Goal: Navigation & Orientation: Find specific page/section

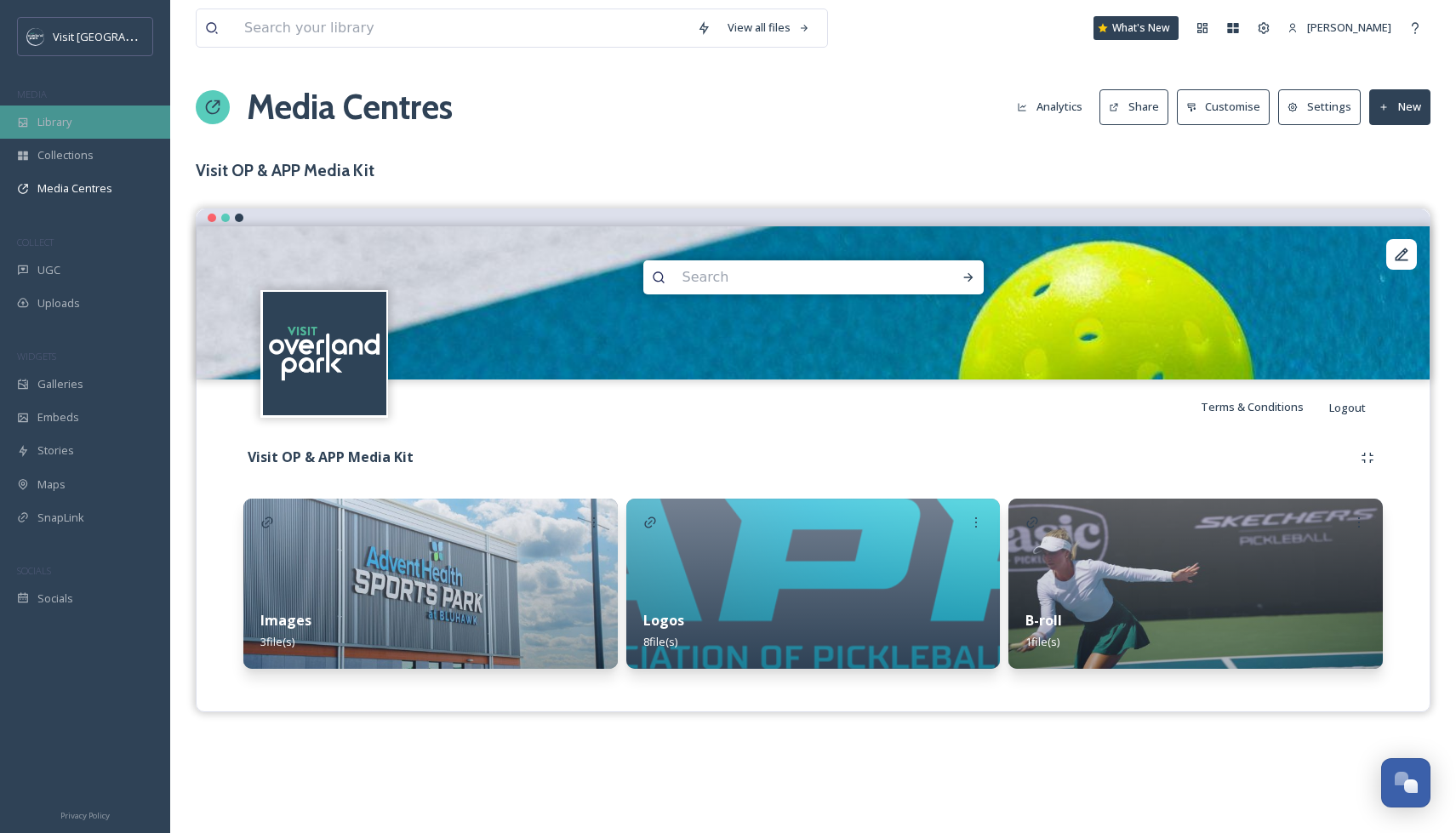
click at [65, 119] on span "Library" at bounding box center [54, 122] width 34 height 16
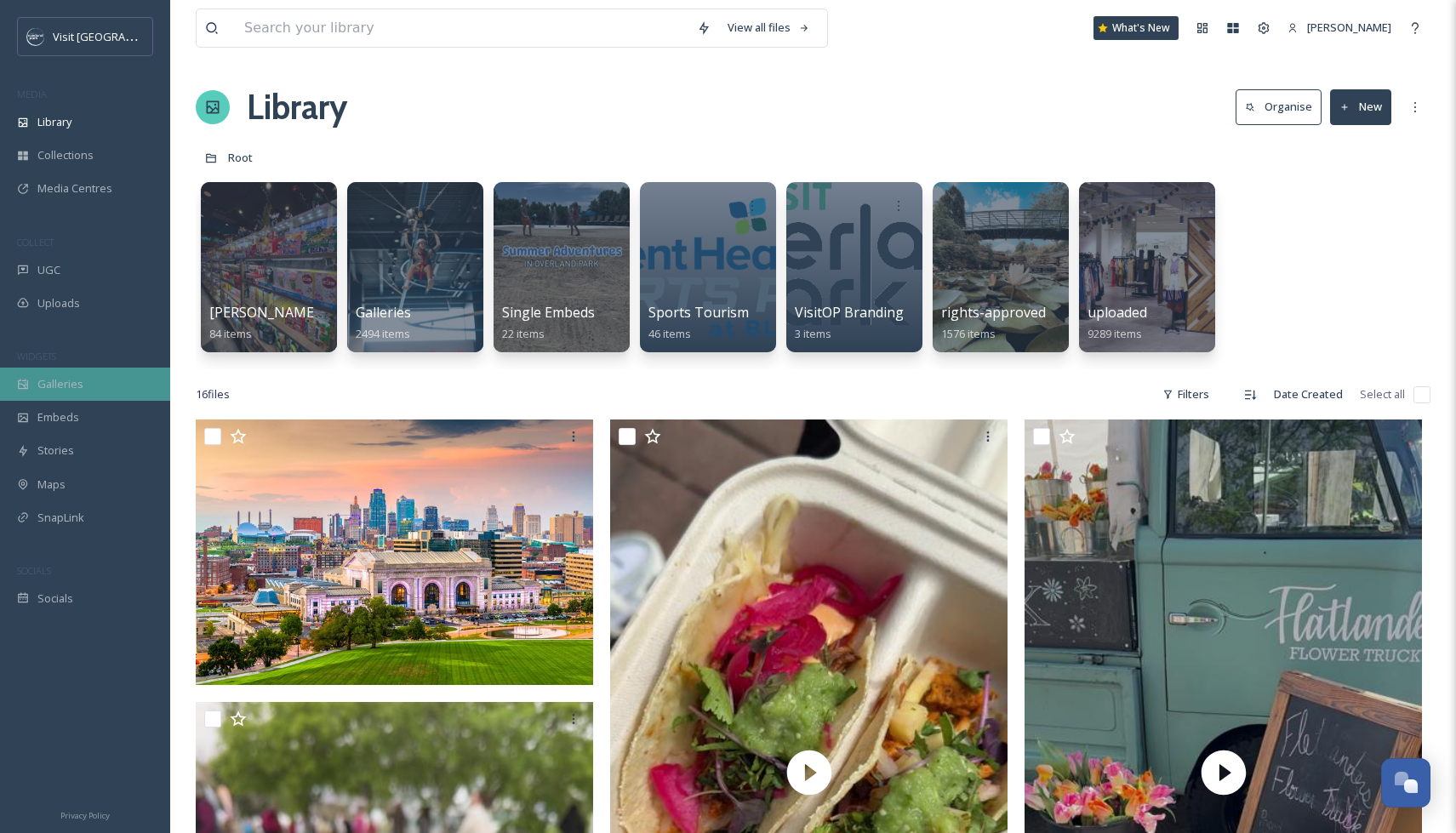
click at [35, 386] on div "Galleries" at bounding box center [85, 384] width 170 height 34
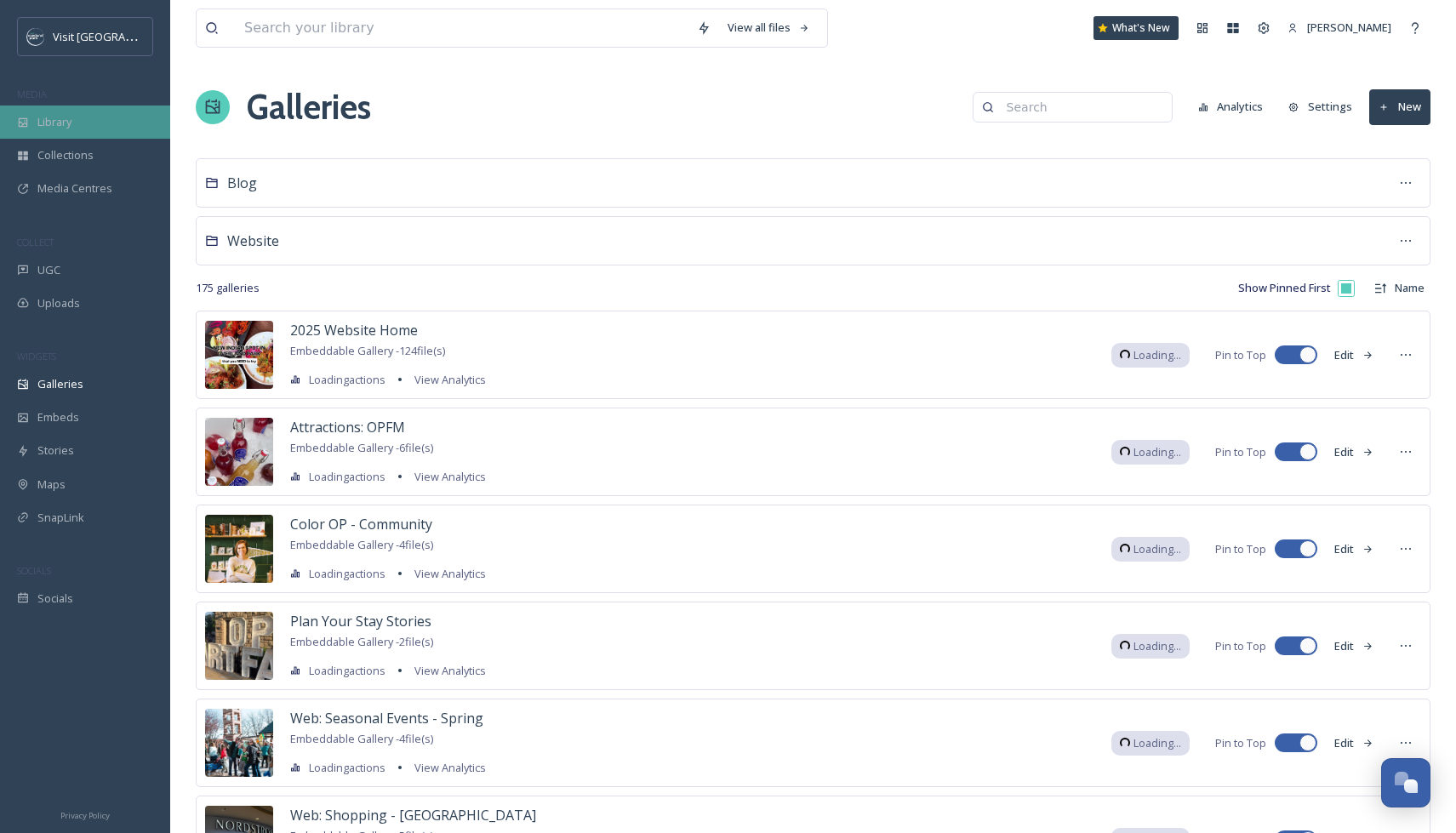
click at [68, 126] on span "Library" at bounding box center [54, 122] width 34 height 16
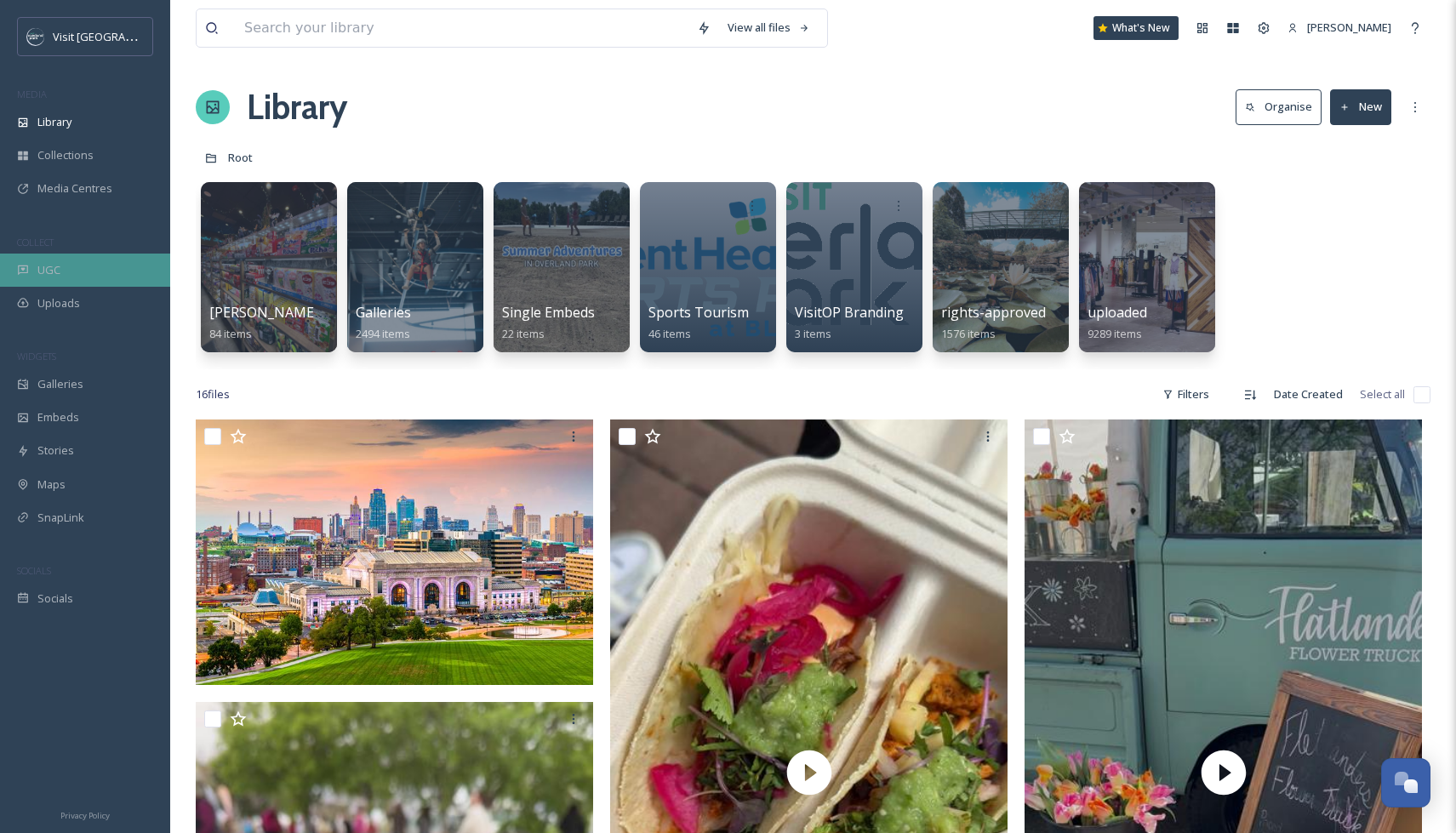
click at [63, 263] on div "UGC" at bounding box center [85, 270] width 170 height 34
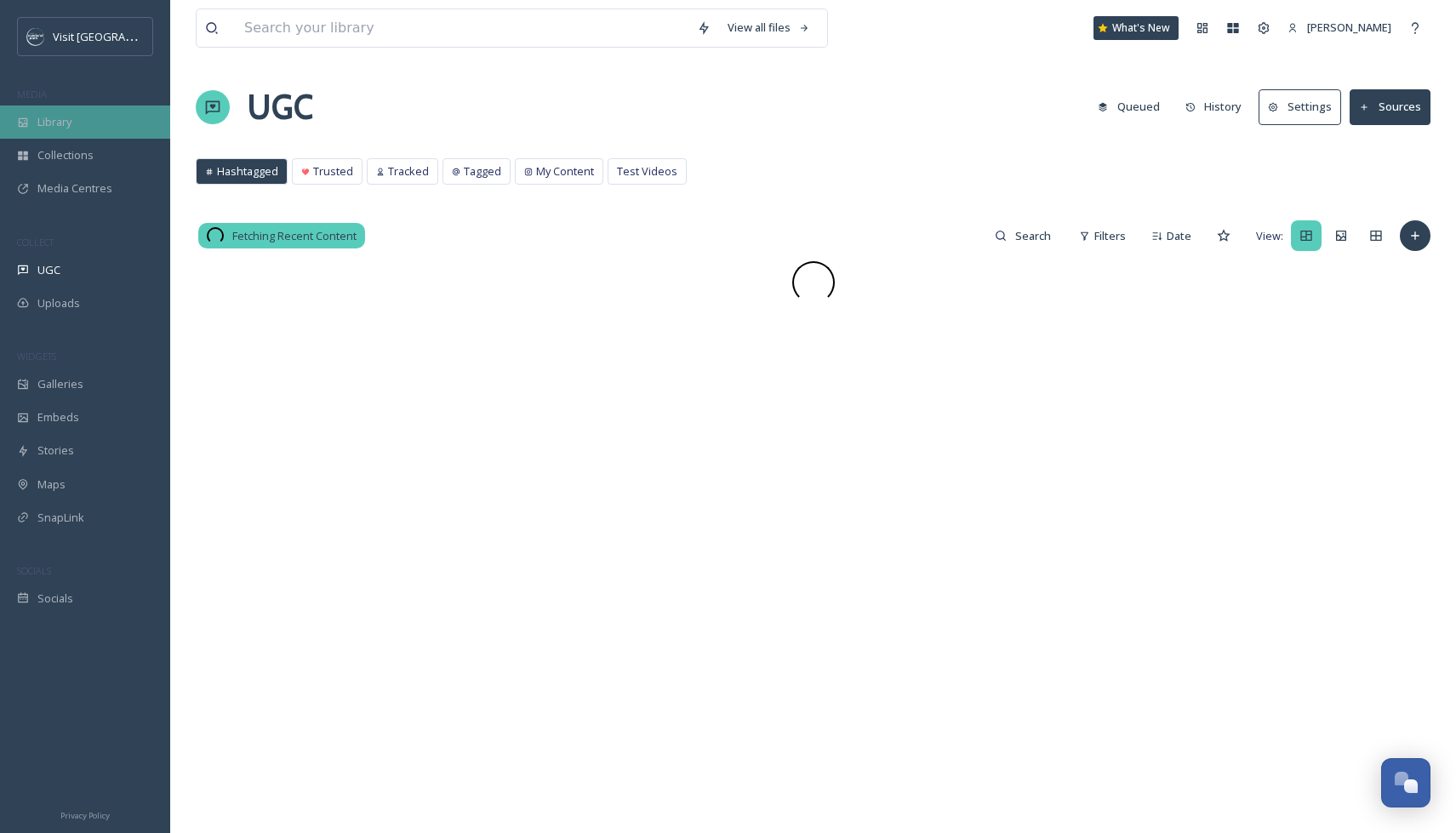
click at [68, 127] on span "Library" at bounding box center [54, 122] width 34 height 16
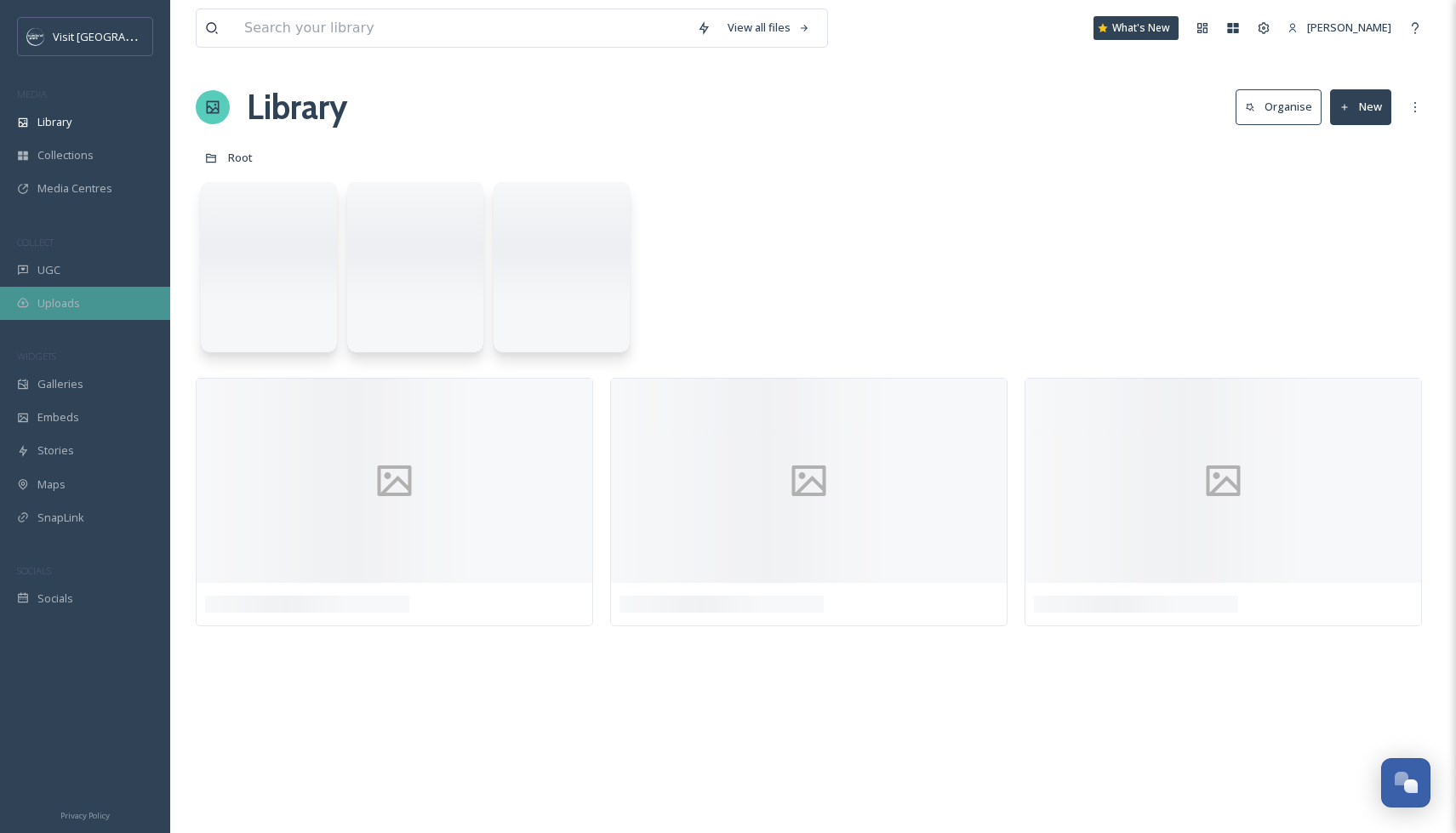
click at [50, 306] on span "Uploads" at bounding box center [58, 303] width 42 height 16
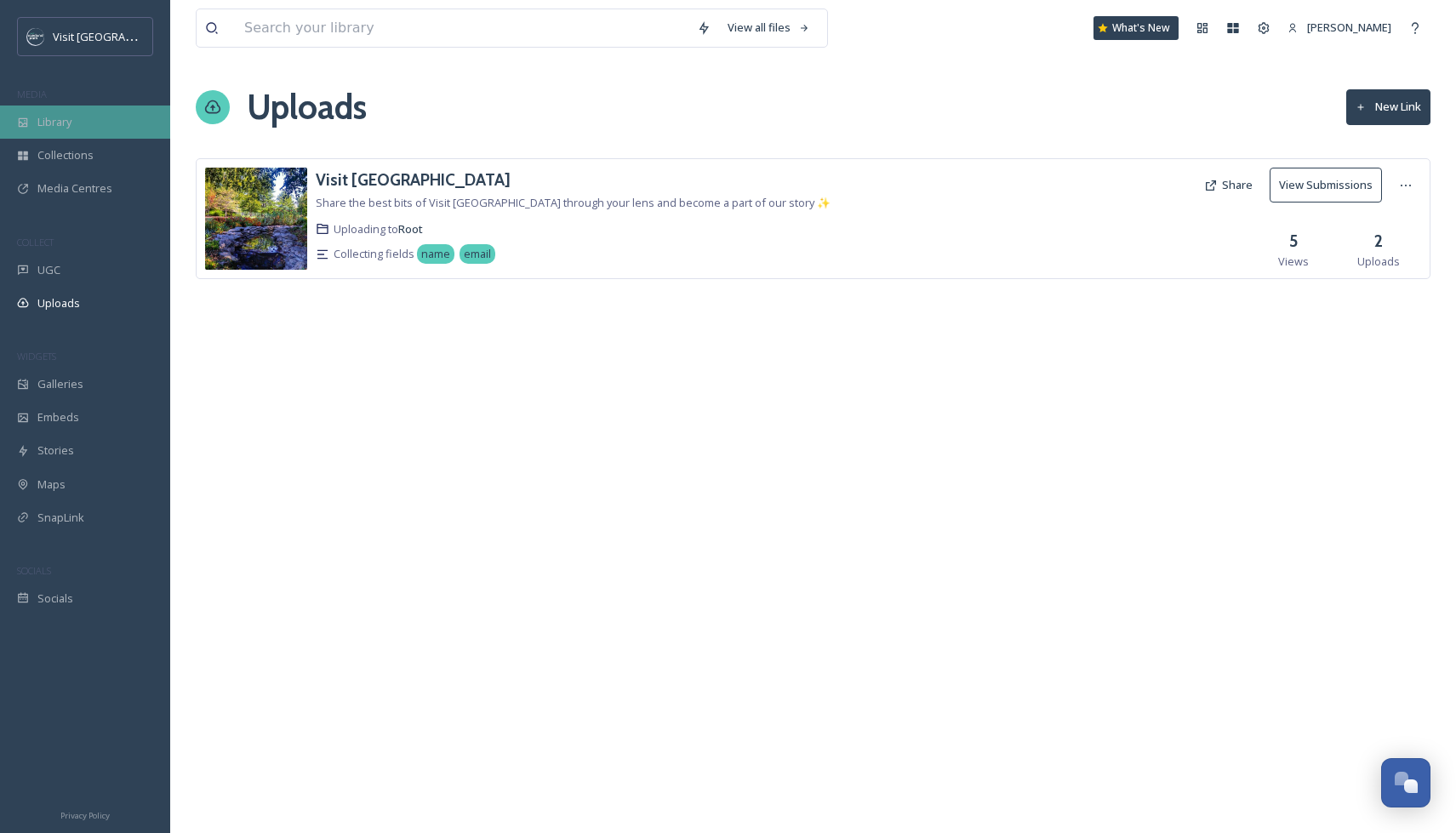
click at [48, 111] on div "Library" at bounding box center [85, 122] width 170 height 34
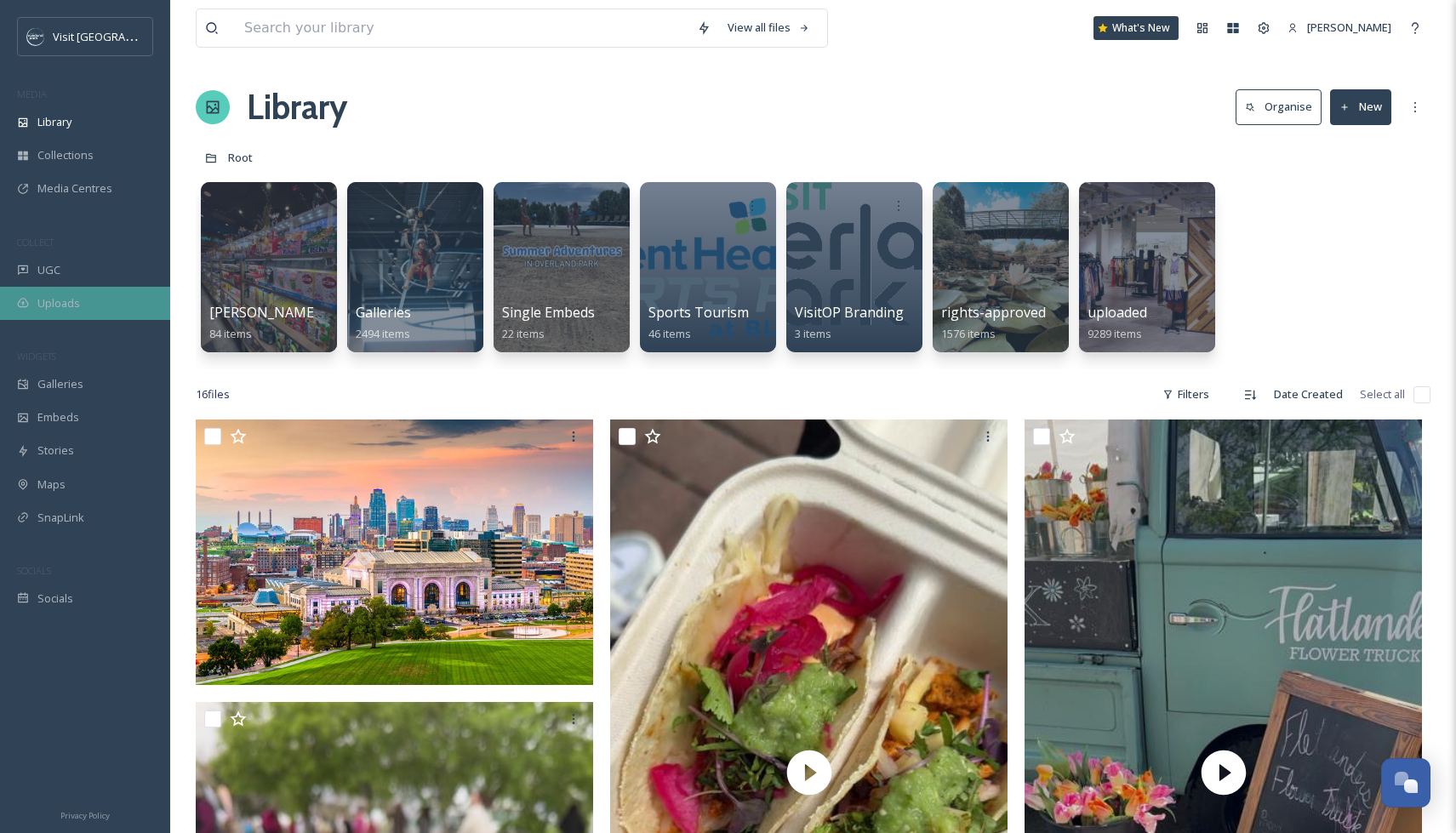
click at [79, 296] on div "Uploads" at bounding box center [85, 304] width 170 height 34
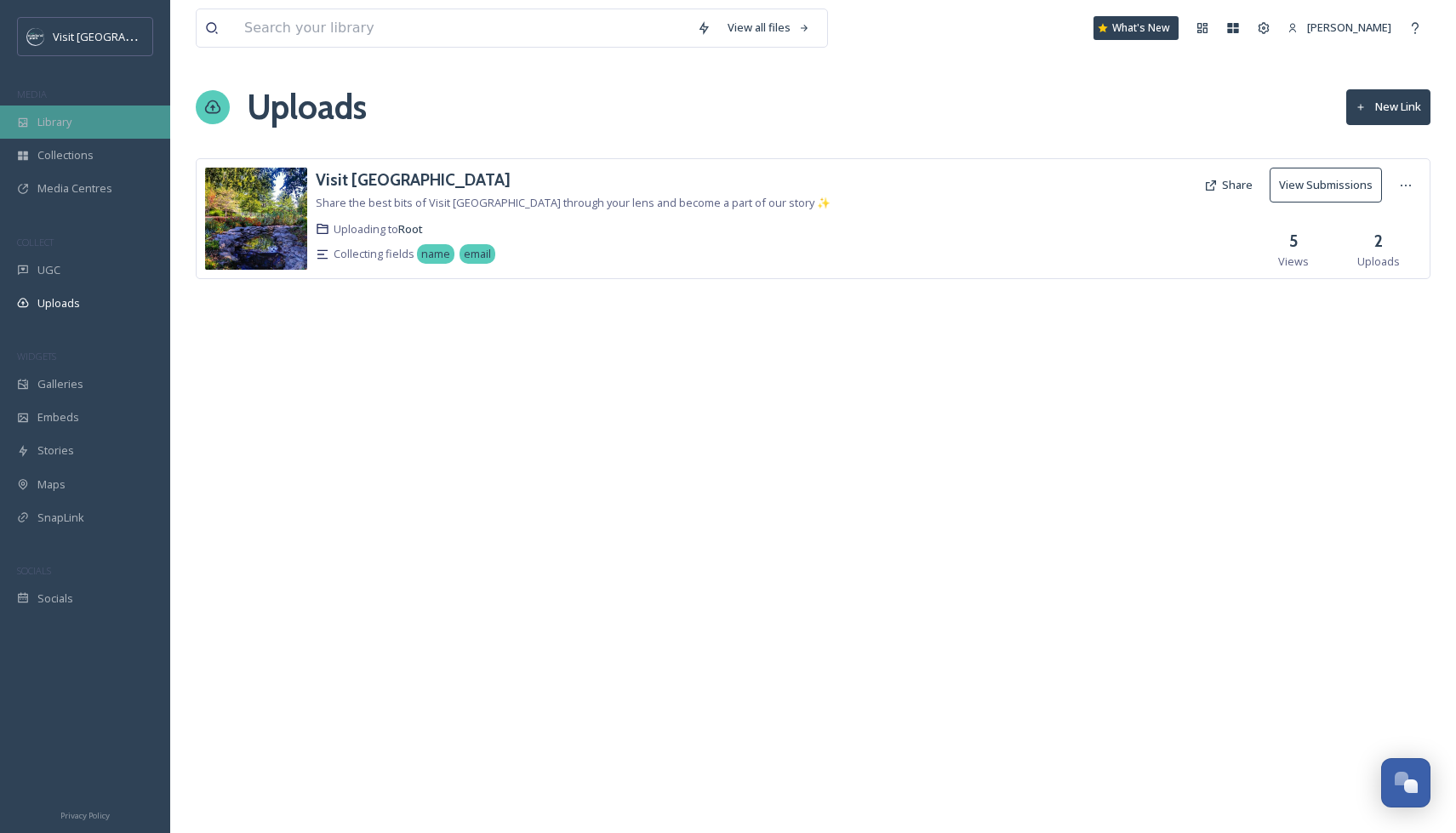
click at [56, 121] on span "Library" at bounding box center [54, 122] width 34 height 16
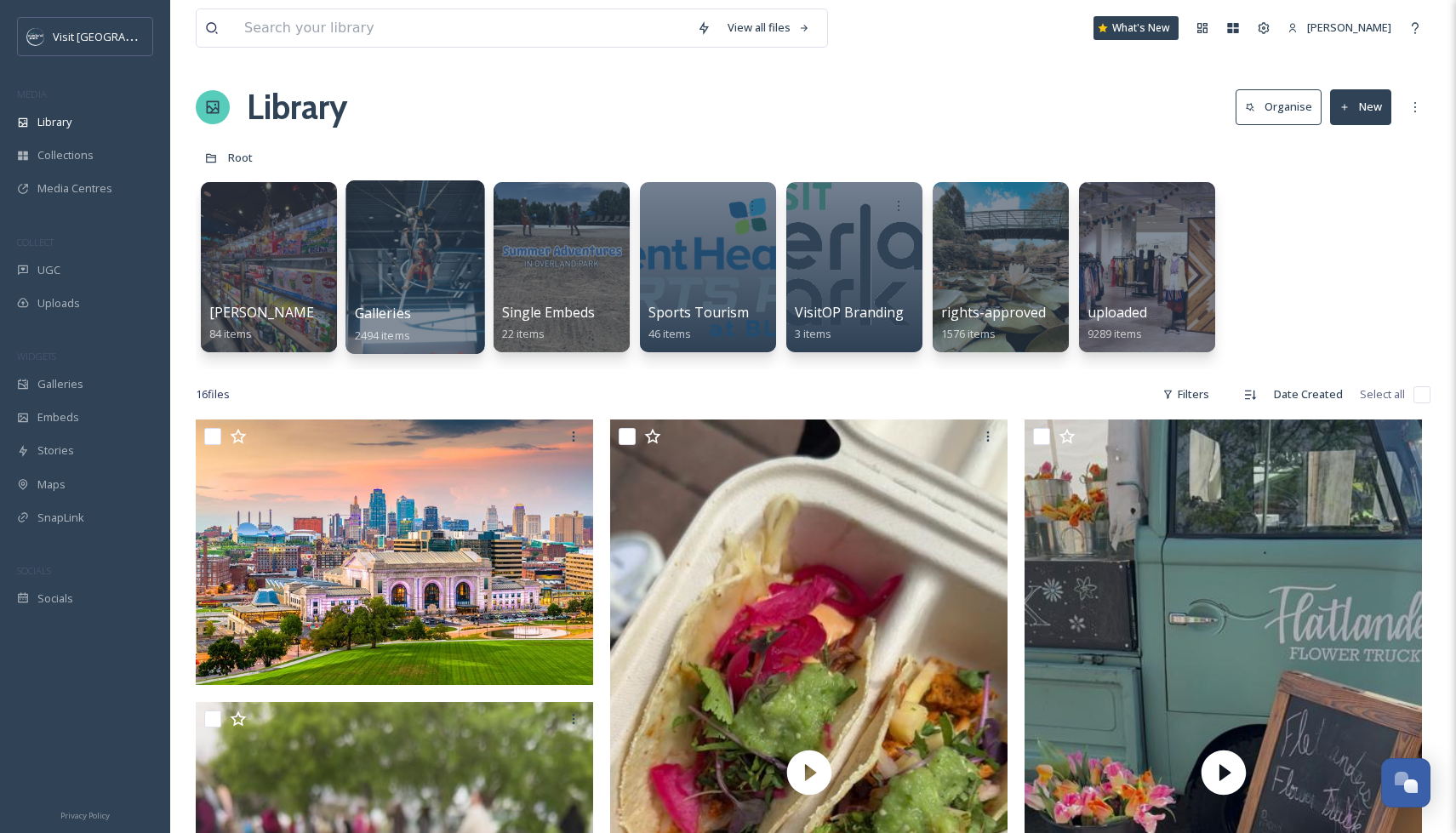
click at [410, 231] on div at bounding box center [415, 267] width 139 height 174
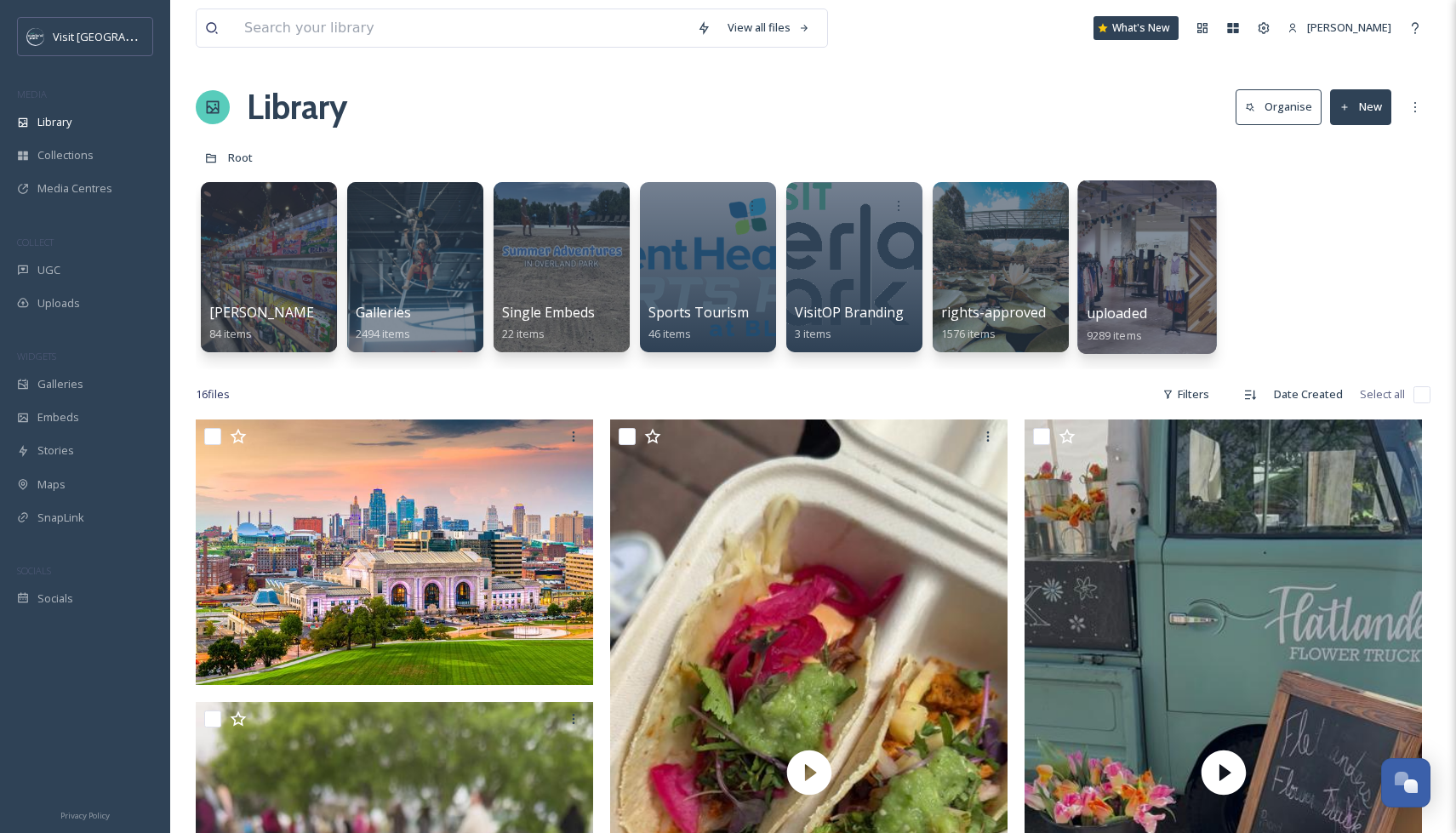
click at [1141, 250] on div at bounding box center [1147, 267] width 139 height 174
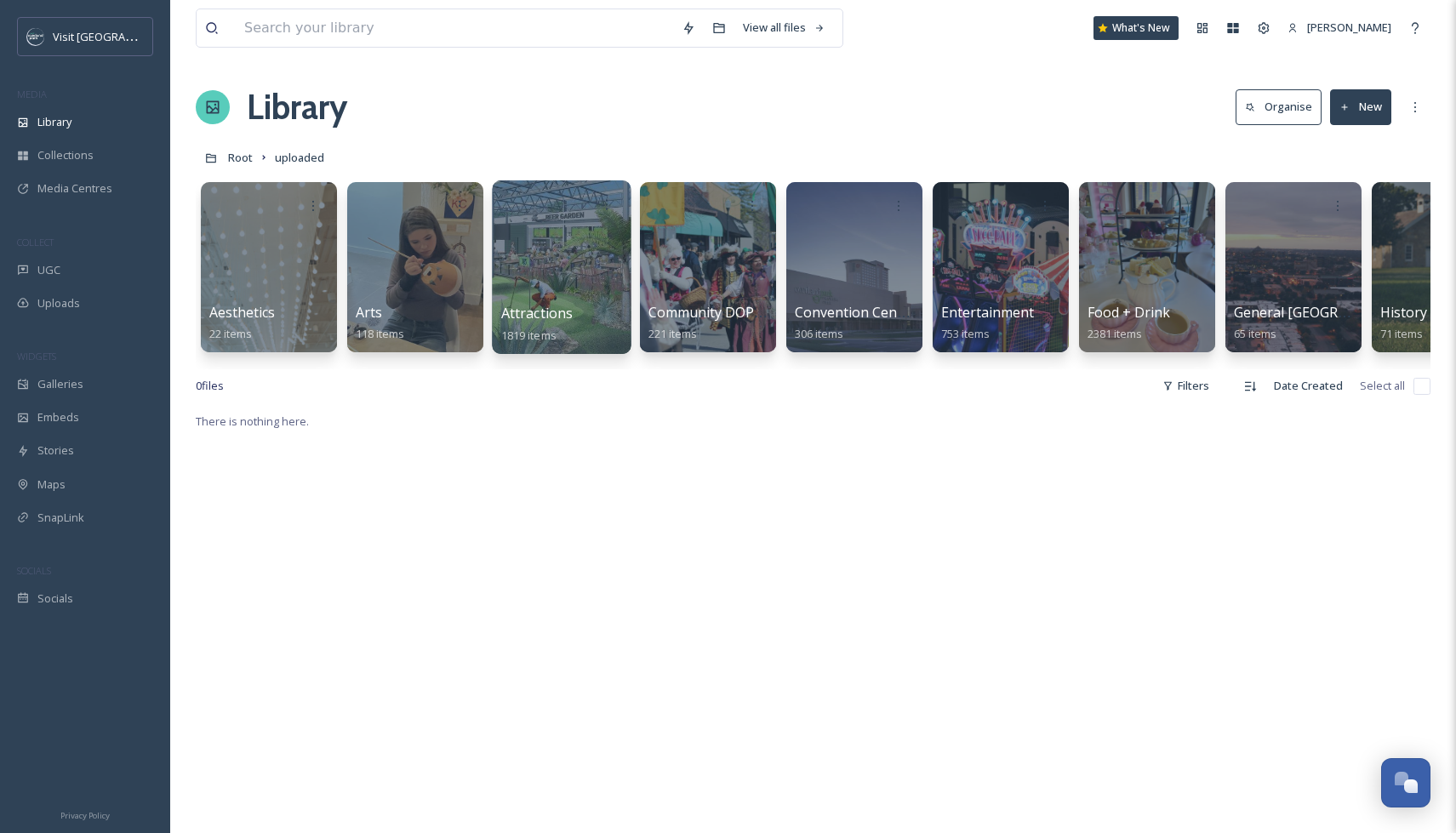
click at [593, 275] on div at bounding box center [561, 267] width 139 height 174
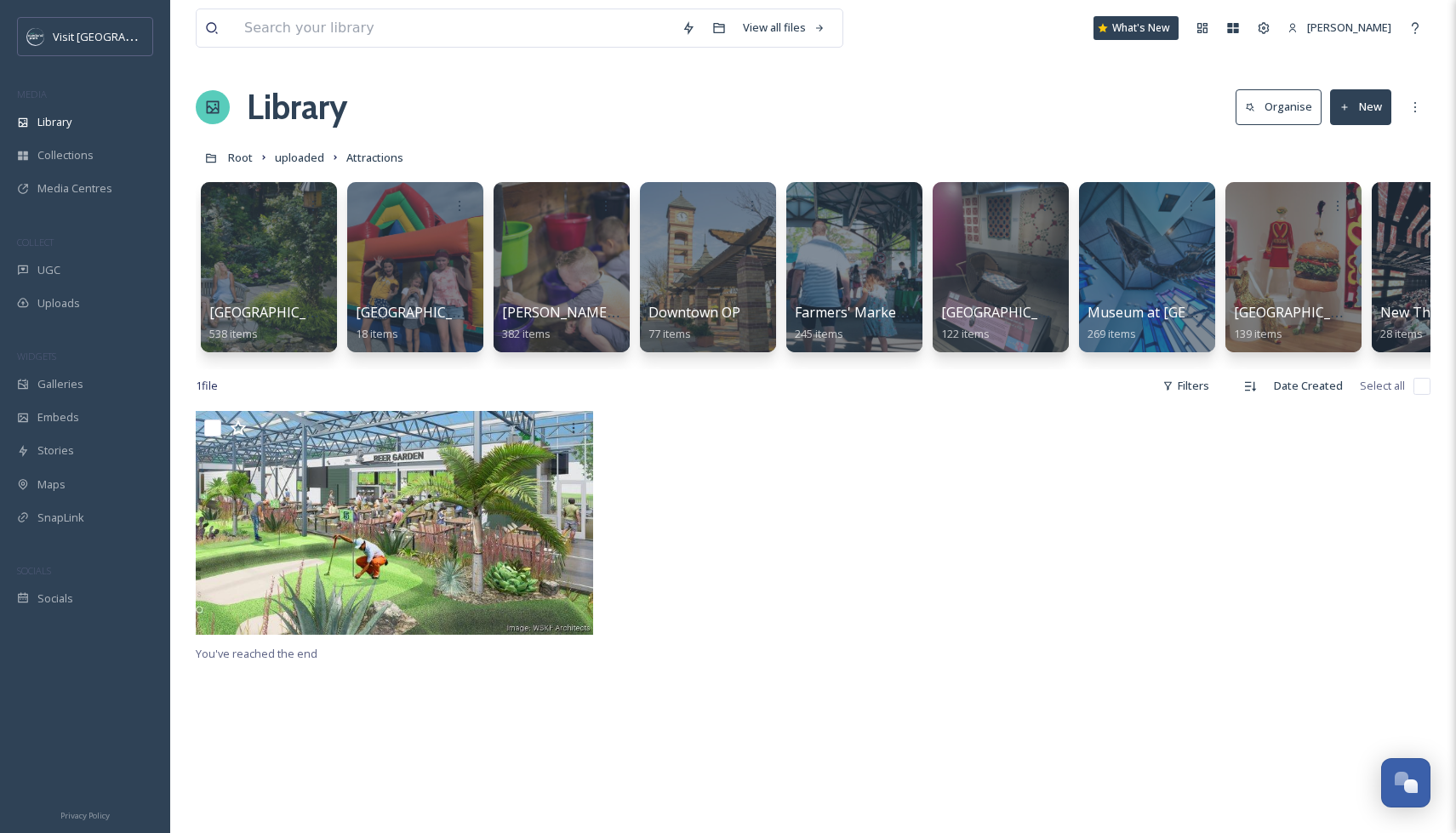
scroll to position [0, 1]
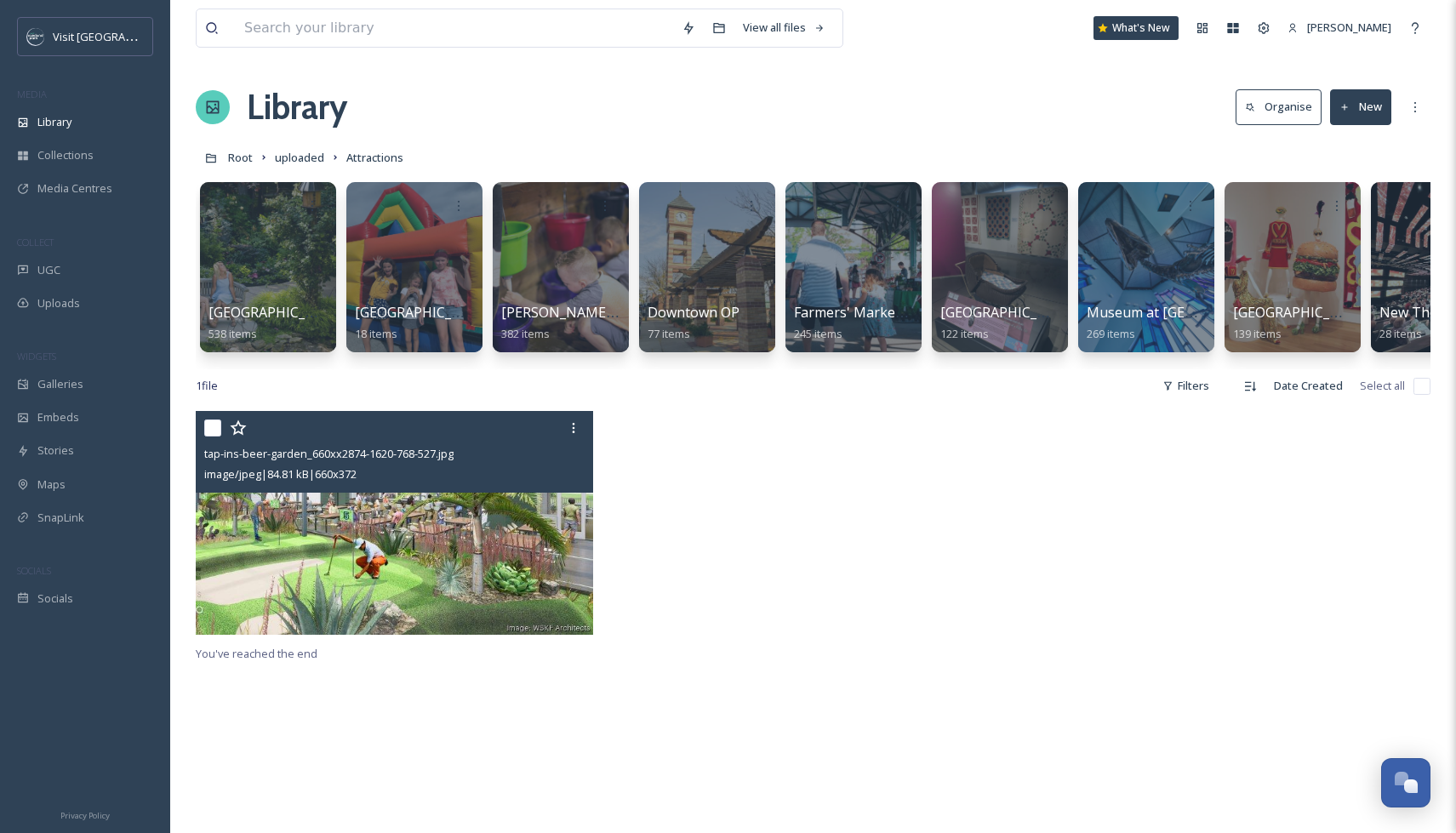
click at [253, 520] on img at bounding box center [394, 522] width 398 height 224
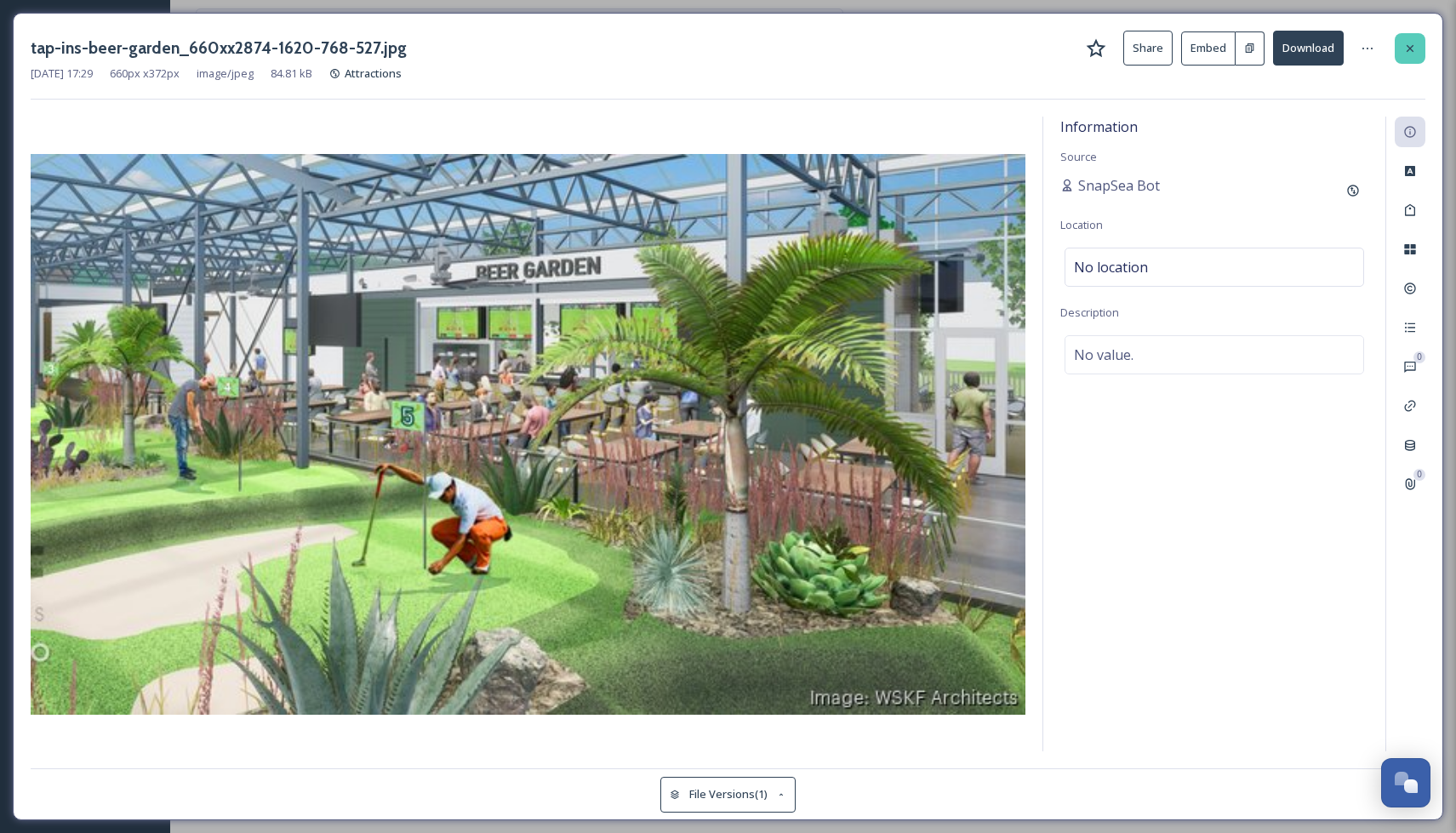
click at [1409, 46] on icon at bounding box center [1410, 47] width 7 height 7
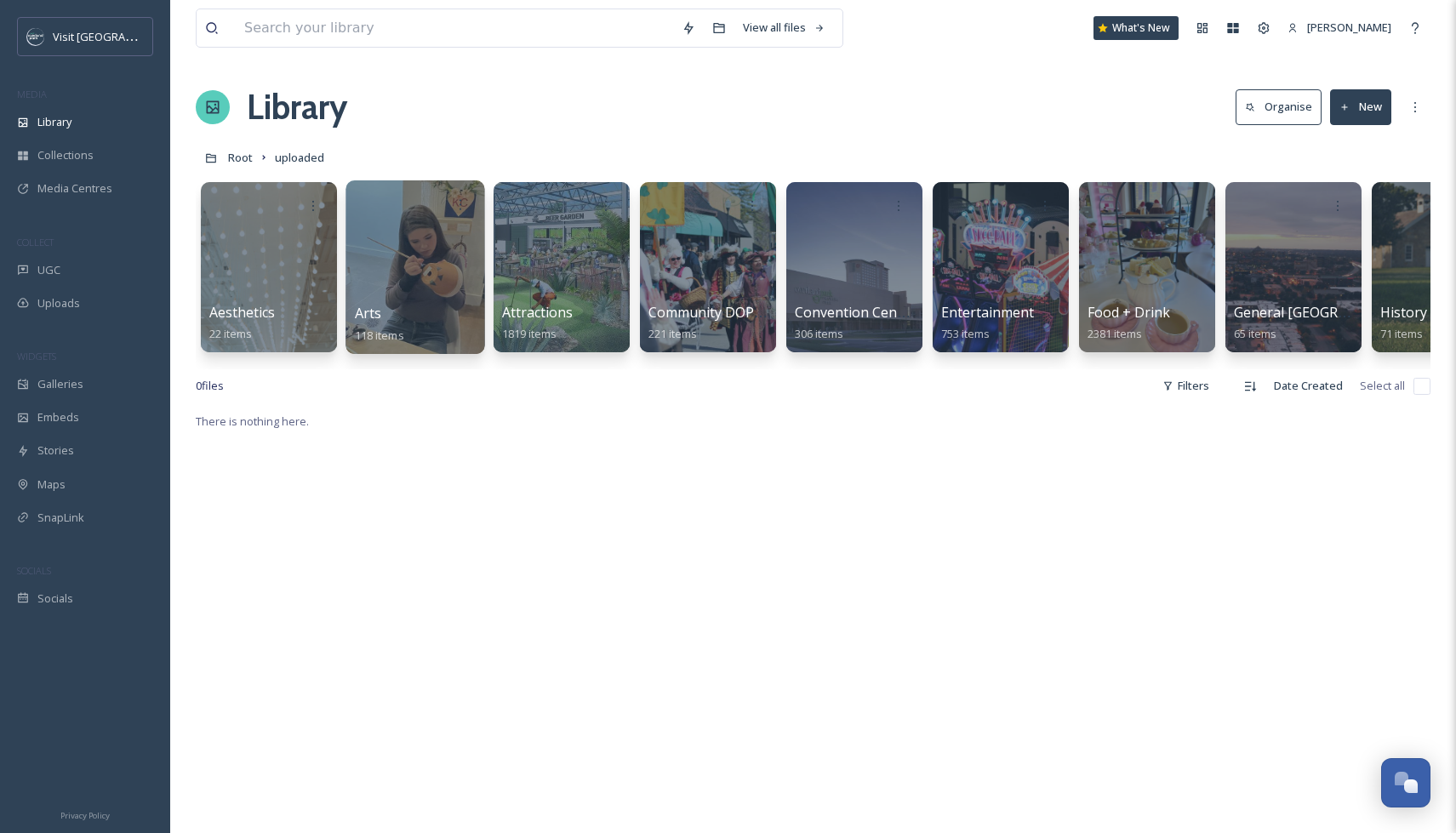
click at [363, 254] on div at bounding box center [415, 267] width 139 height 174
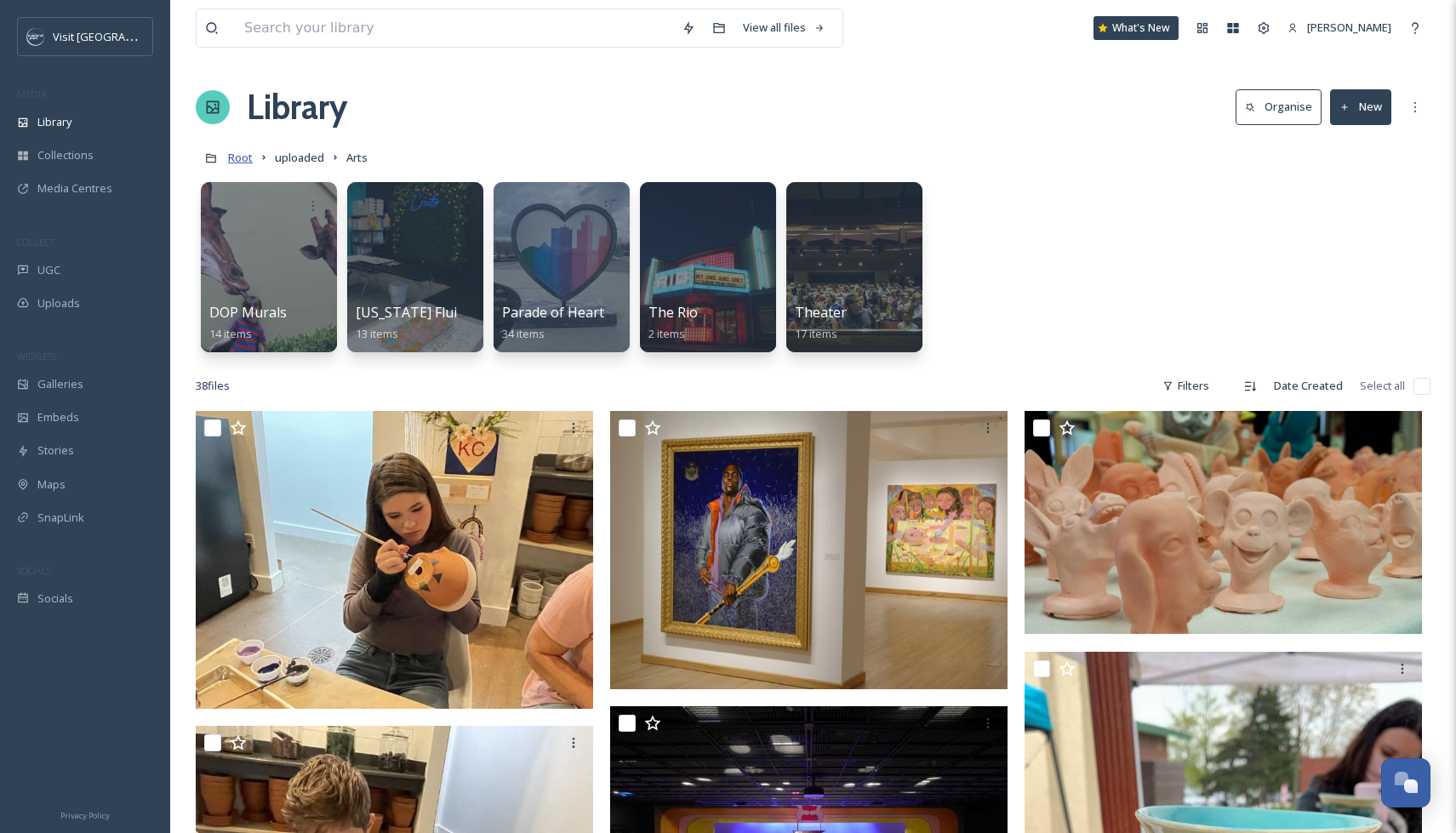
click at [242, 158] on span "Root" at bounding box center [240, 158] width 25 height 16
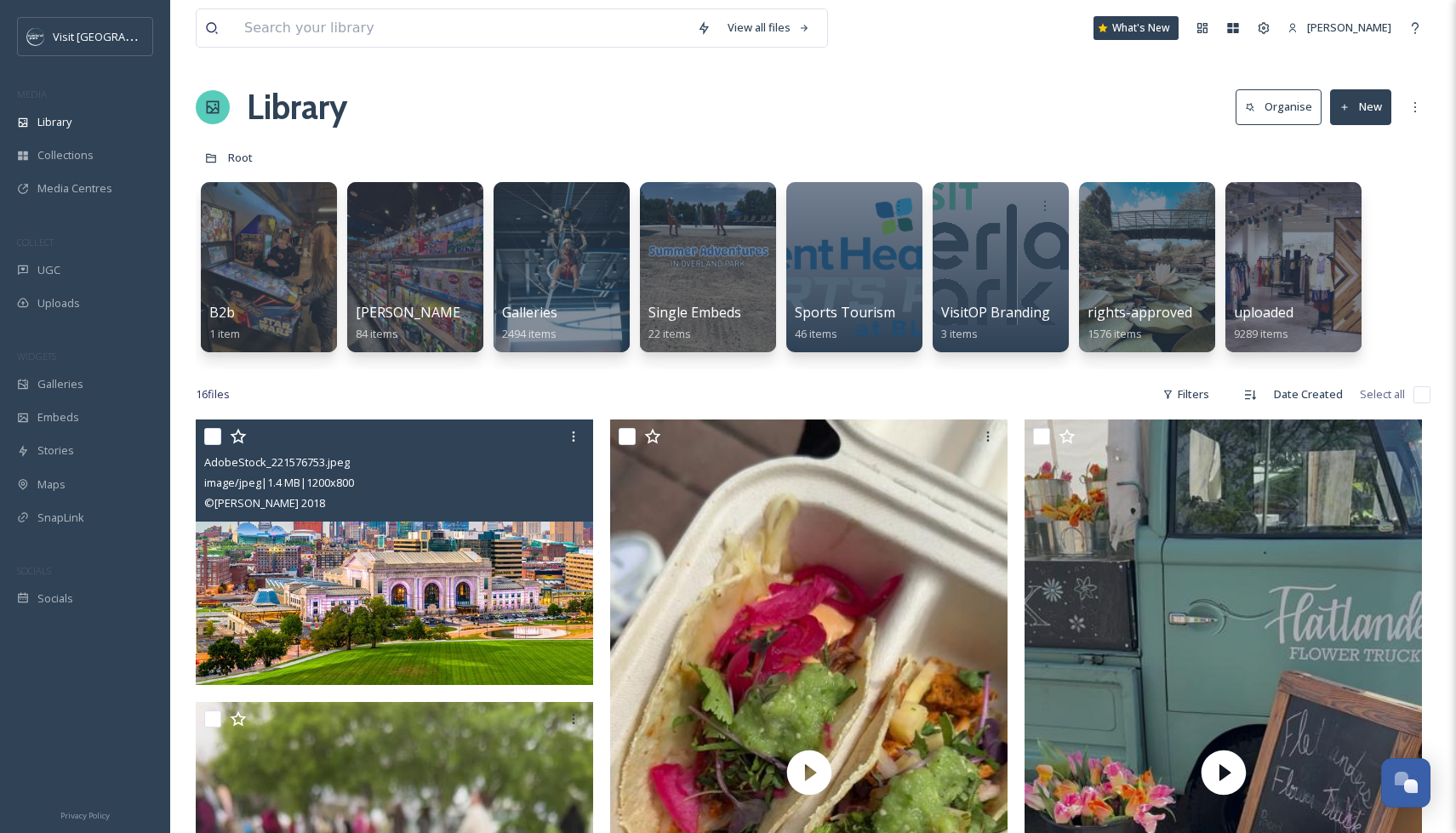
click at [348, 435] on div at bounding box center [397, 436] width 385 height 31
click at [405, 539] on img at bounding box center [394, 552] width 398 height 265
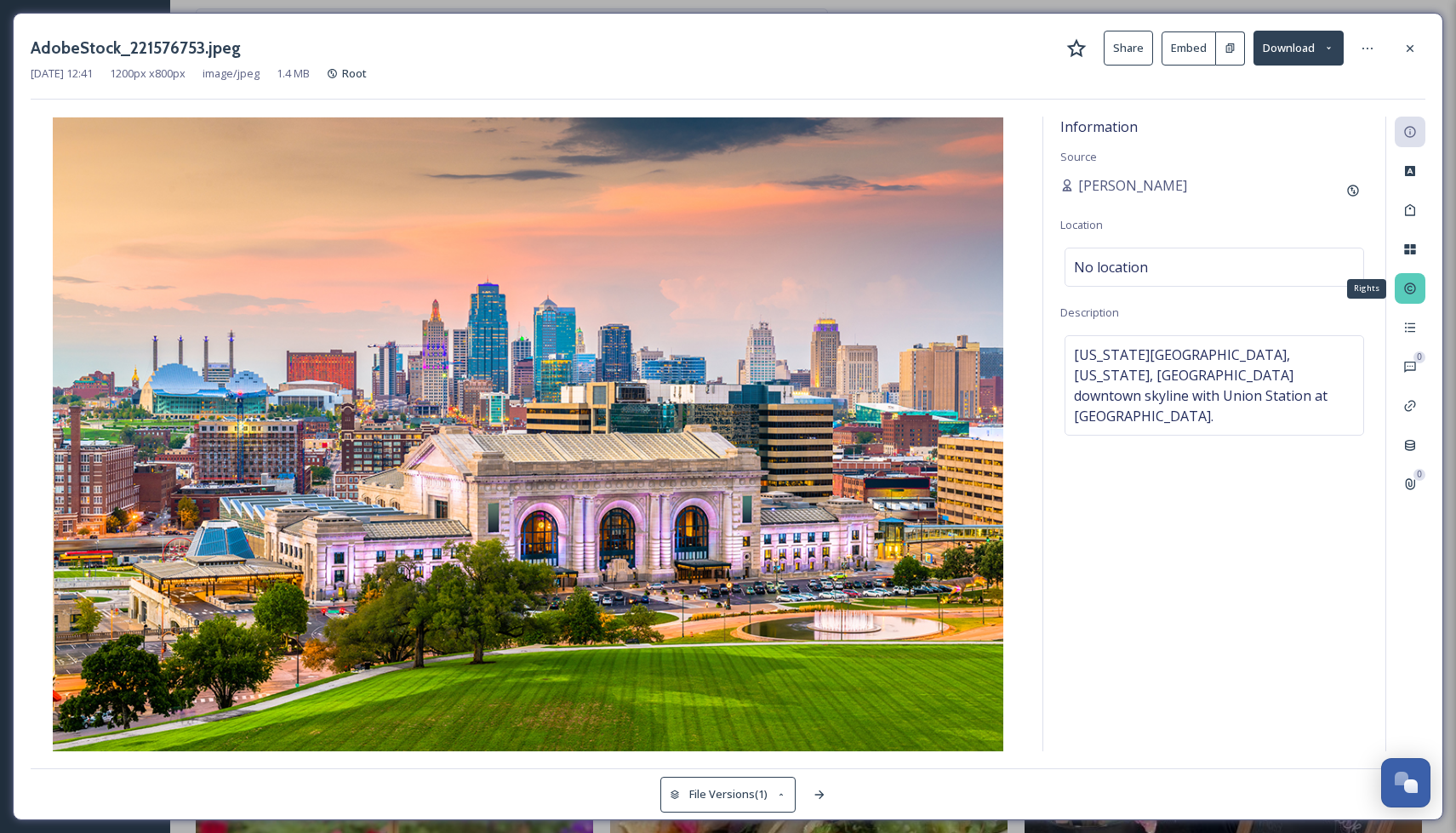
click at [1407, 289] on icon at bounding box center [1411, 288] width 14 height 14
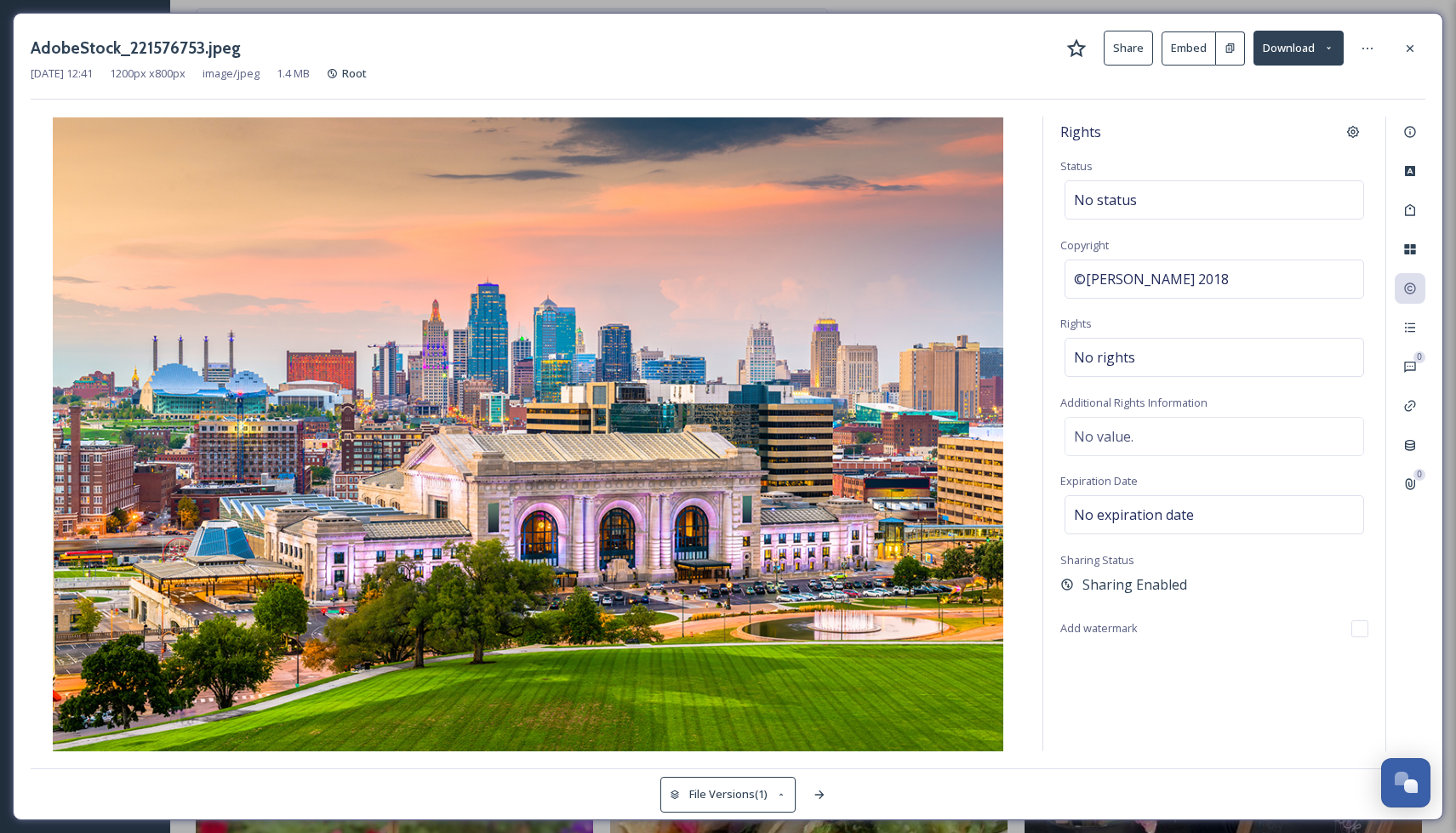
click at [1167, 305] on div "Rights Status No status Copyright ©[PERSON_NAME] 2018 Rights No rights Addition…" at bounding box center [1214, 433] width 343 height 635
click at [1140, 353] on div "No rights" at bounding box center [1215, 357] width 300 height 39
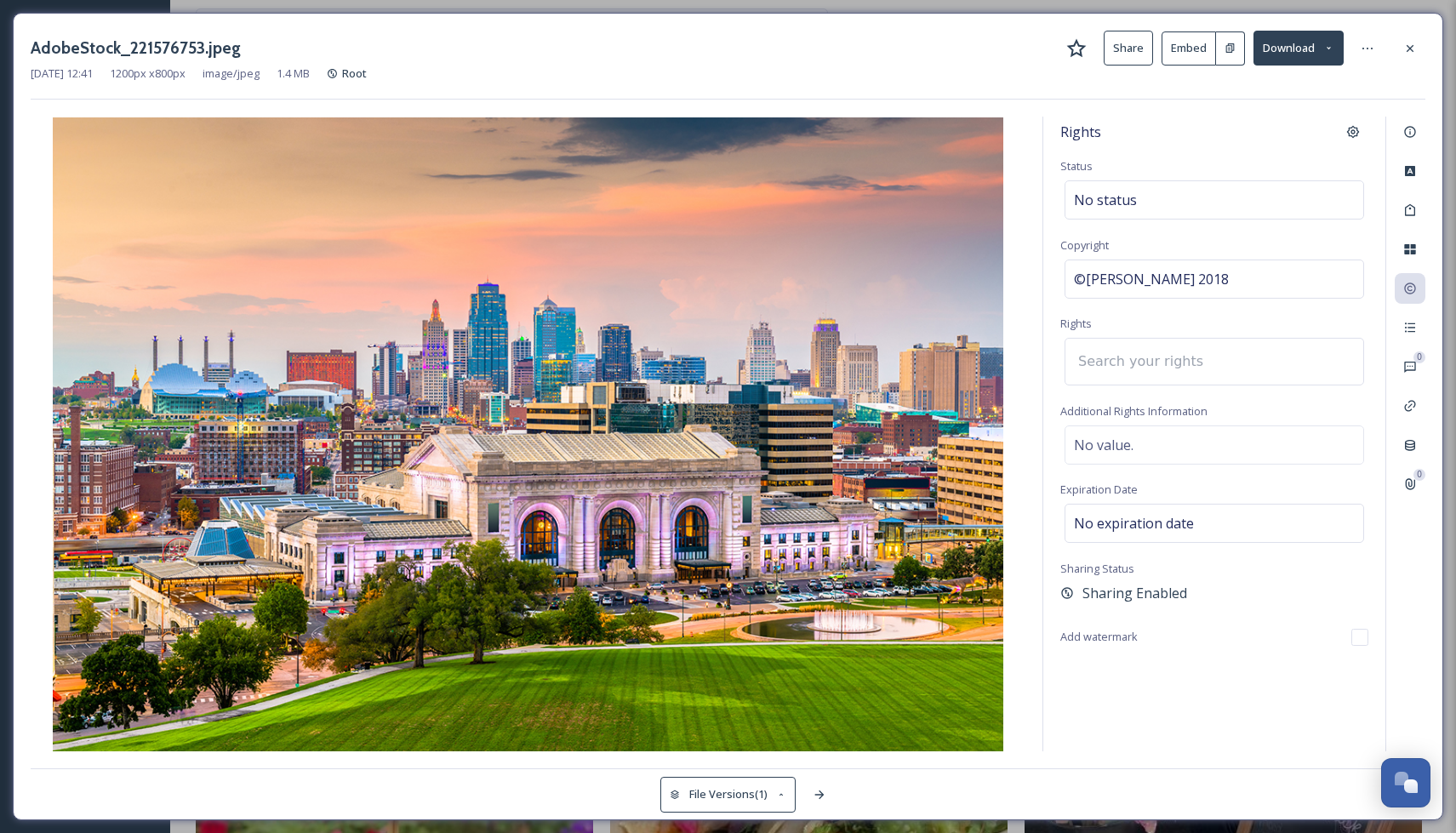
click at [1047, 357] on div "Rights Status No status Copyright ©[PERSON_NAME] 2018 Rights Additional Rights …" at bounding box center [1214, 433] width 343 height 635
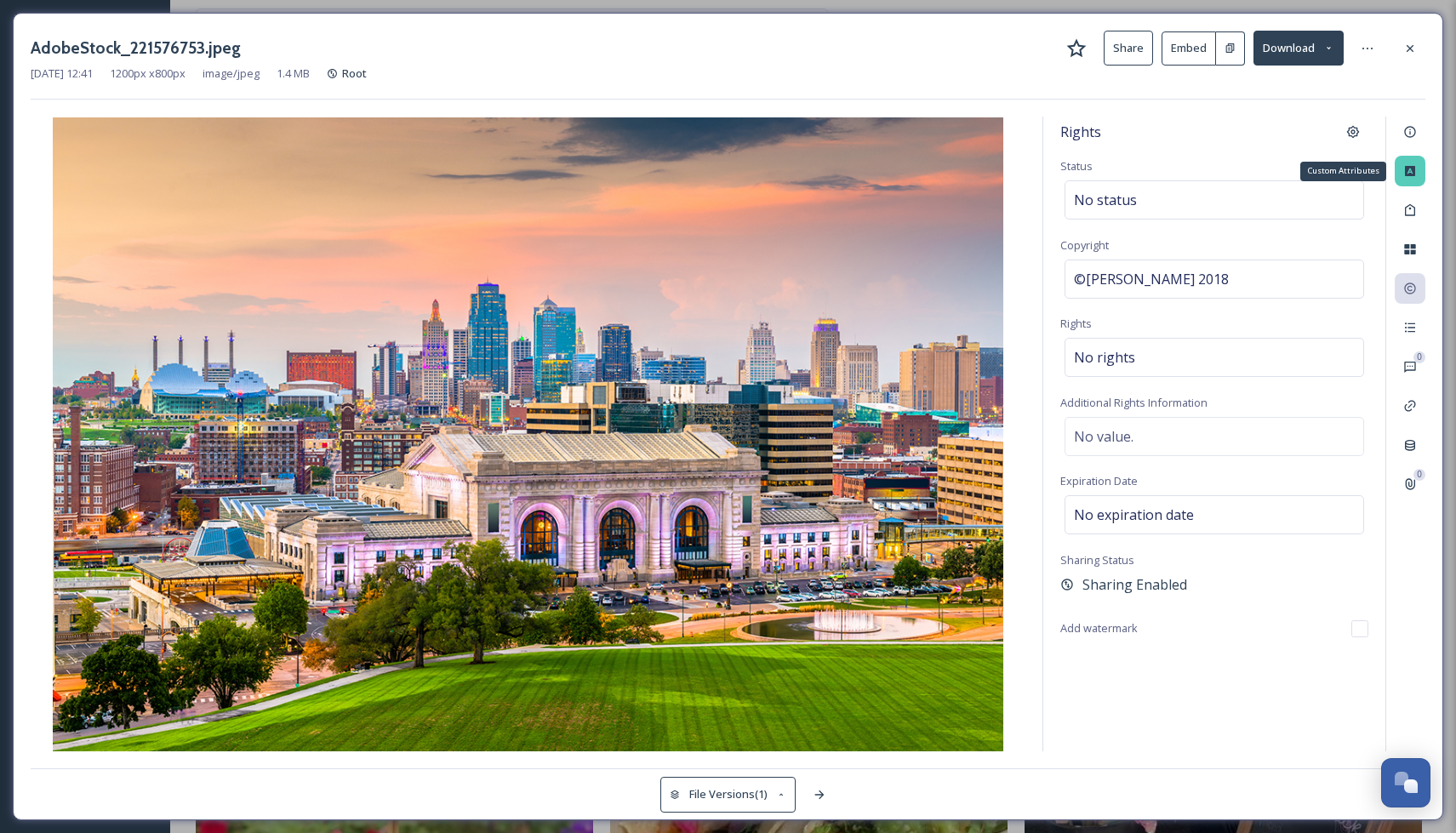
click at [1413, 164] on icon at bounding box center [1411, 171] width 14 height 14
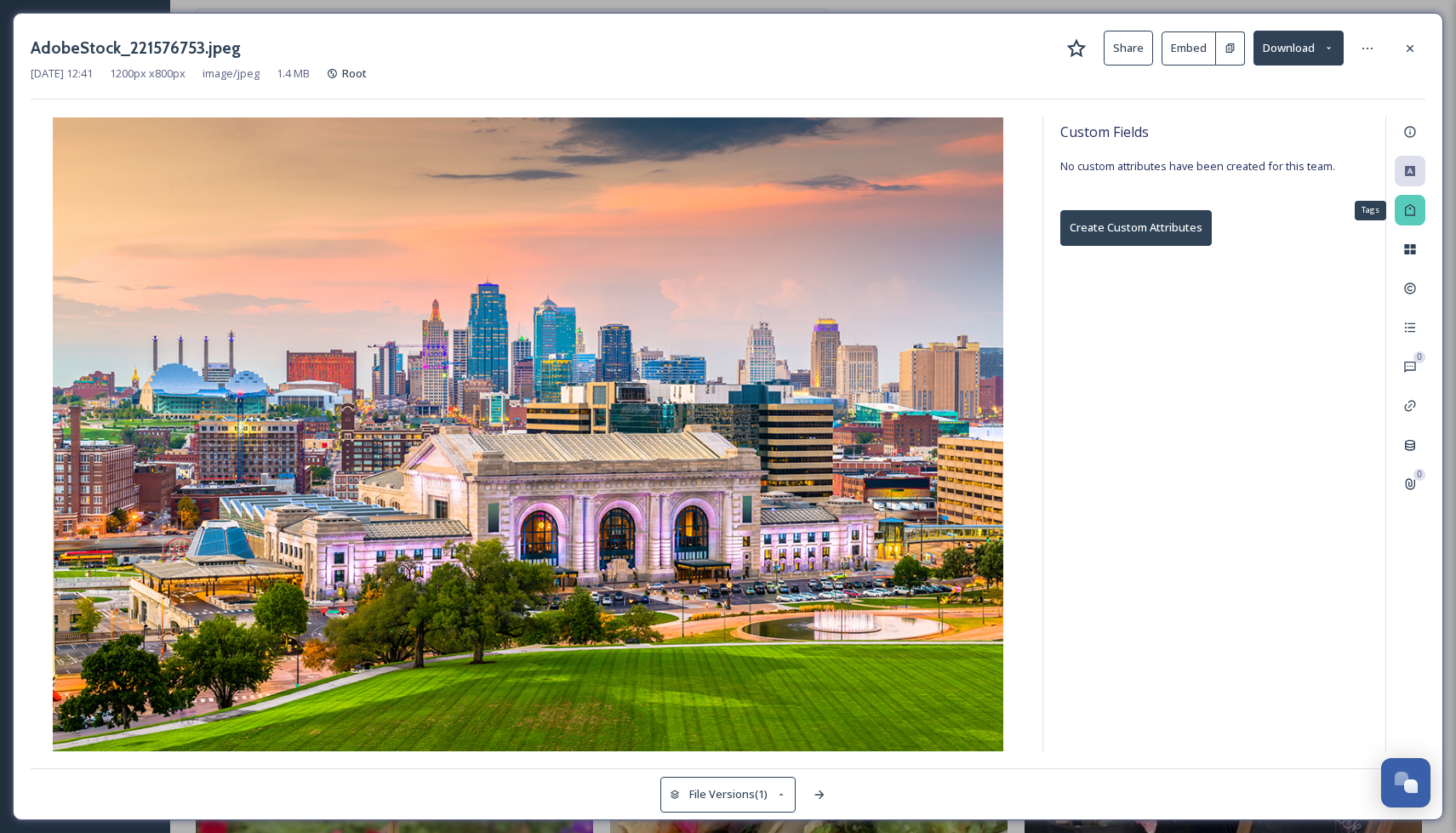
click at [1412, 200] on div "Tags" at bounding box center [1410, 209] width 31 height 31
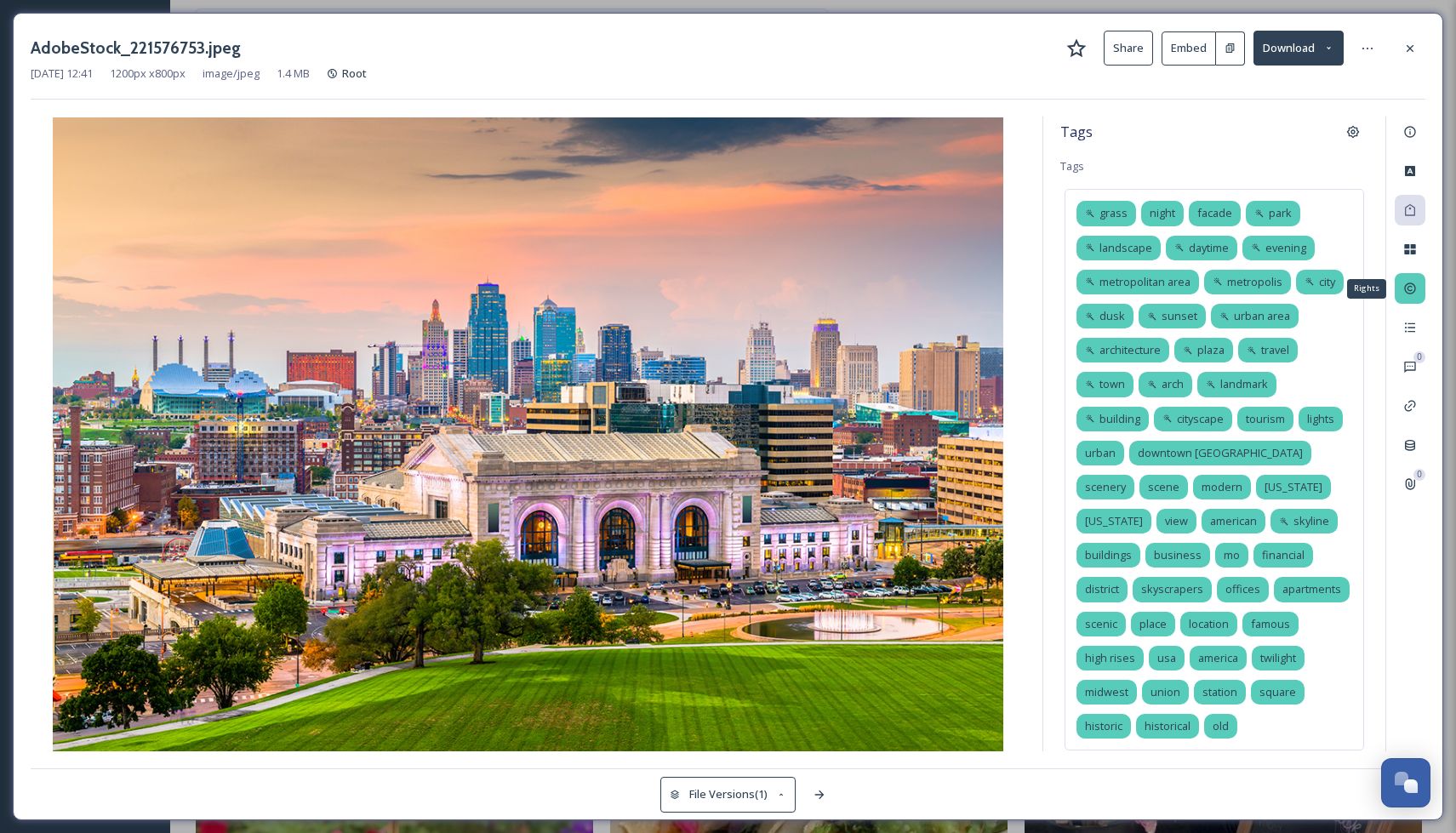
click at [1412, 297] on div "Rights" at bounding box center [1410, 288] width 31 height 31
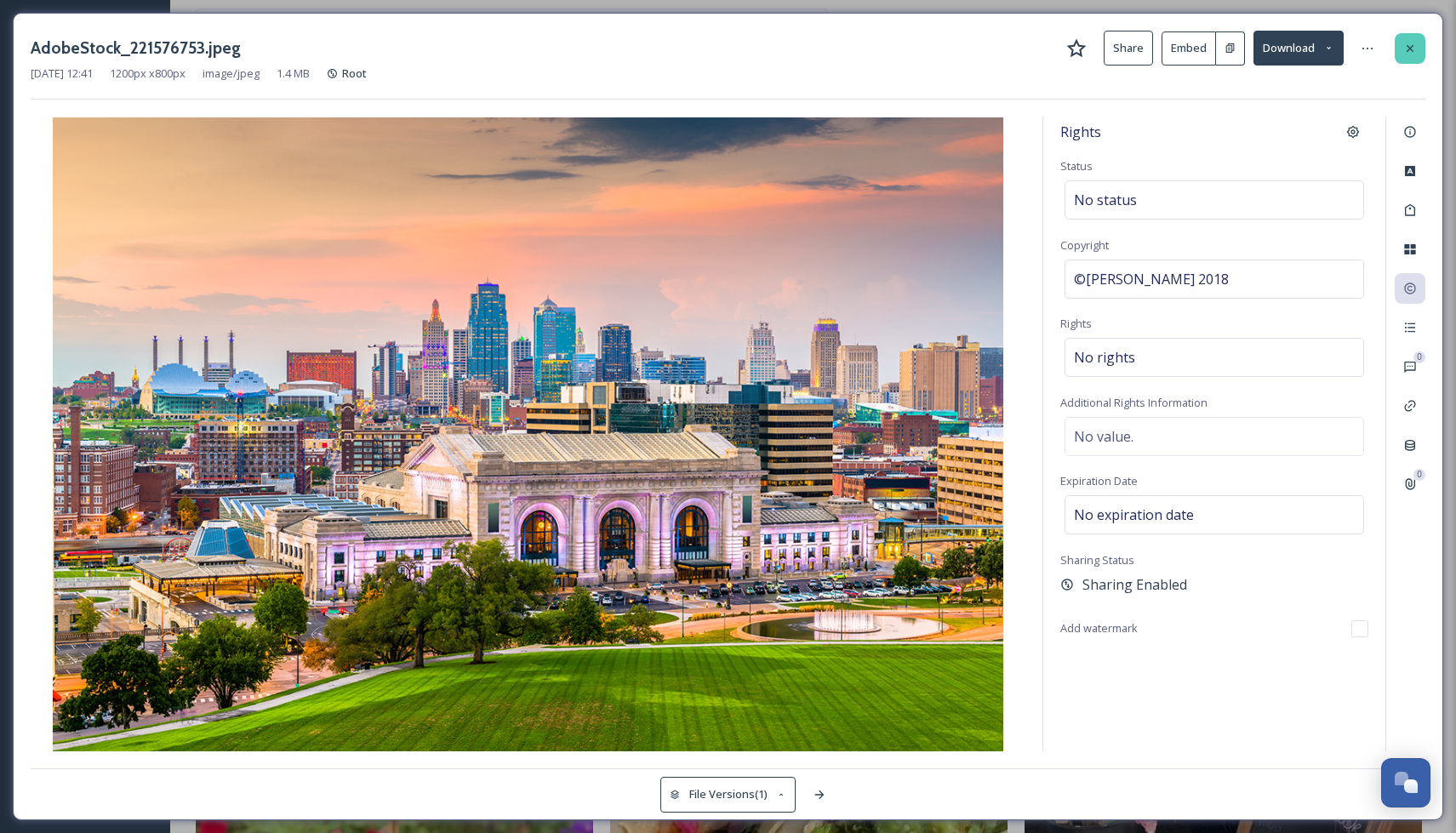
click at [1411, 48] on icon at bounding box center [1411, 48] width 14 height 14
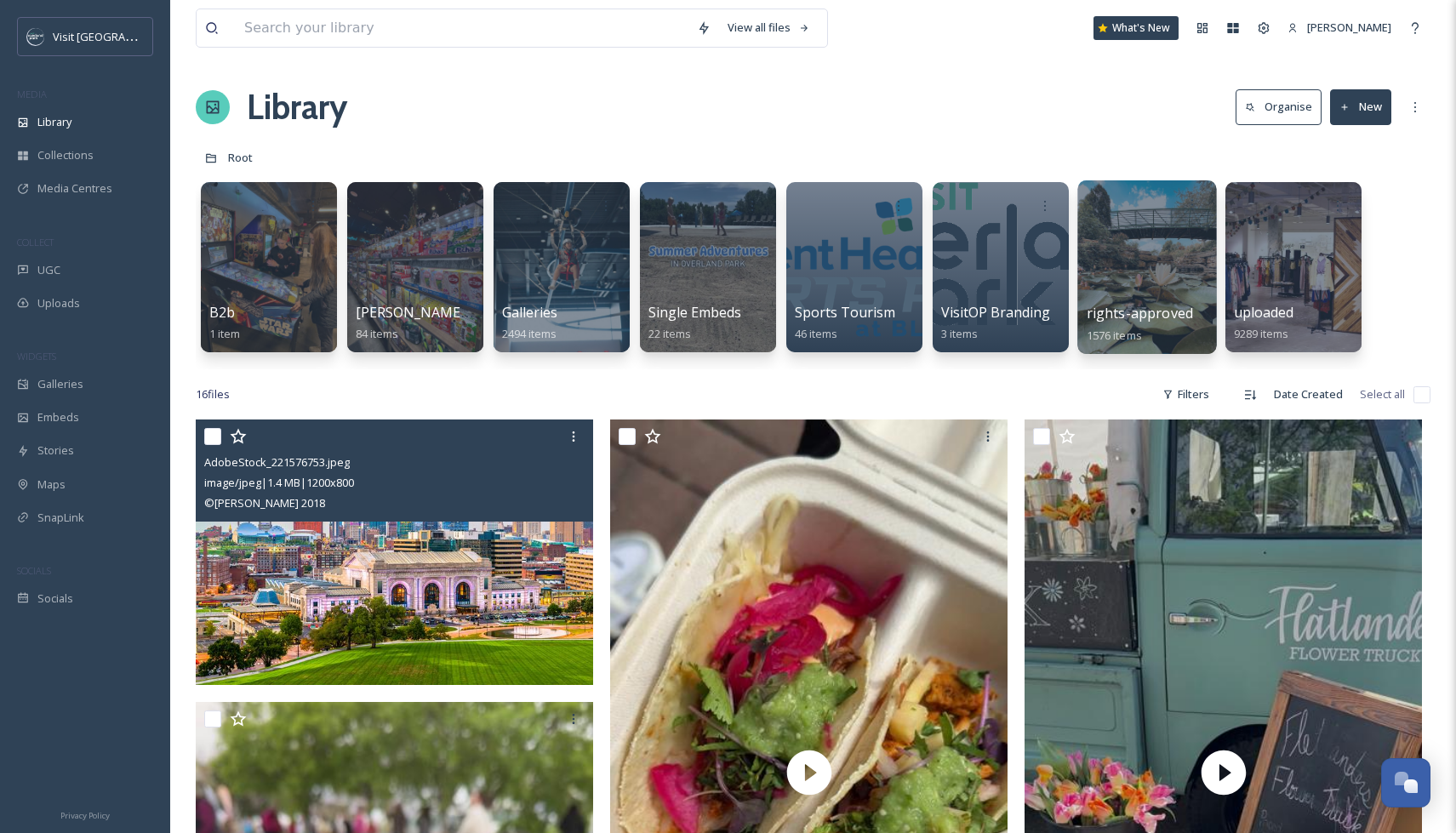
click at [1134, 263] on div at bounding box center [1147, 267] width 139 height 174
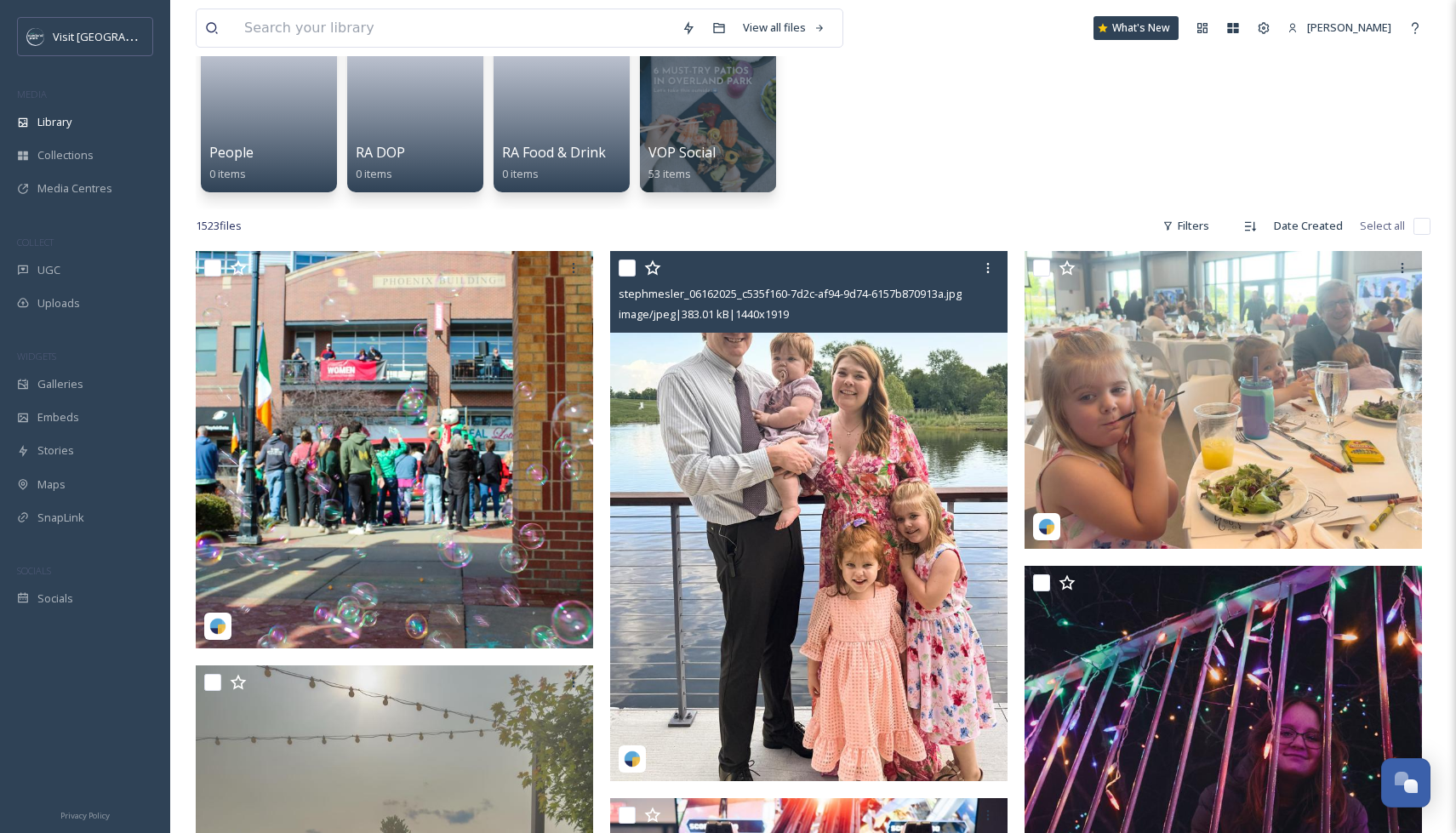
scroll to position [91, 0]
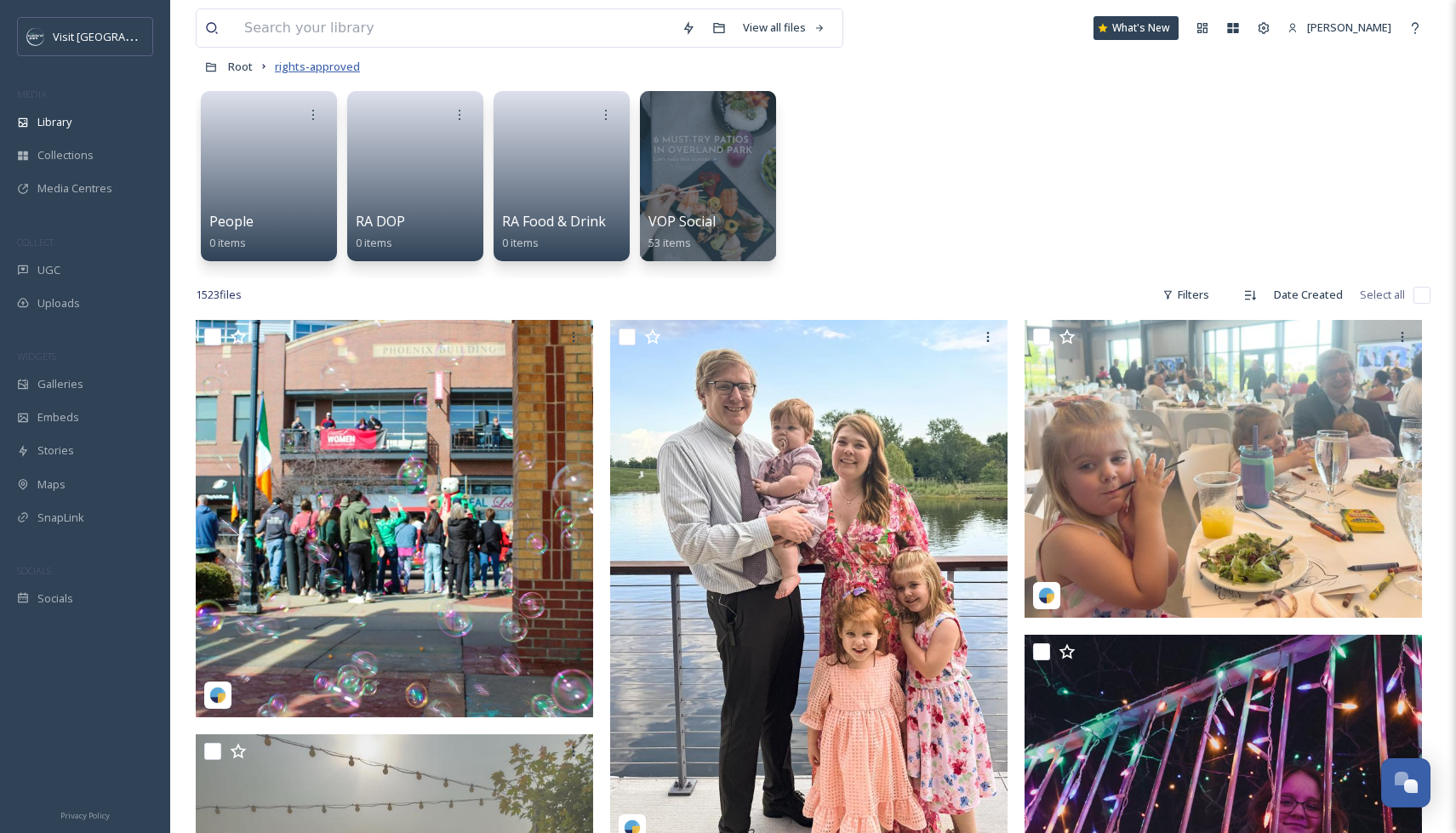
click at [300, 66] on span "rights-approved" at bounding box center [318, 66] width 85 height 16
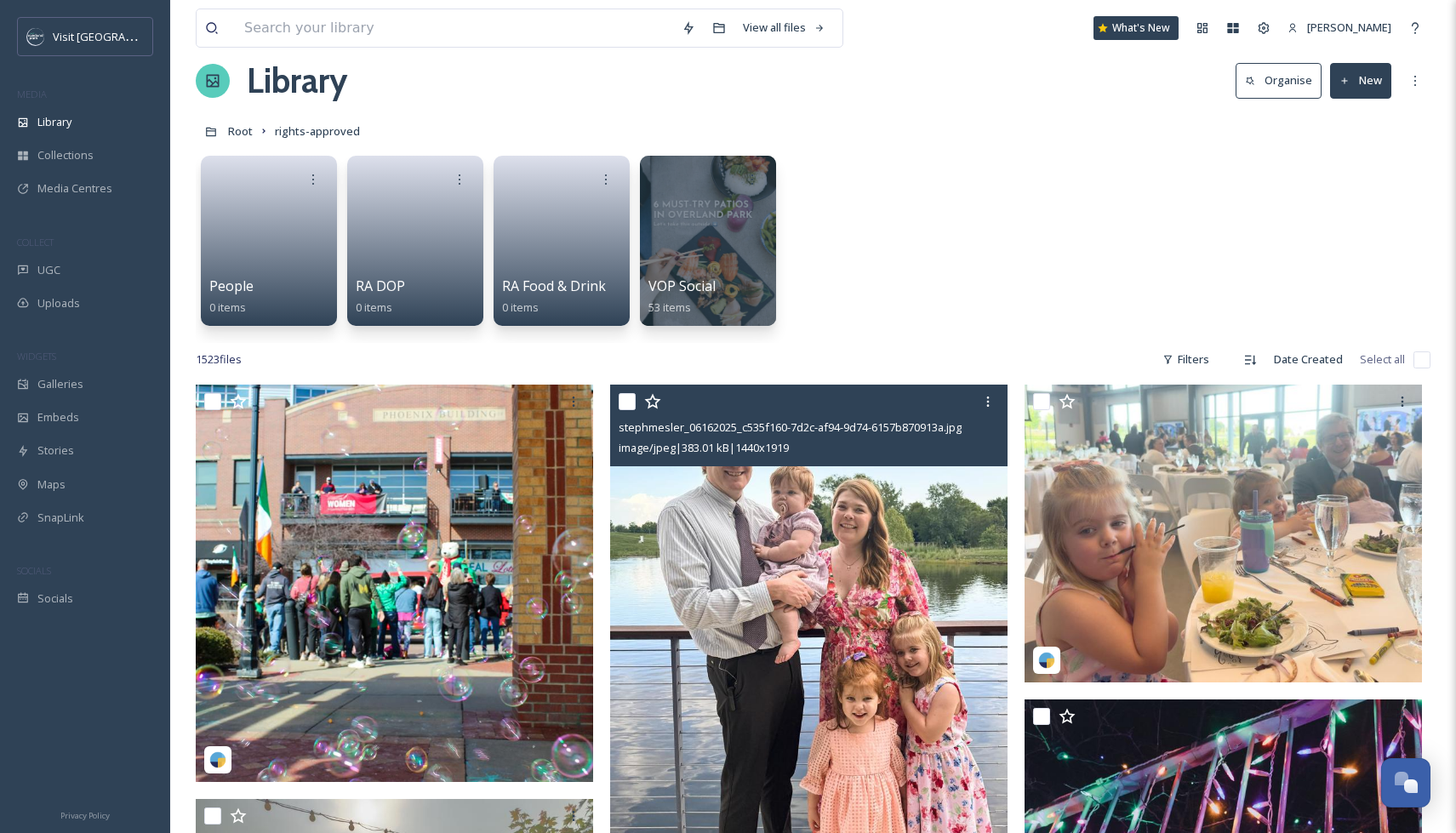
scroll to position [0, 0]
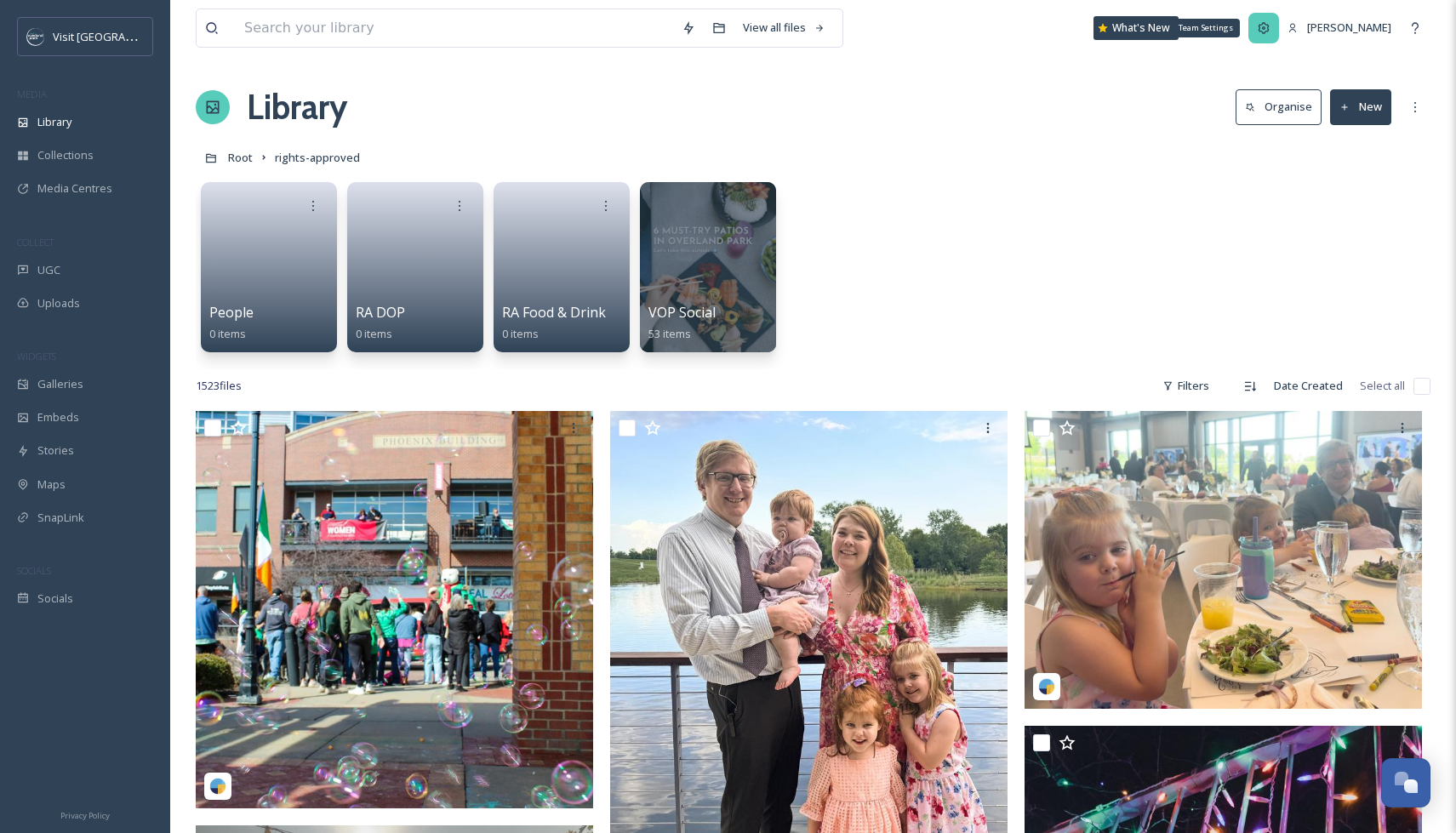
click at [1269, 33] on icon at bounding box center [1264, 27] width 11 height 11
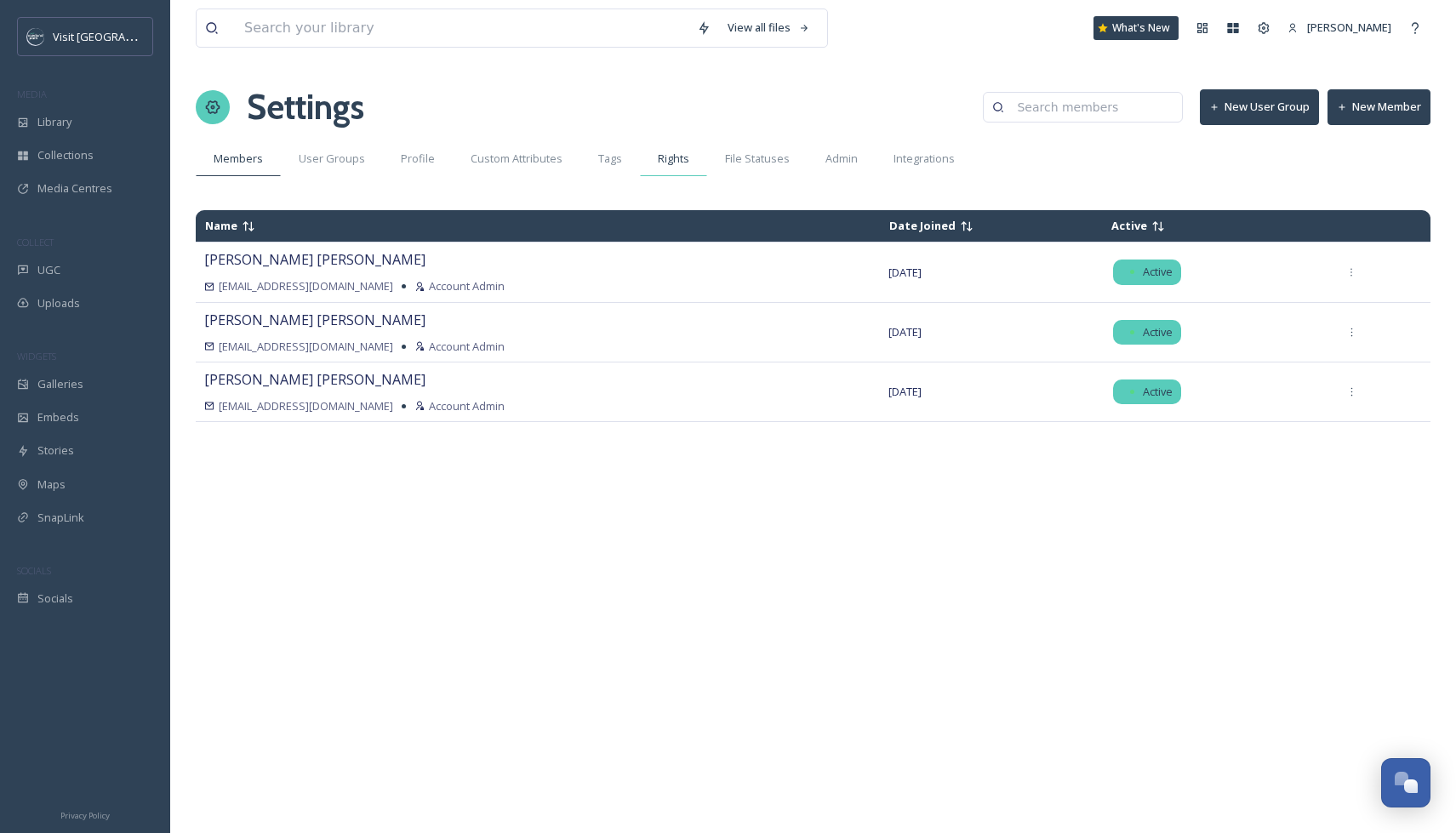
click at [677, 164] on span "Rights" at bounding box center [674, 159] width 32 height 16
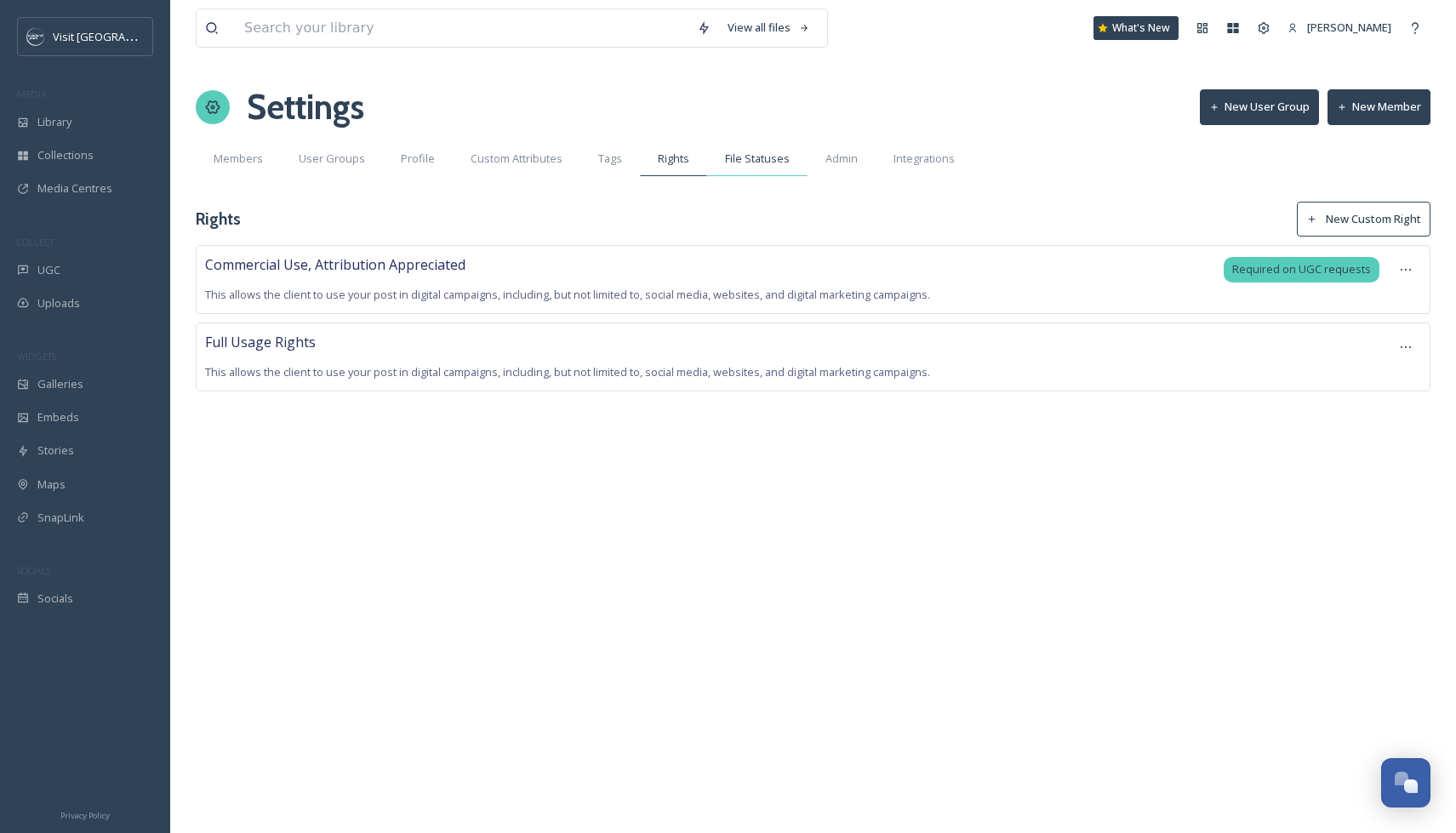
click at [754, 157] on span "File Statuses" at bounding box center [758, 159] width 65 height 16
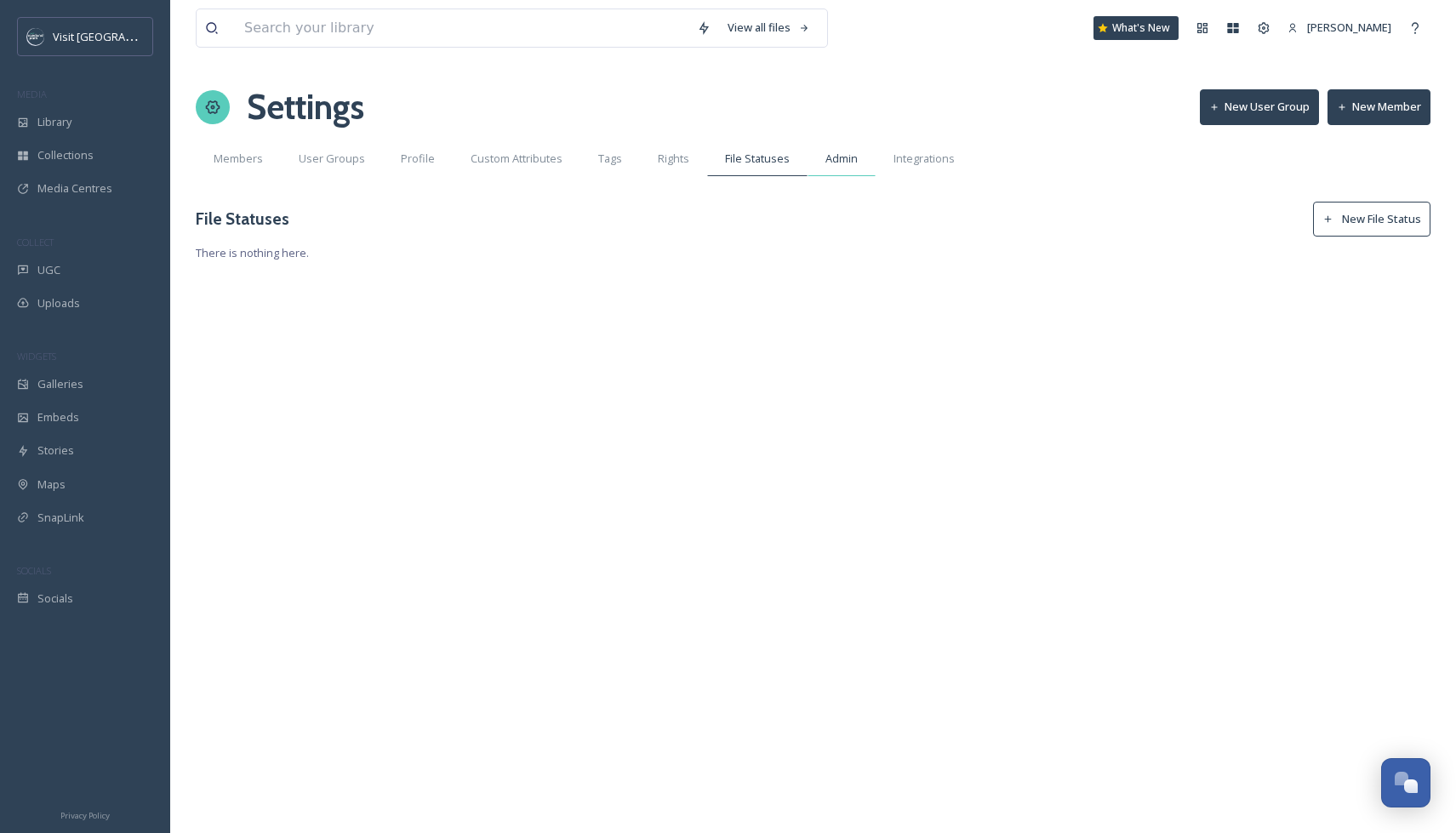
click at [842, 155] on span "Admin" at bounding box center [841, 159] width 33 height 16
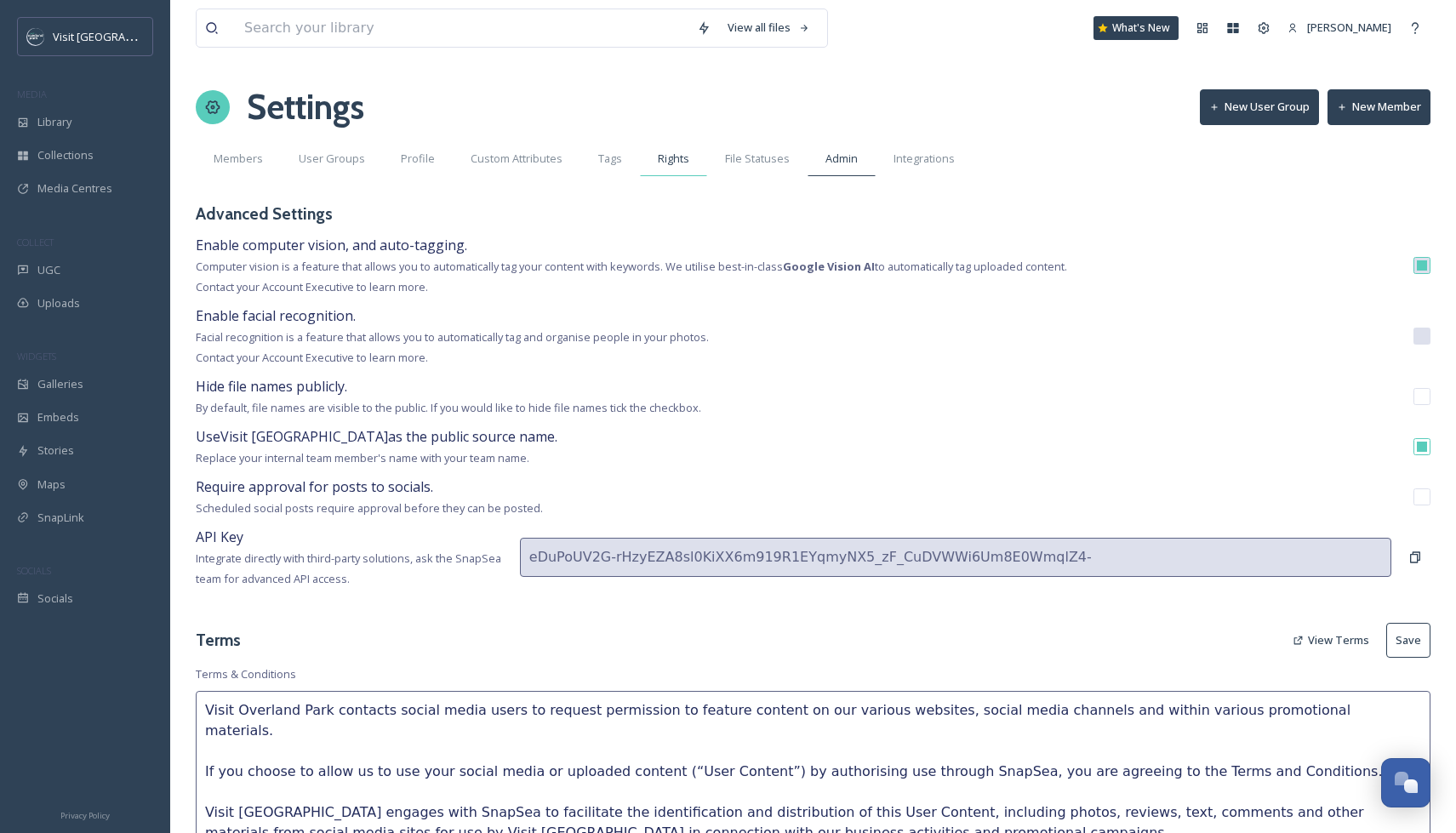
click at [670, 159] on span "Rights" at bounding box center [674, 159] width 32 height 16
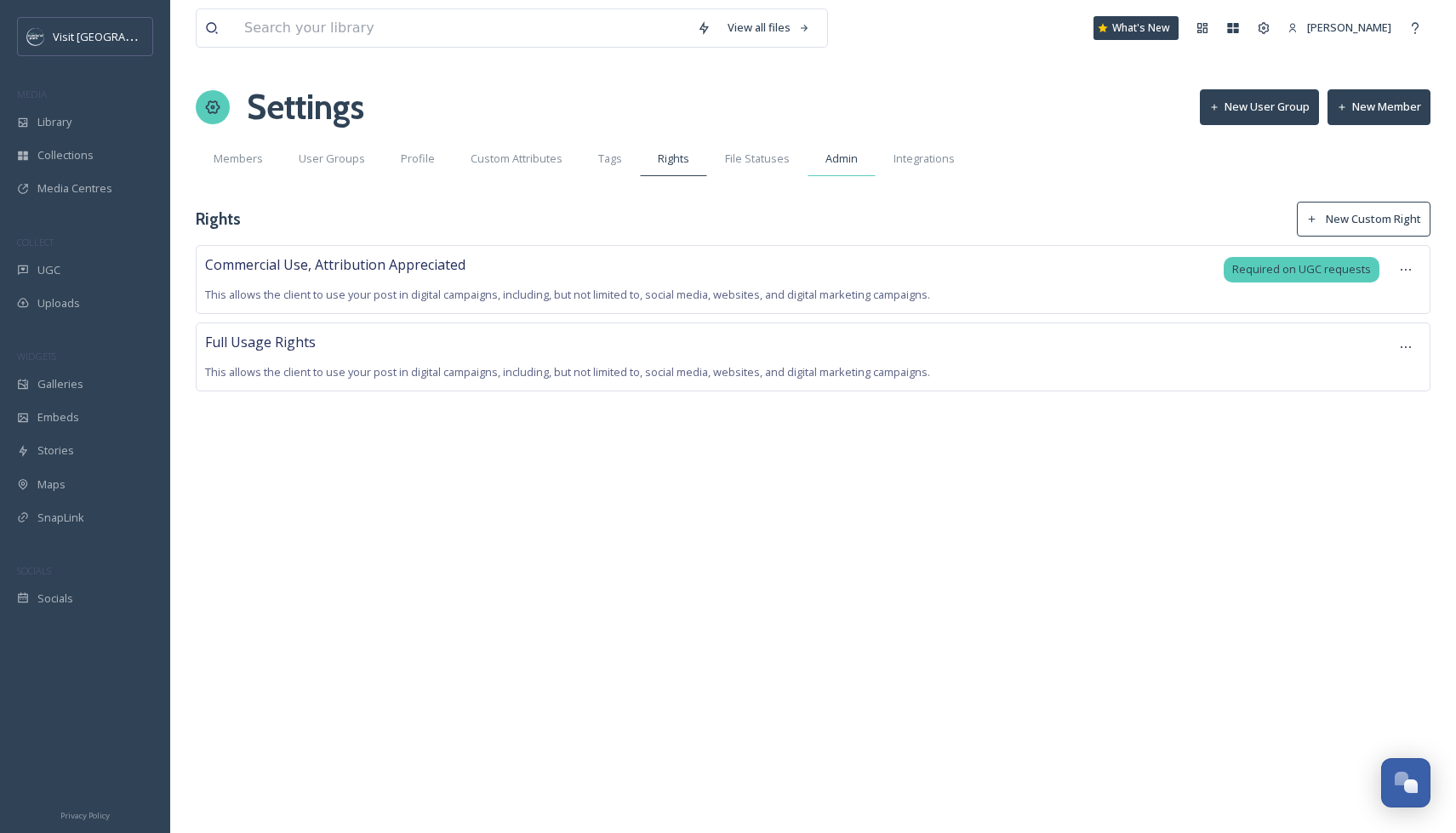
click at [834, 162] on span "Admin" at bounding box center [841, 159] width 33 height 16
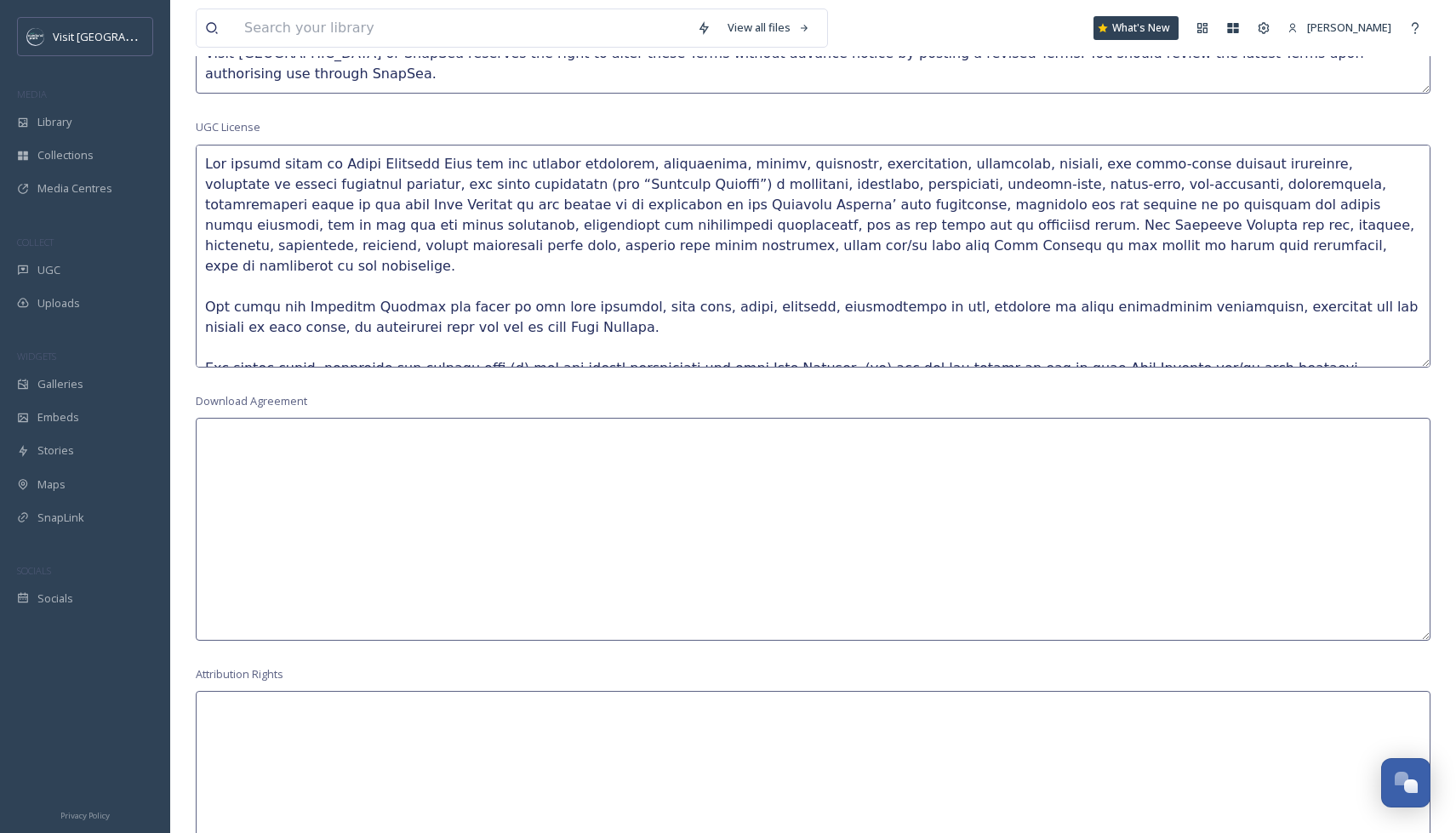
scroll to position [838, 0]
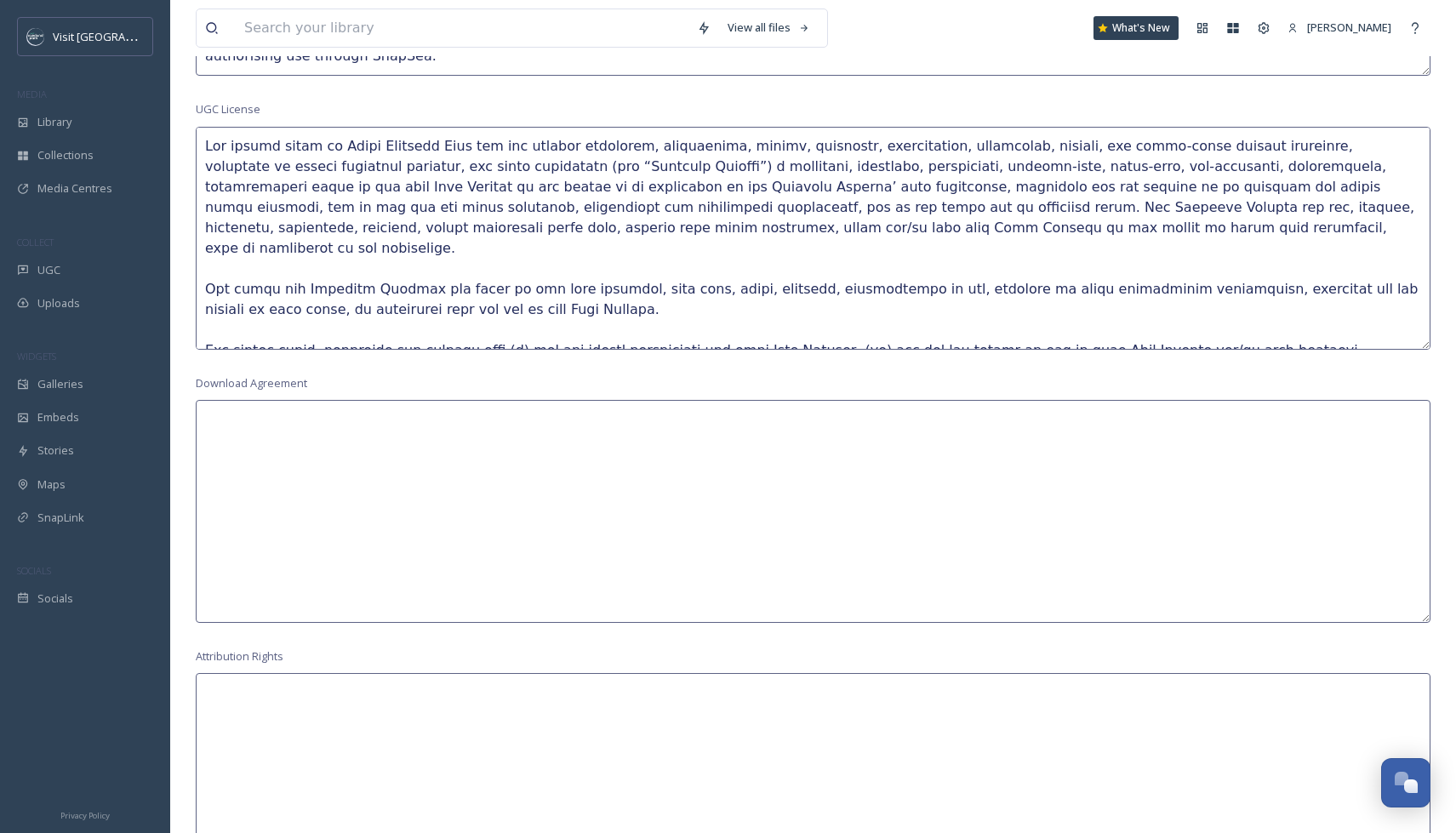
click at [449, 301] on textarea at bounding box center [812, 238] width 1235 height 223
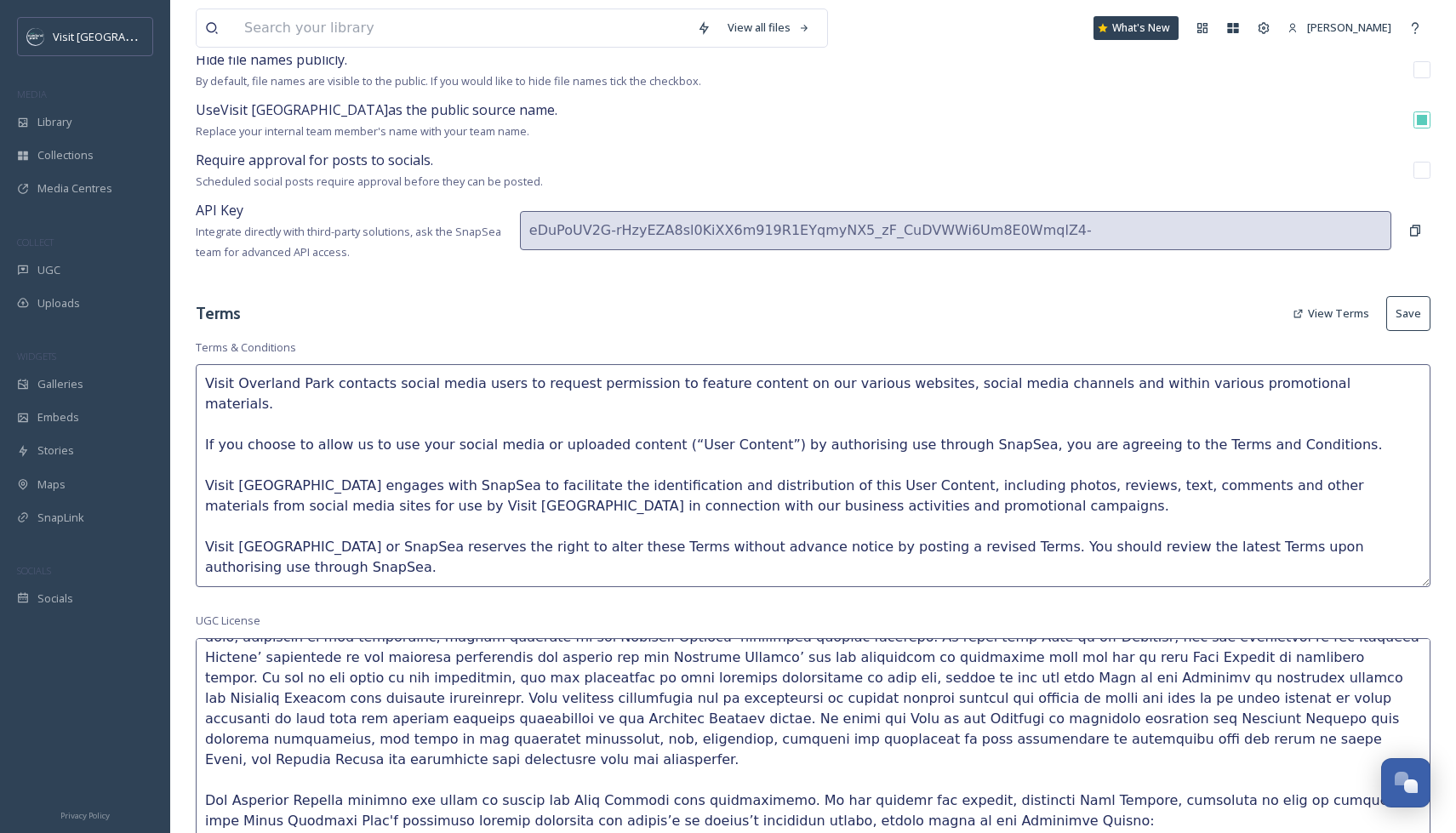
scroll to position [0, 0]
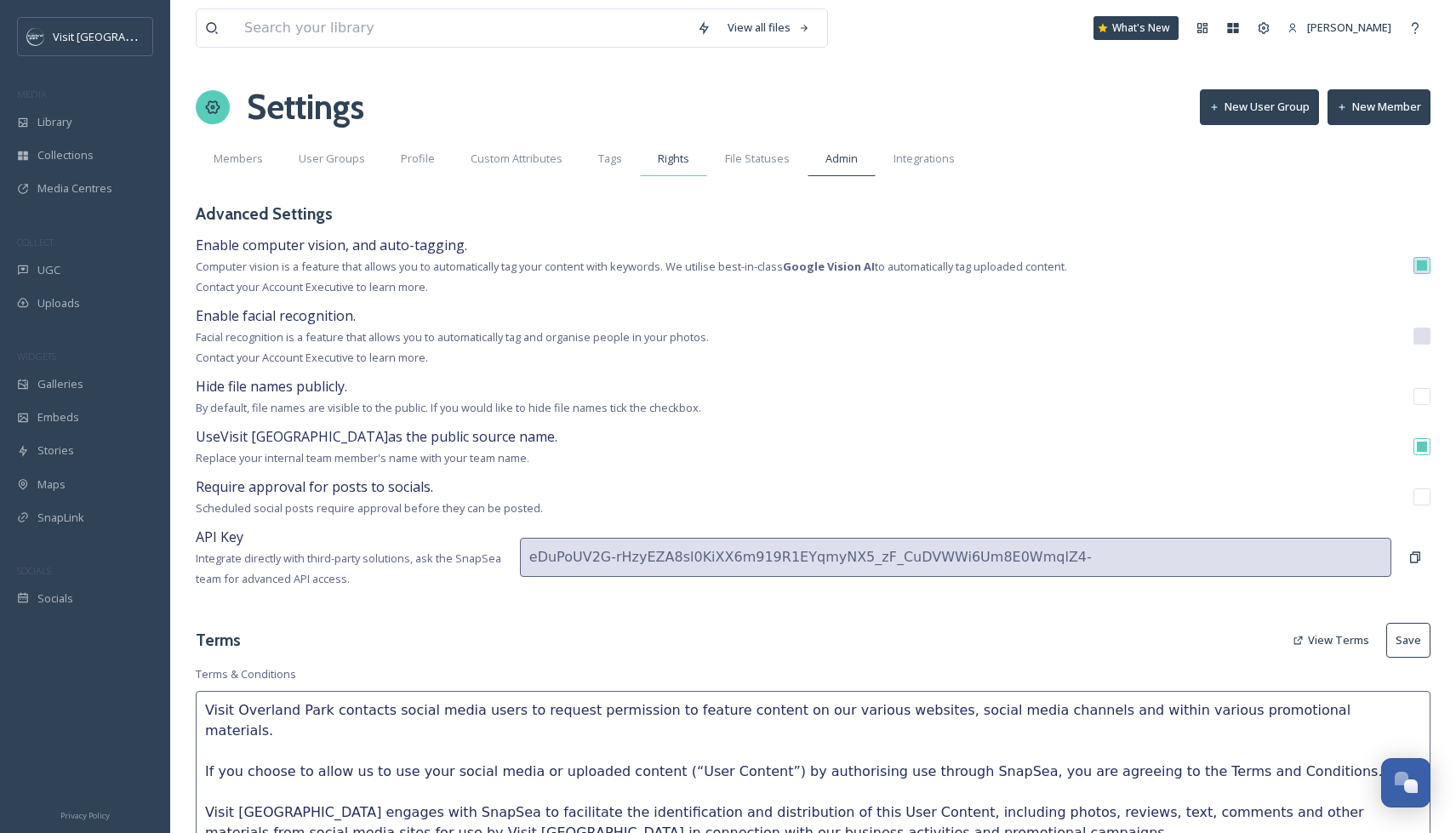
click at [673, 159] on span "Rights" at bounding box center [674, 159] width 32 height 16
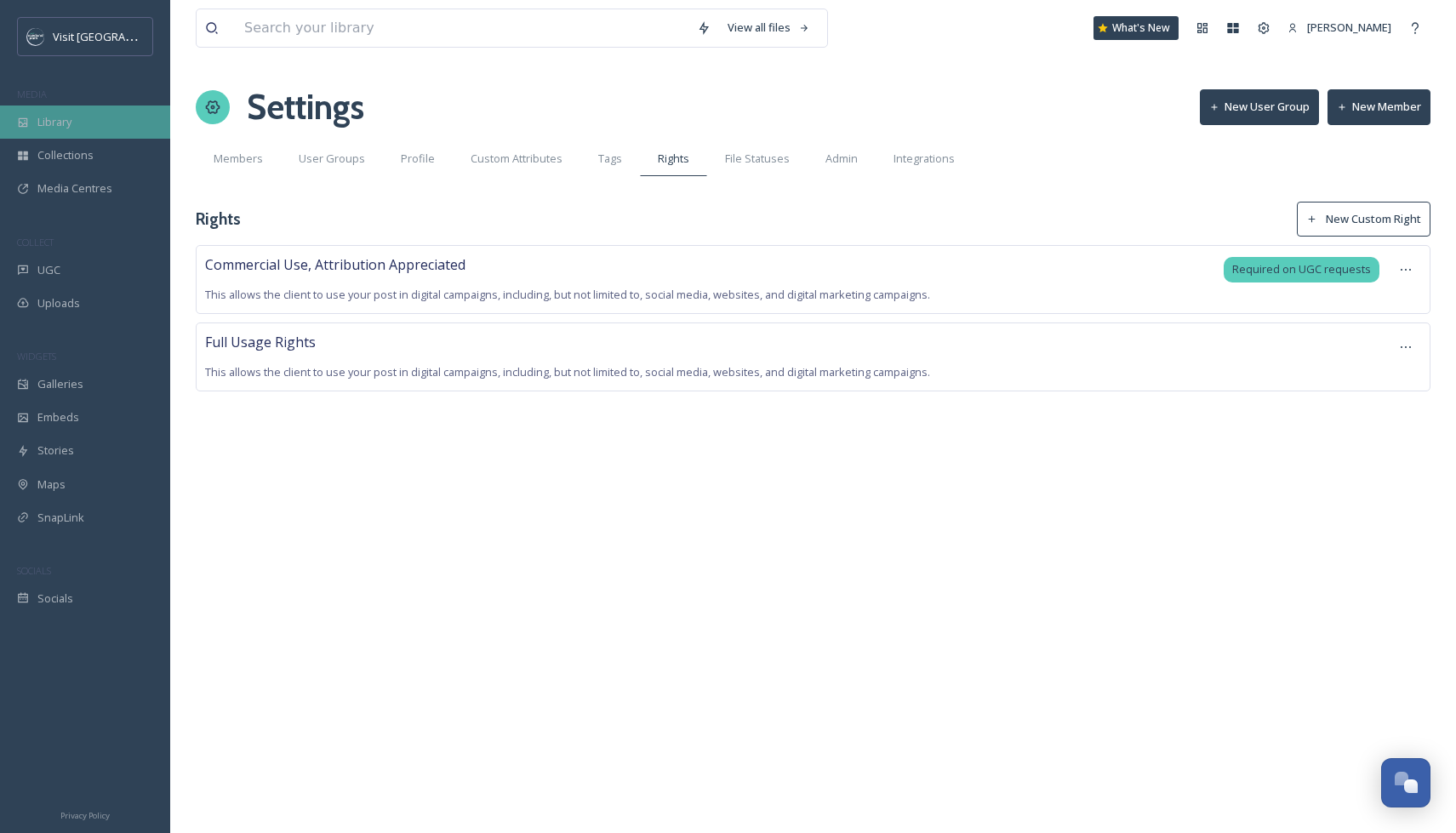
click at [58, 114] on span "Library" at bounding box center [54, 122] width 34 height 16
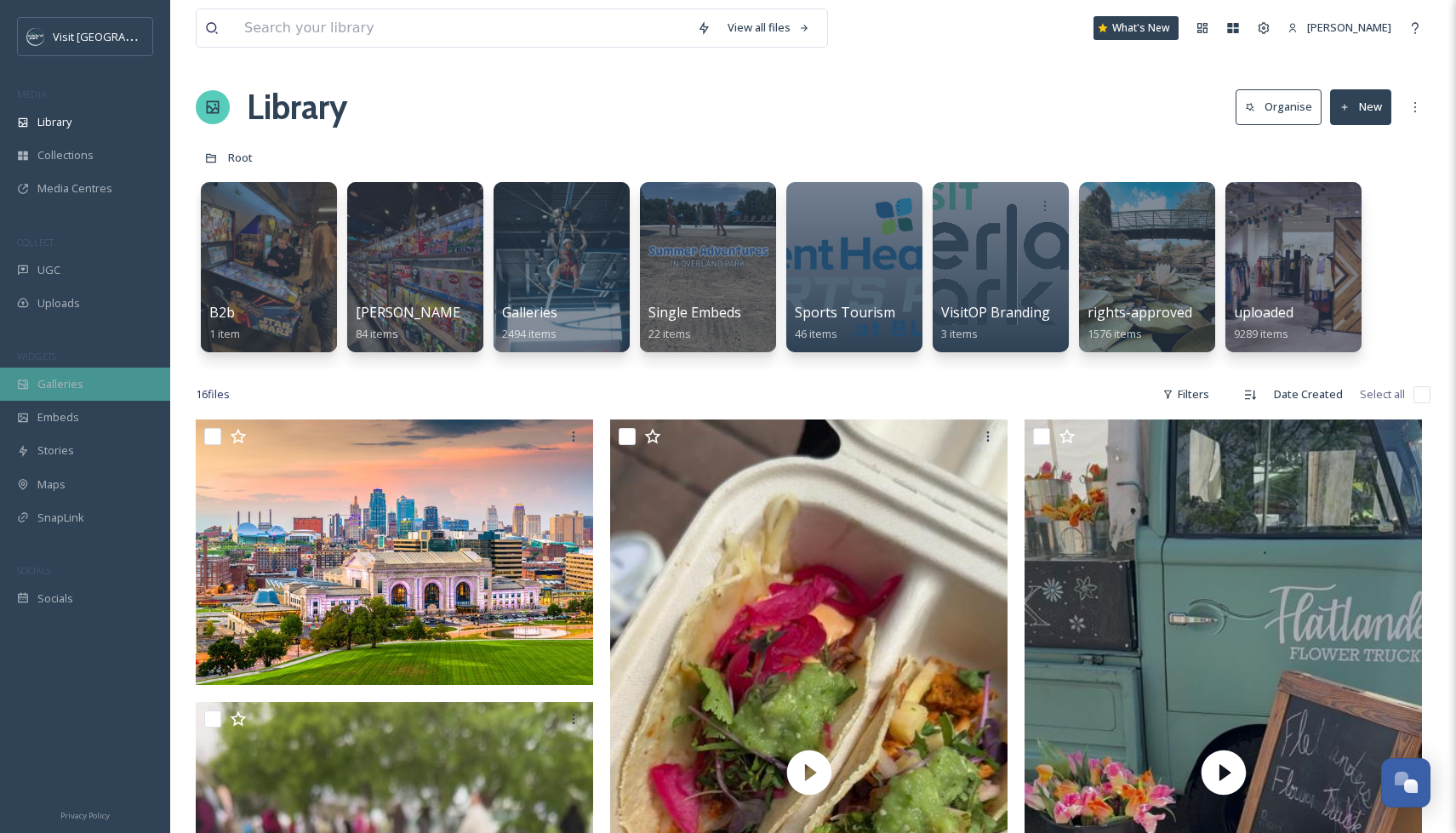
click at [94, 387] on div "Galleries" at bounding box center [85, 384] width 170 height 34
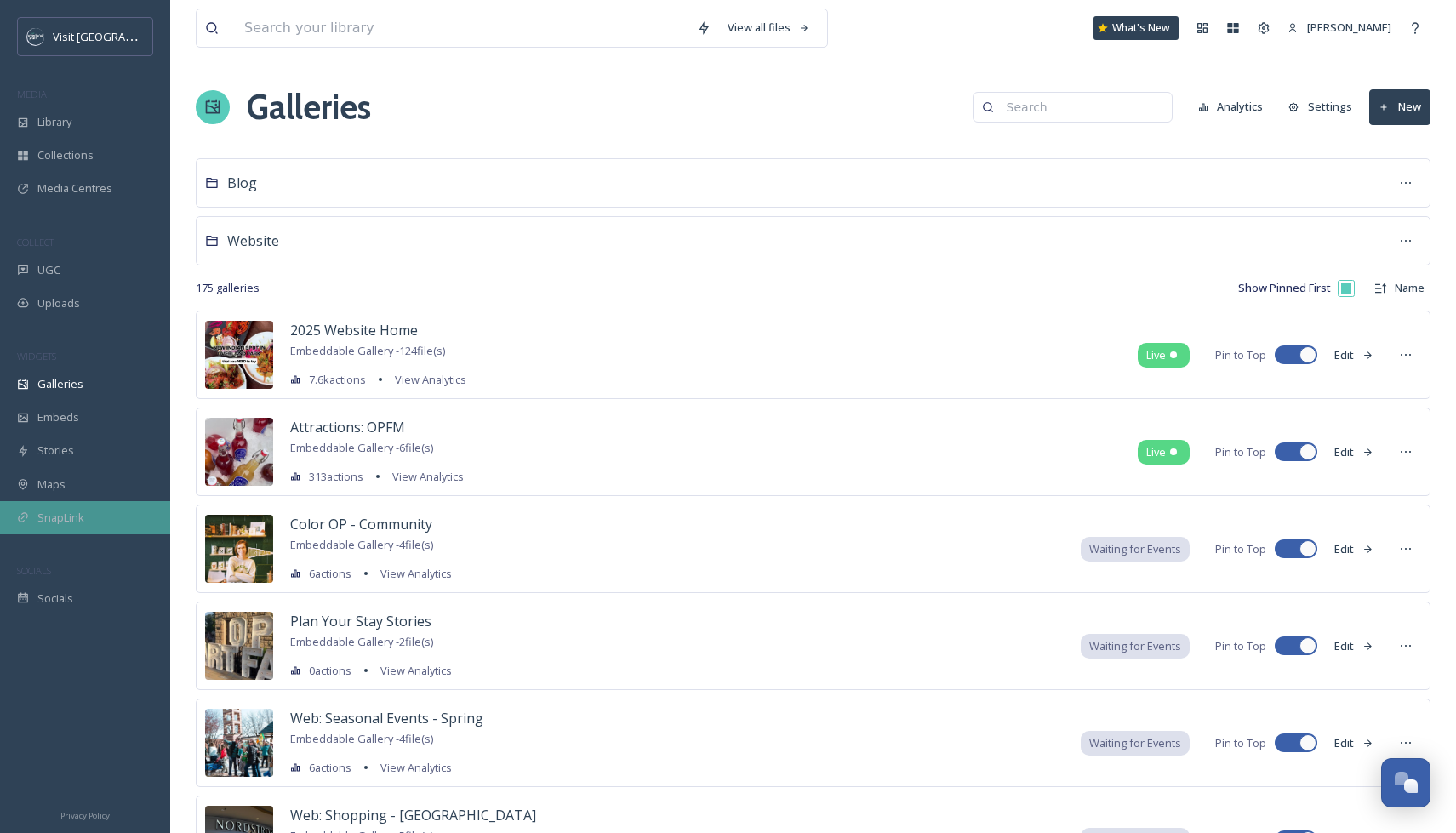
click at [53, 518] on span "SnapLink" at bounding box center [60, 517] width 46 height 16
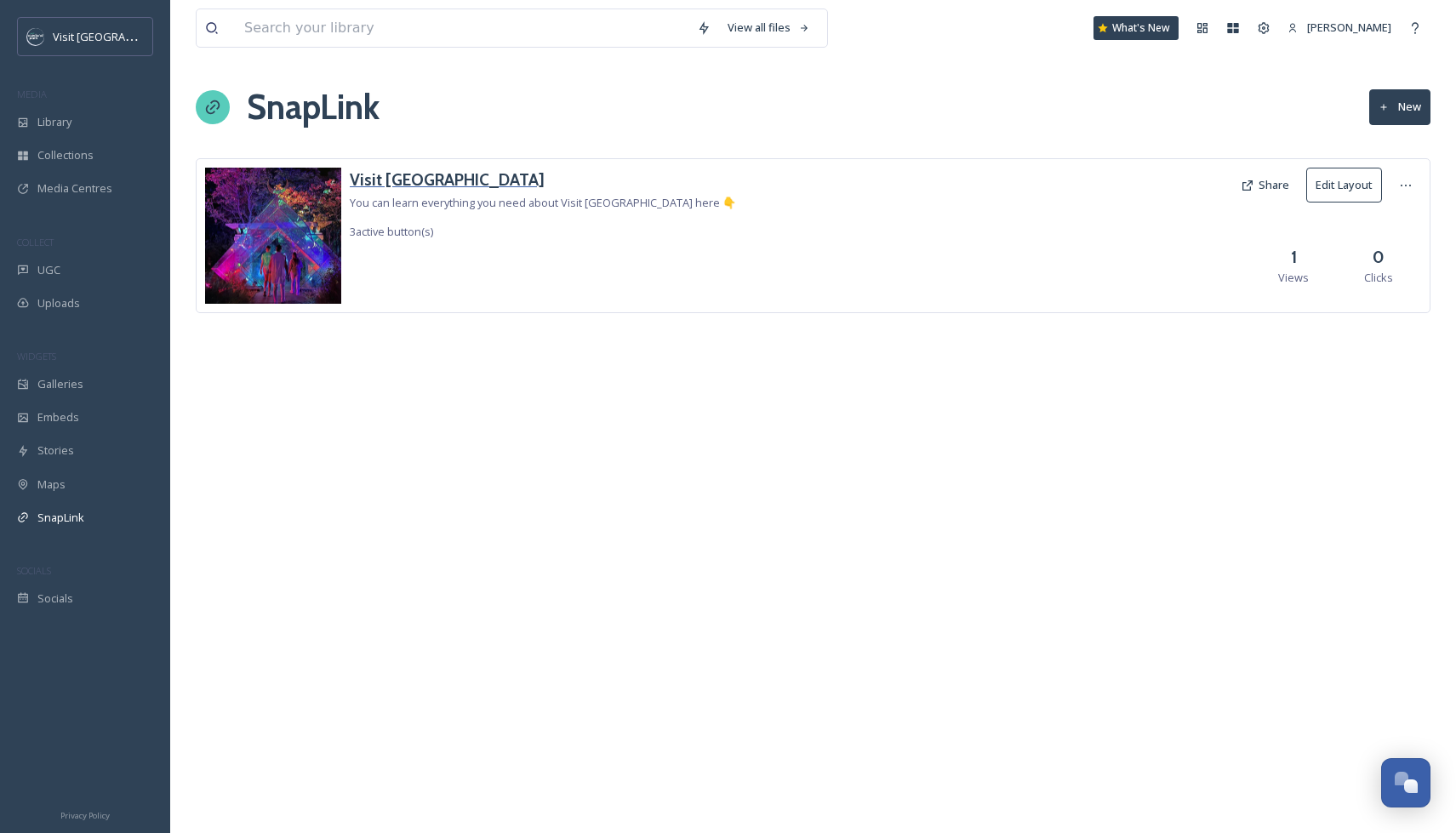
click at [423, 182] on h3 "Visit [GEOGRAPHIC_DATA]" at bounding box center [542, 180] width 386 height 25
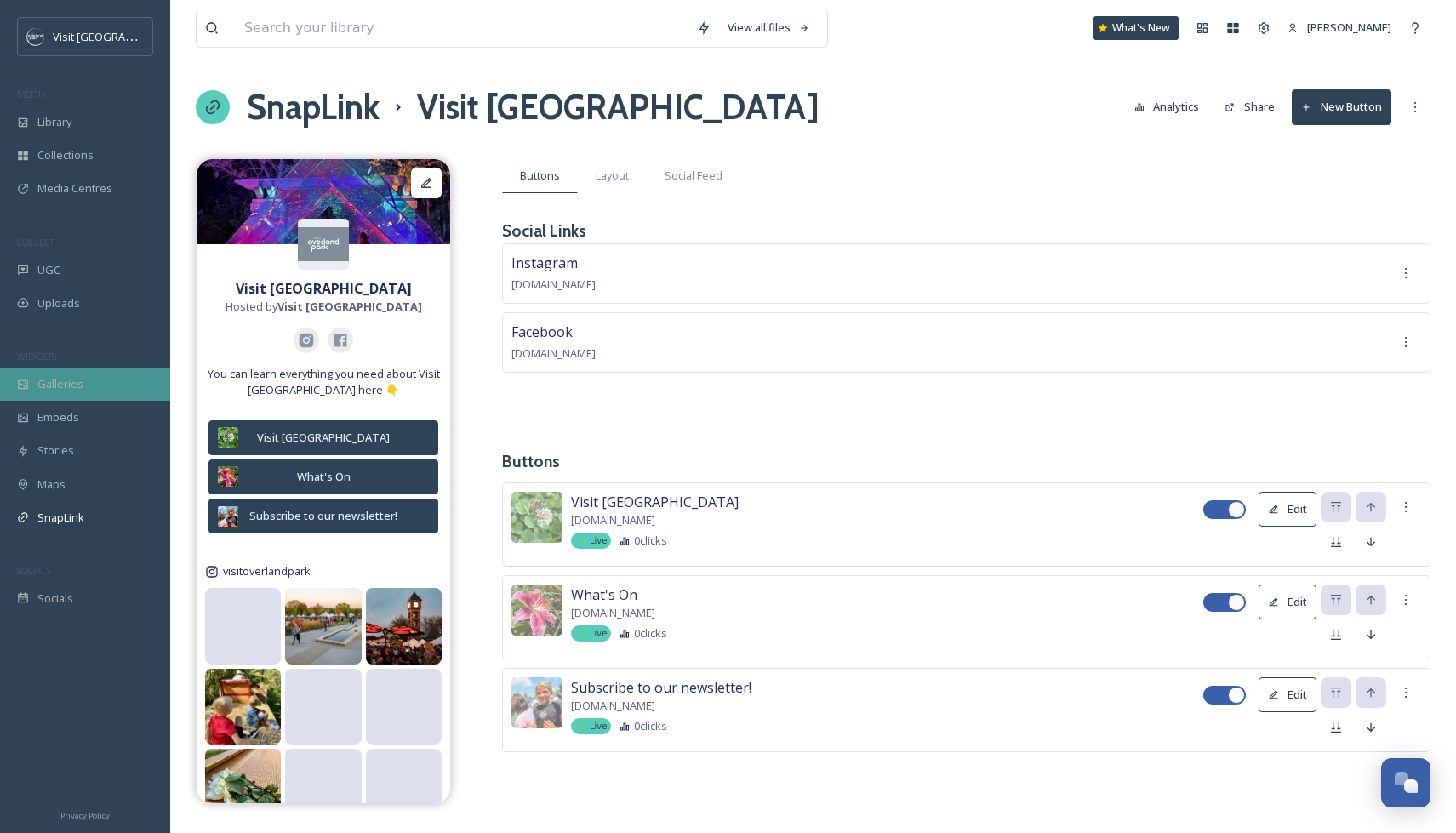
click at [78, 389] on span "Galleries" at bounding box center [60, 384] width 46 height 16
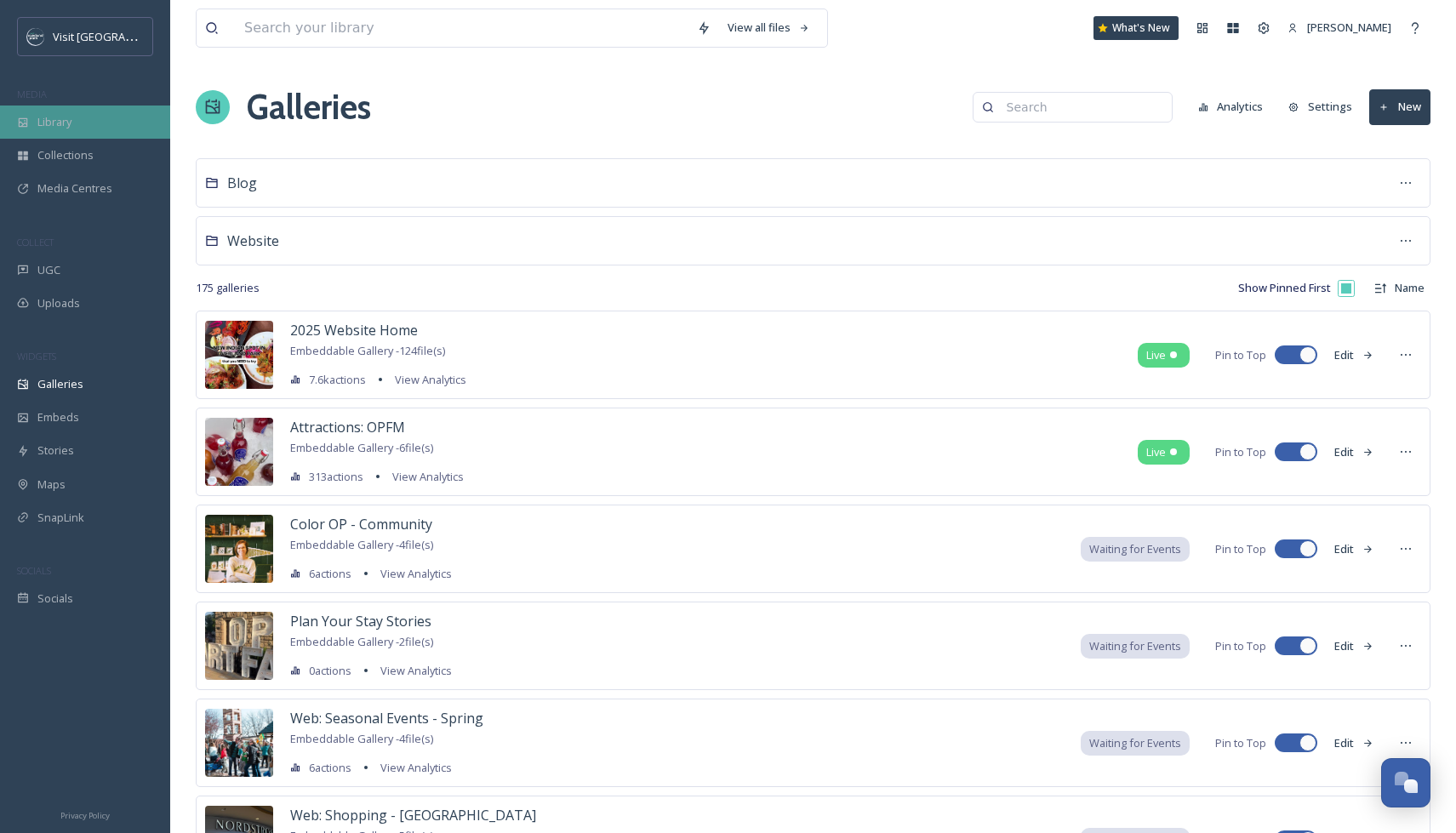
click at [71, 123] on span "Library" at bounding box center [54, 122] width 34 height 16
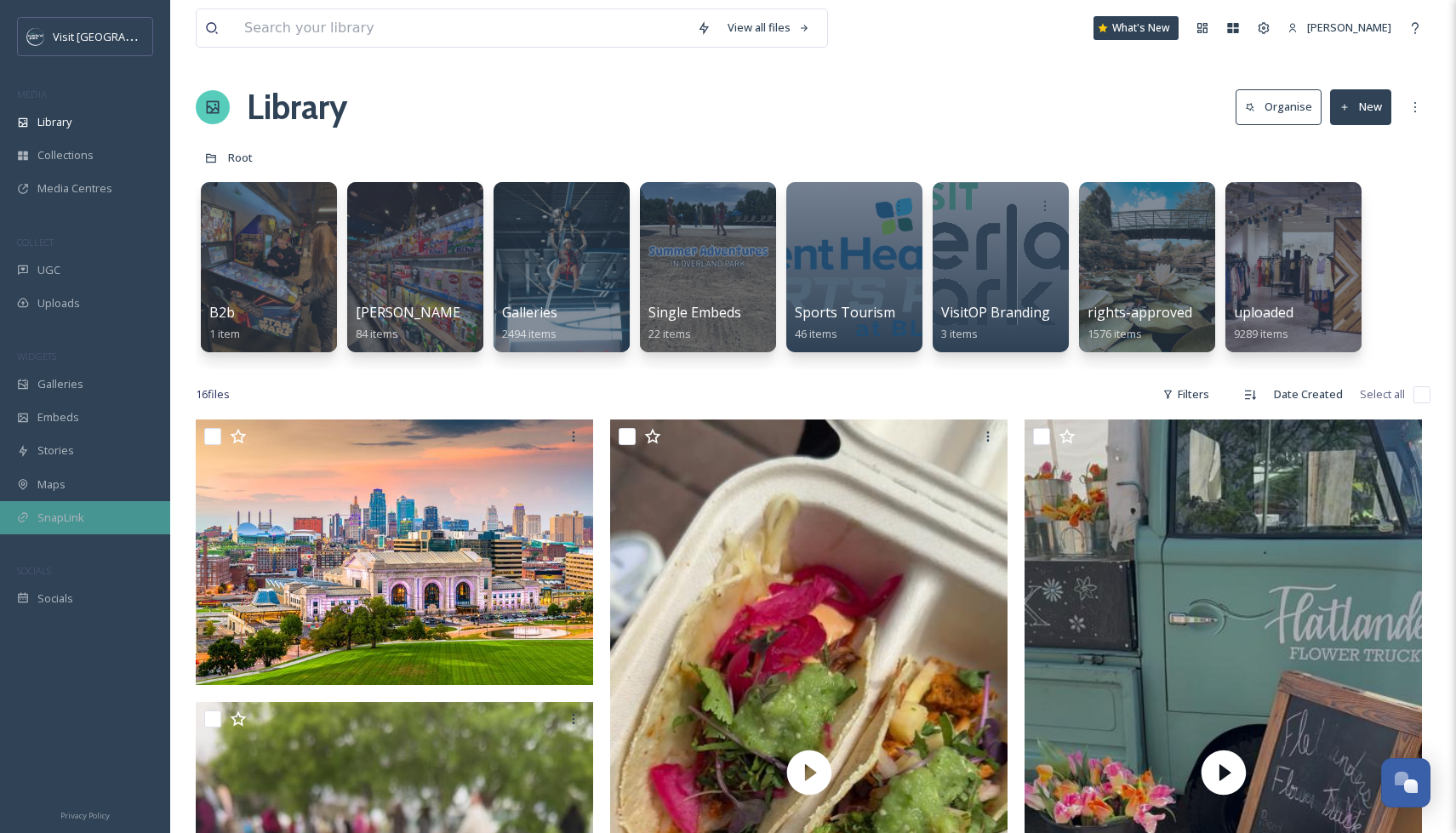
click at [71, 516] on span "SnapLink" at bounding box center [60, 517] width 46 height 16
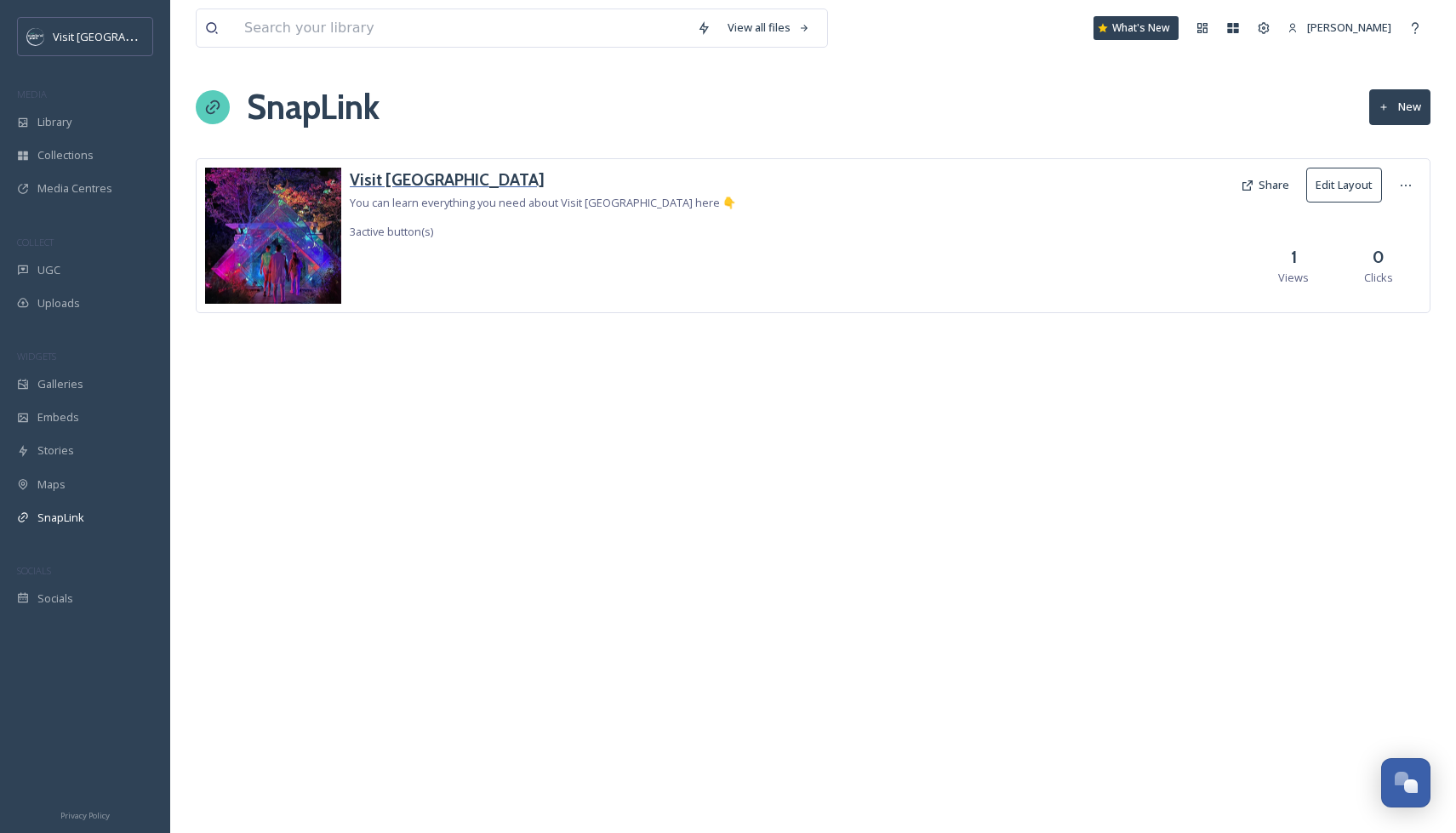
click at [416, 182] on h3 "Visit [GEOGRAPHIC_DATA]" at bounding box center [542, 180] width 386 height 25
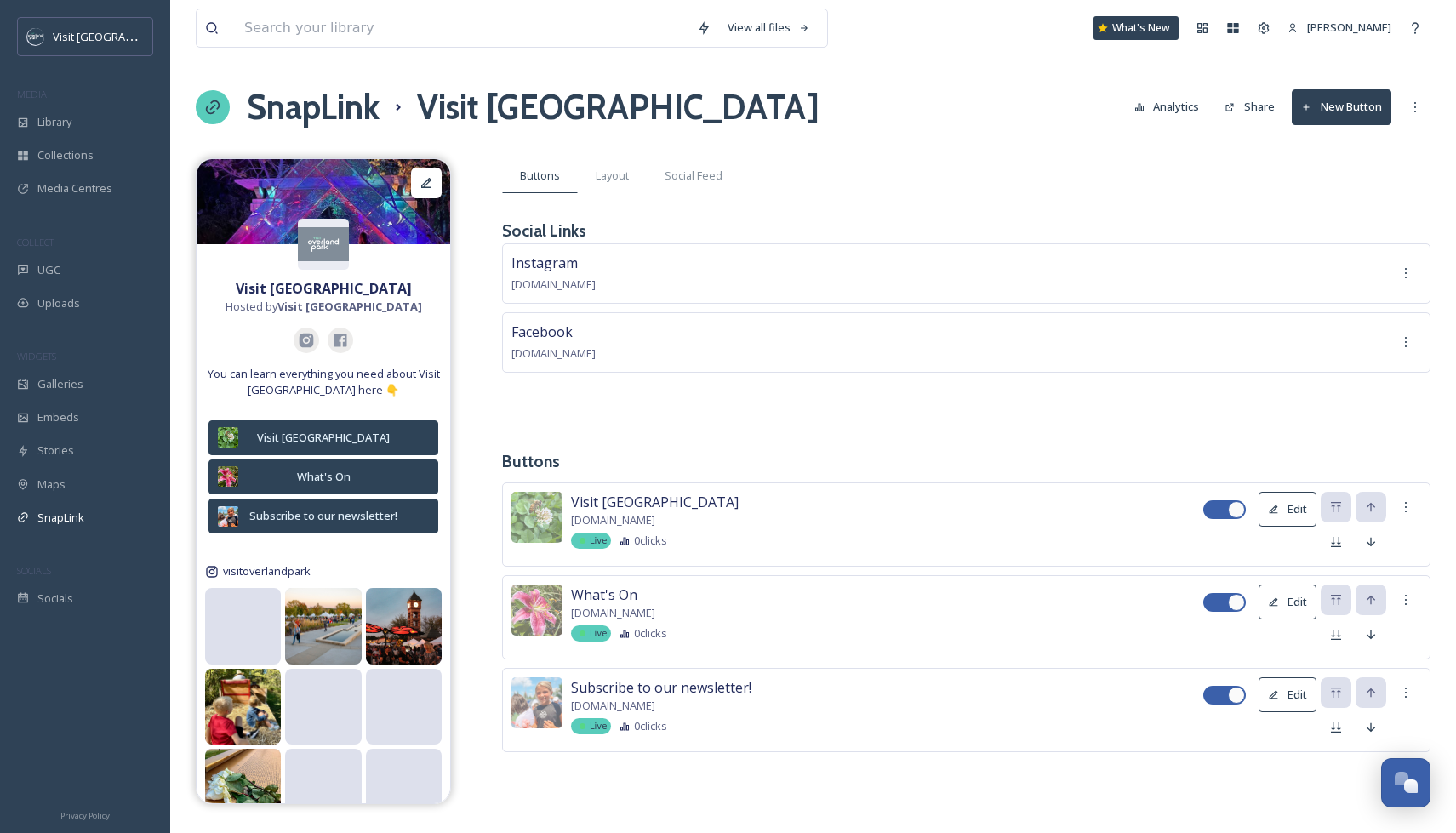
scroll to position [21, 0]
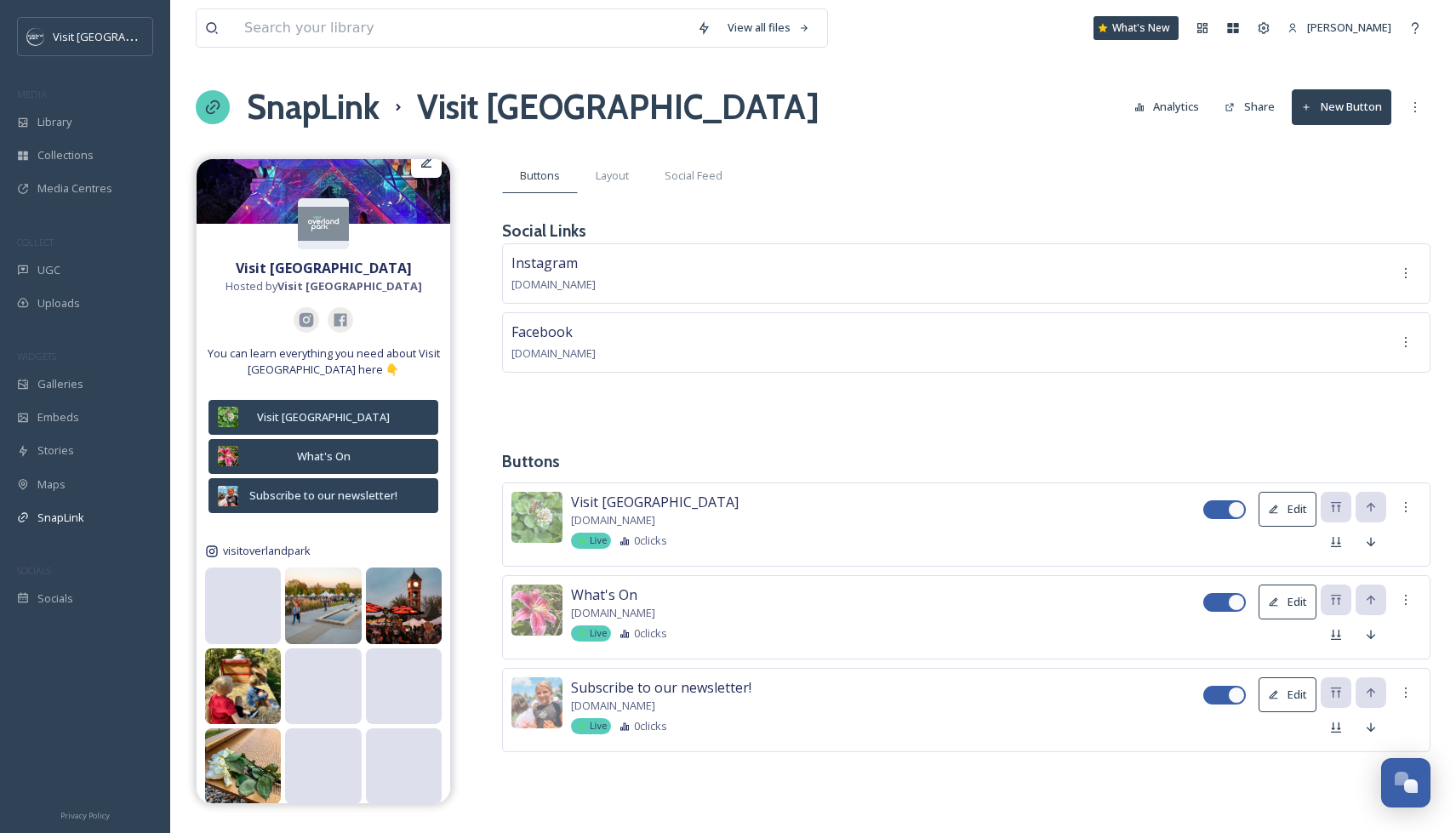
click at [1158, 114] on button "Analytics" at bounding box center [1168, 107] width 83 height 34
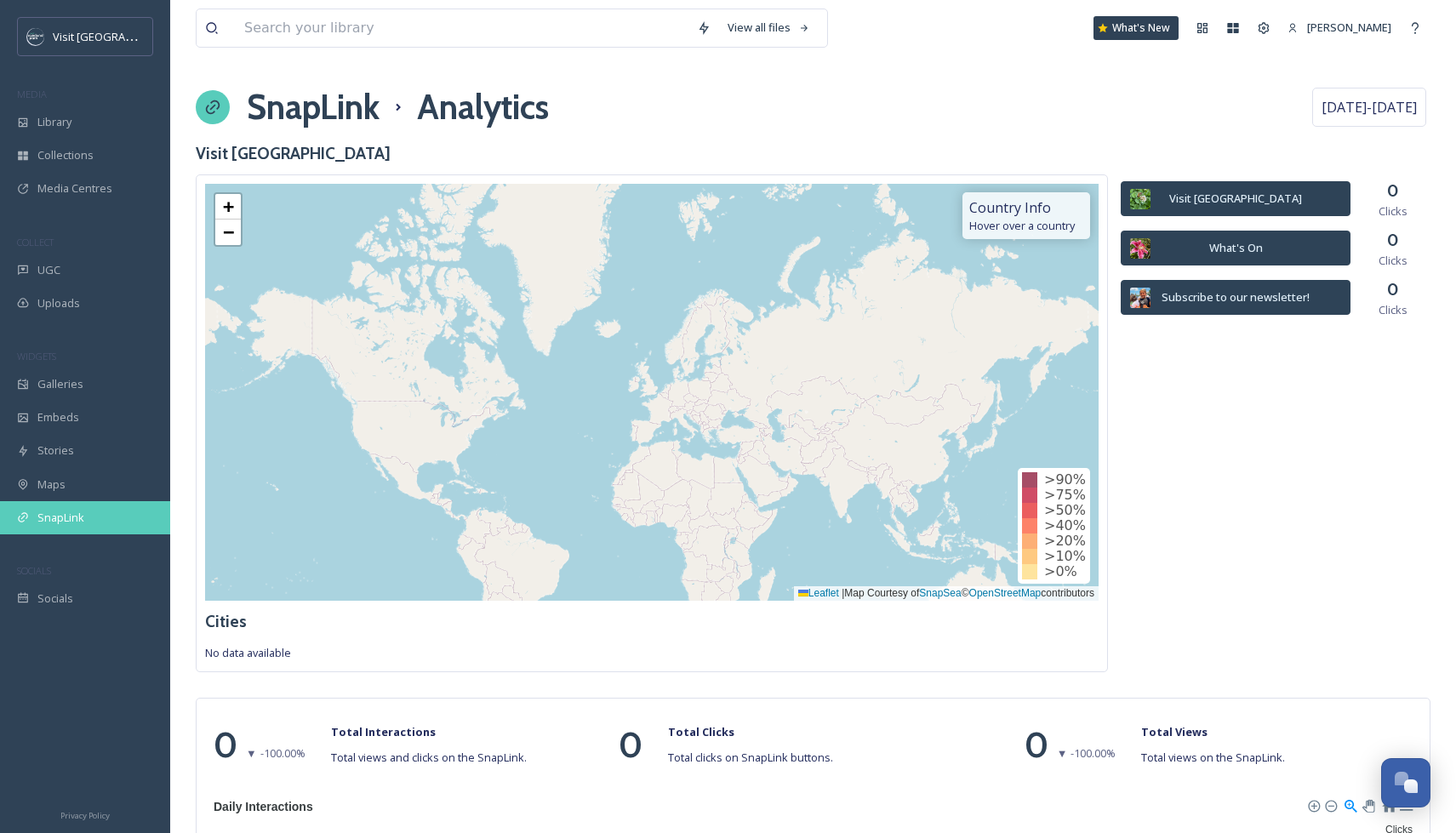
click at [38, 528] on div "SnapLink" at bounding box center [85, 518] width 170 height 34
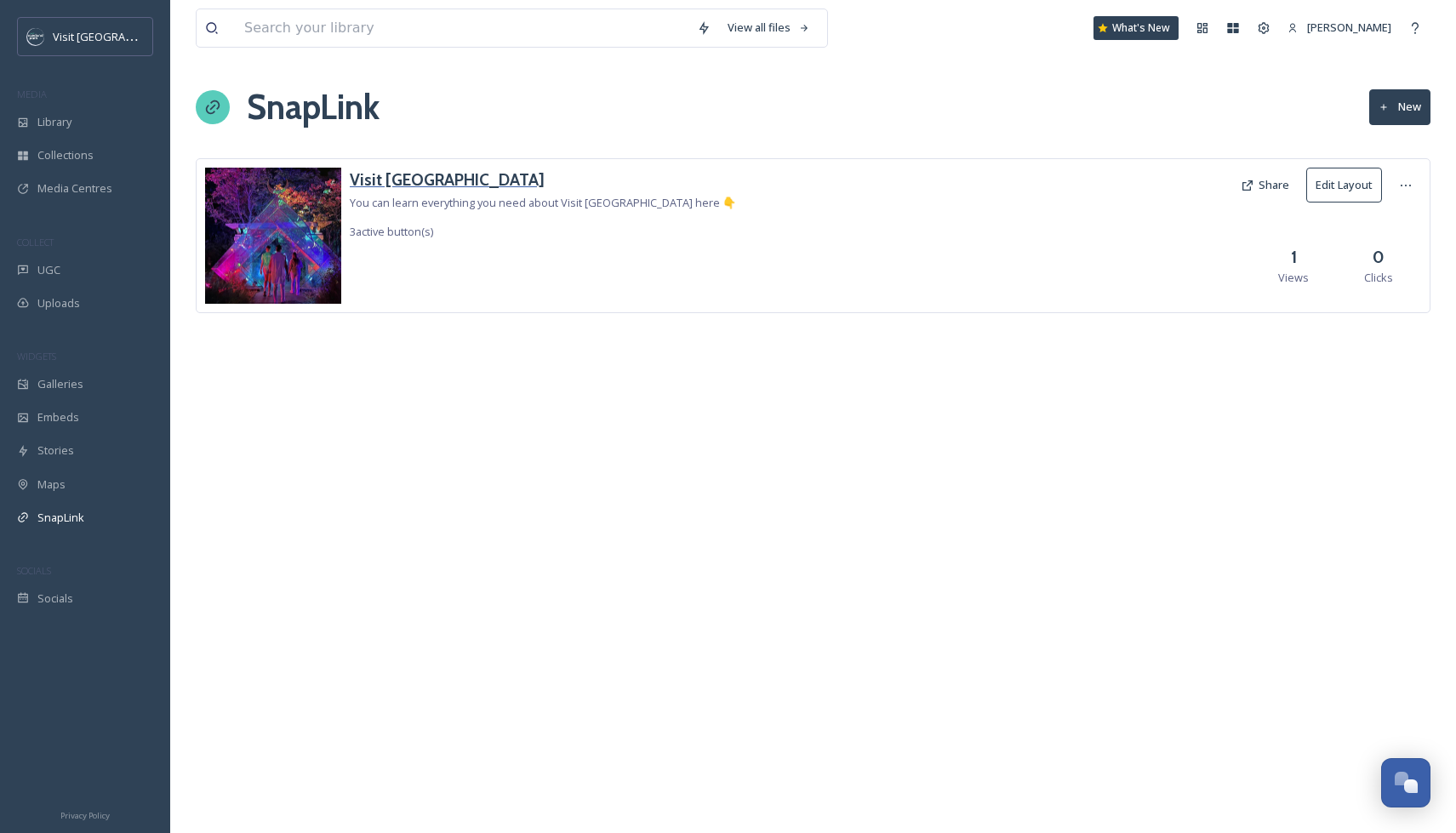
click at [410, 183] on h3 "Visit [GEOGRAPHIC_DATA]" at bounding box center [542, 180] width 386 height 25
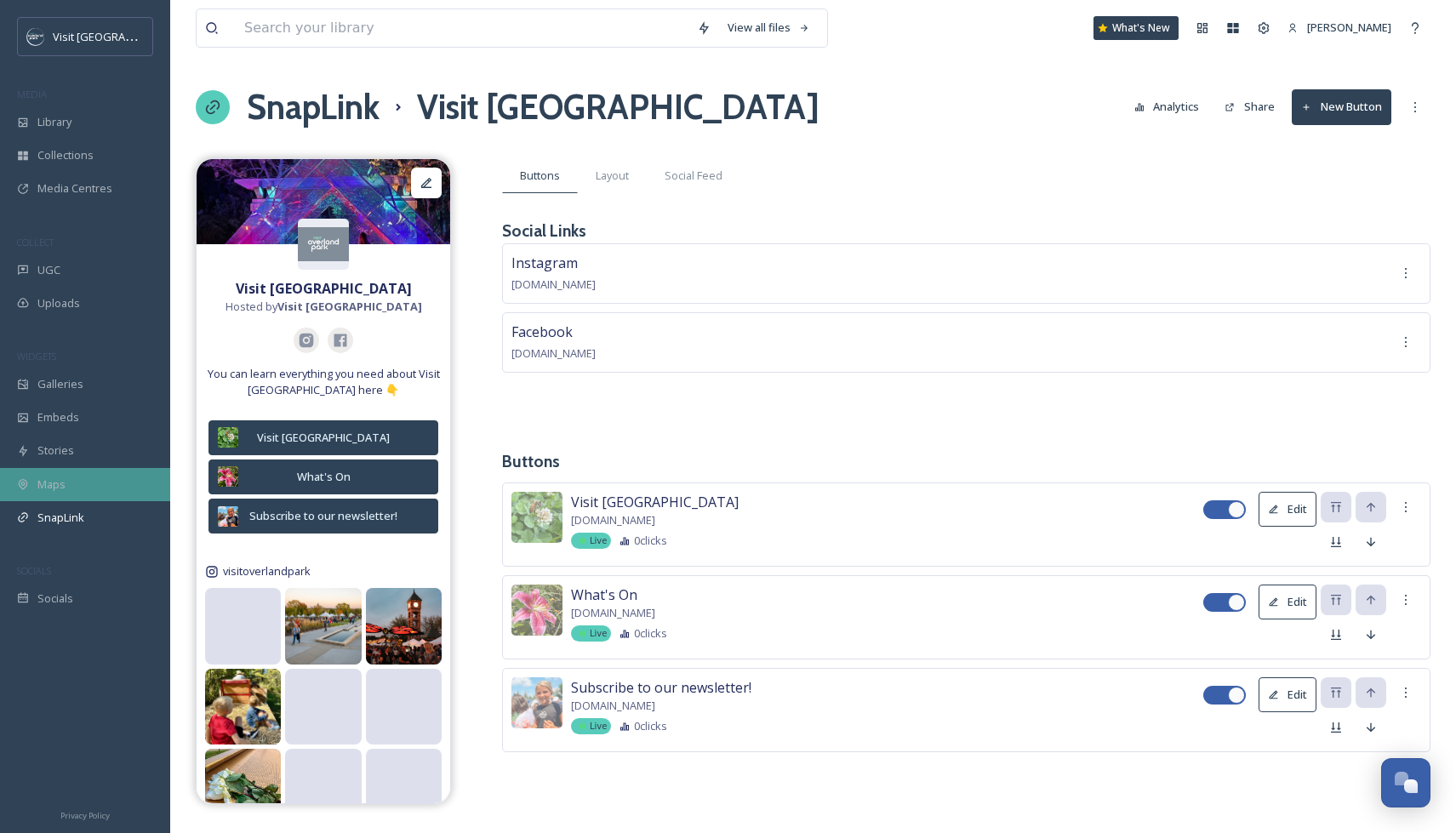
click at [67, 477] on div "Maps" at bounding box center [85, 485] width 170 height 34
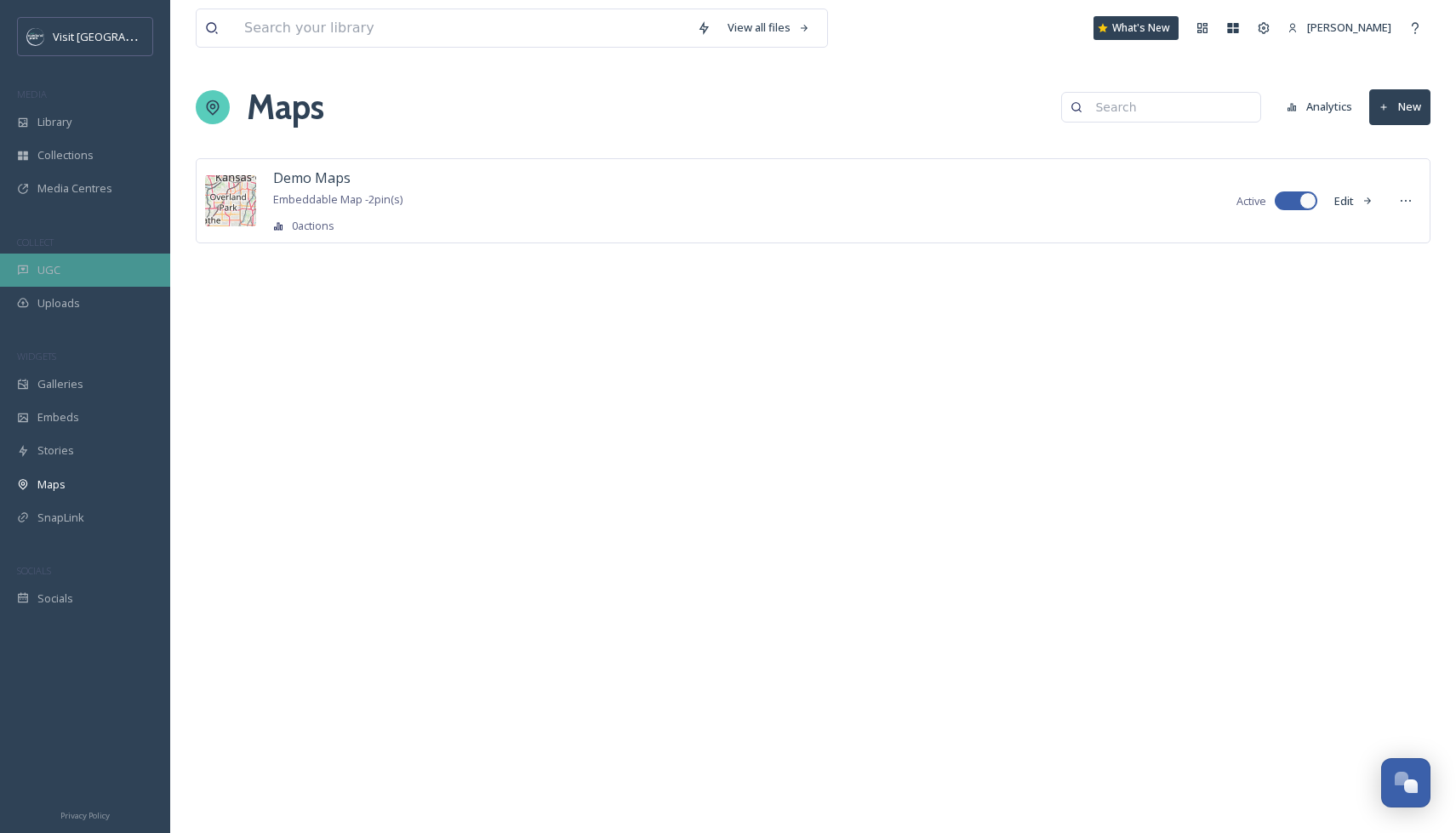
click at [51, 272] on span "UGC" at bounding box center [48, 270] width 23 height 16
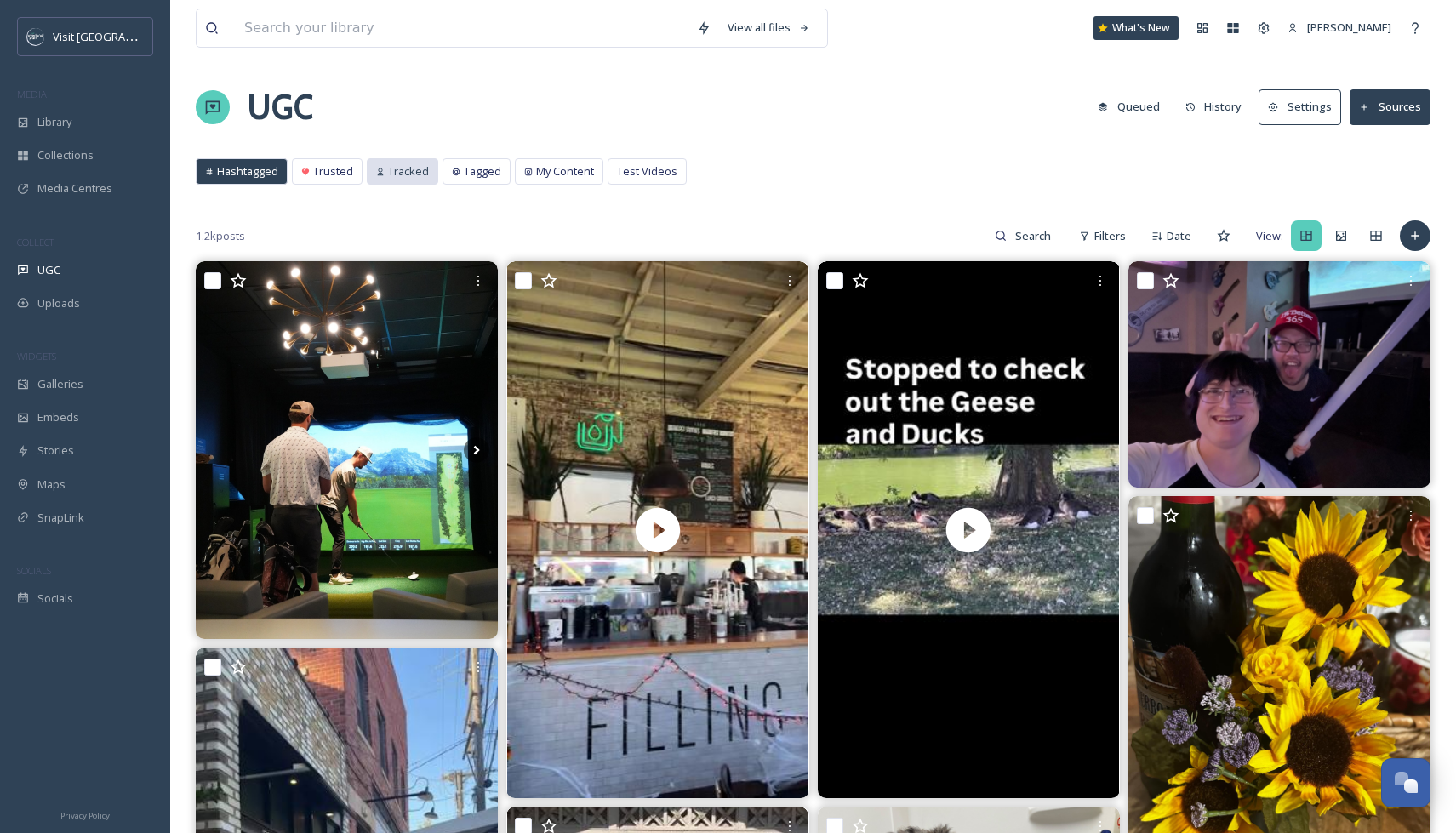
click at [401, 173] on span "Tracked" at bounding box center [408, 172] width 40 height 16
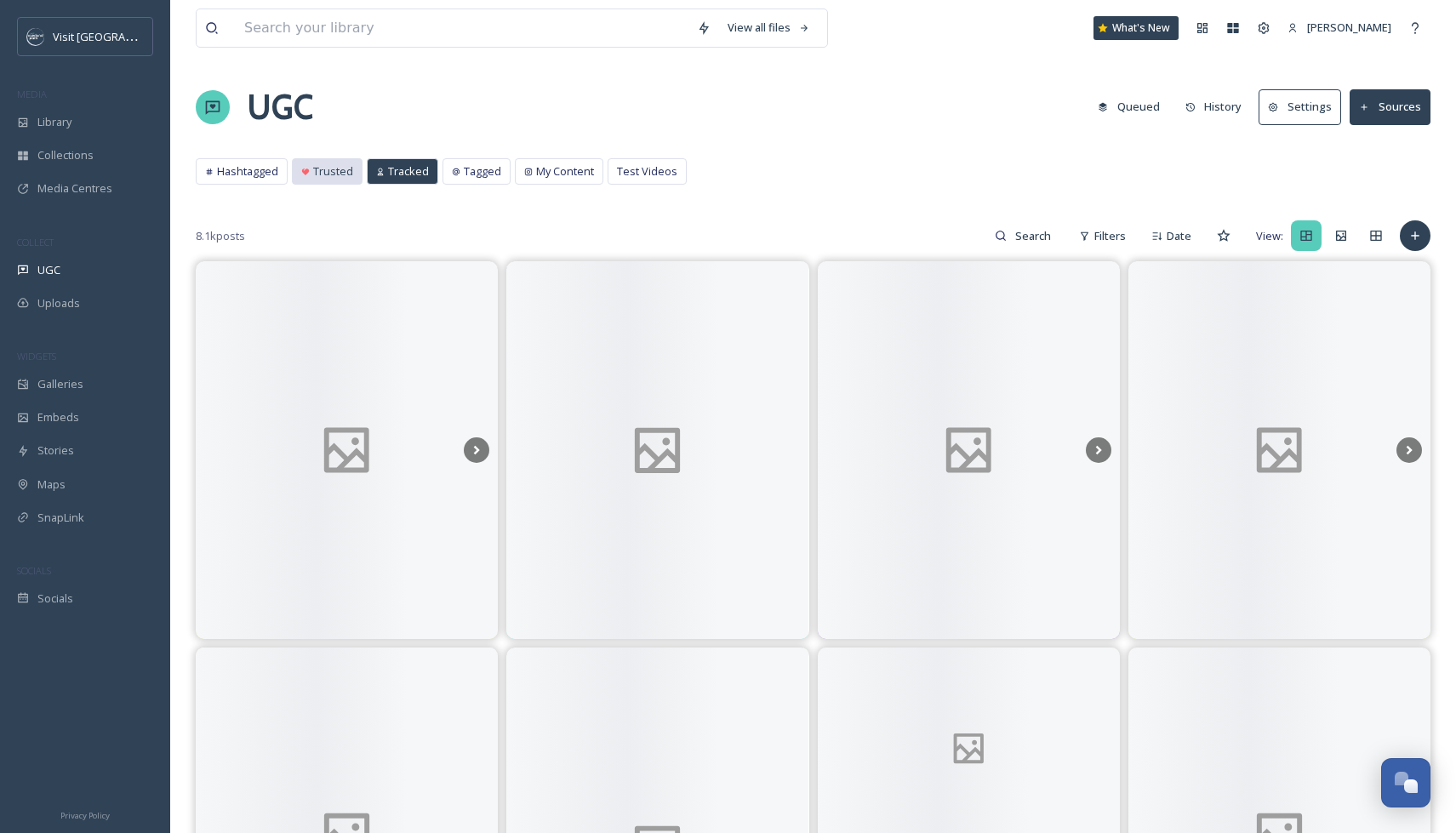
click at [330, 178] on span "Trusted" at bounding box center [333, 172] width 40 height 16
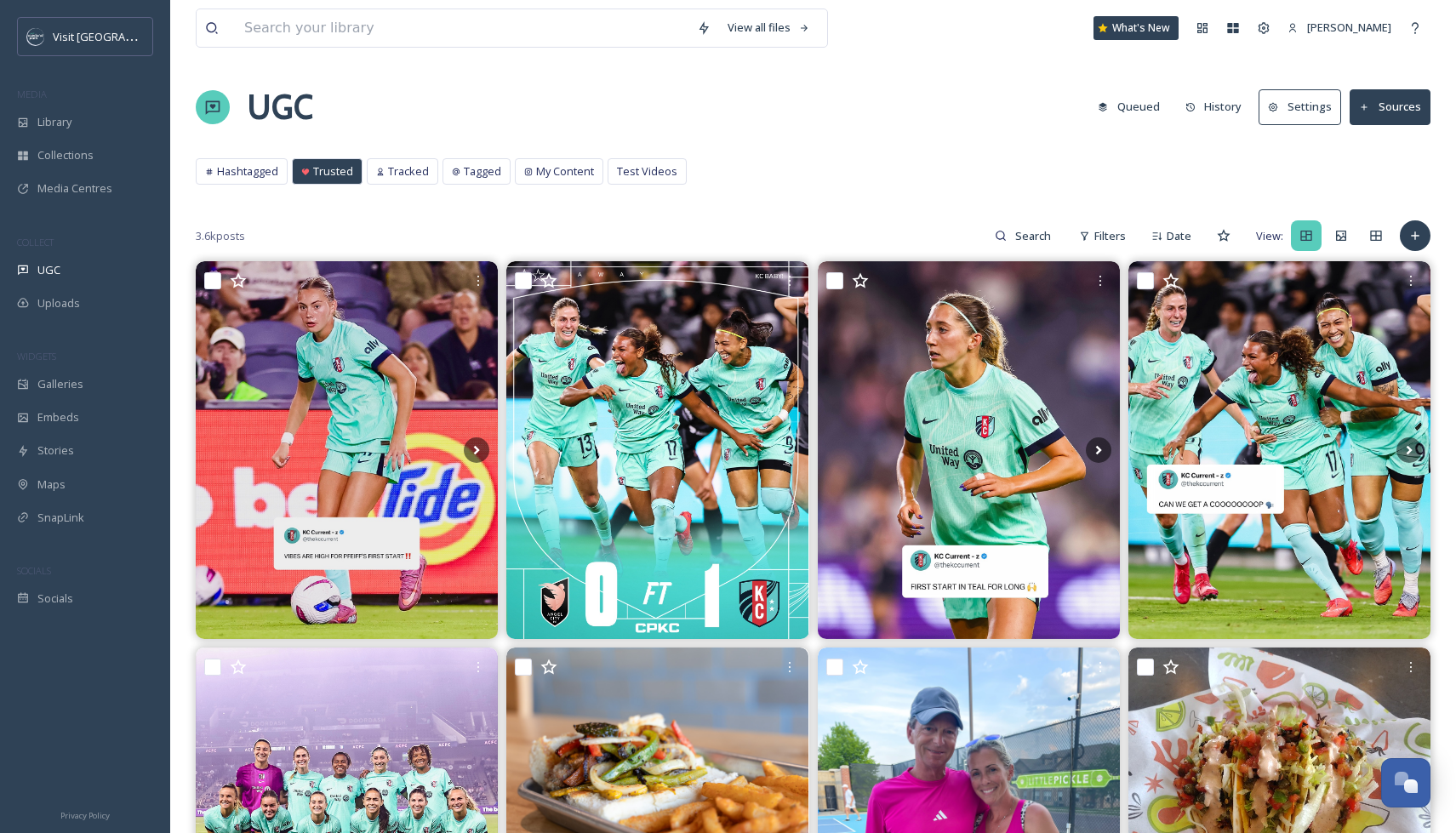
click at [411, 185] on div "Hashtagged Trusted Tracked Tagged My Content Test Videos Hashtagged Trusted Tra…" at bounding box center [812, 175] width 1235 height 35
click at [410, 180] on div "Tracked" at bounding box center [402, 171] width 70 height 25
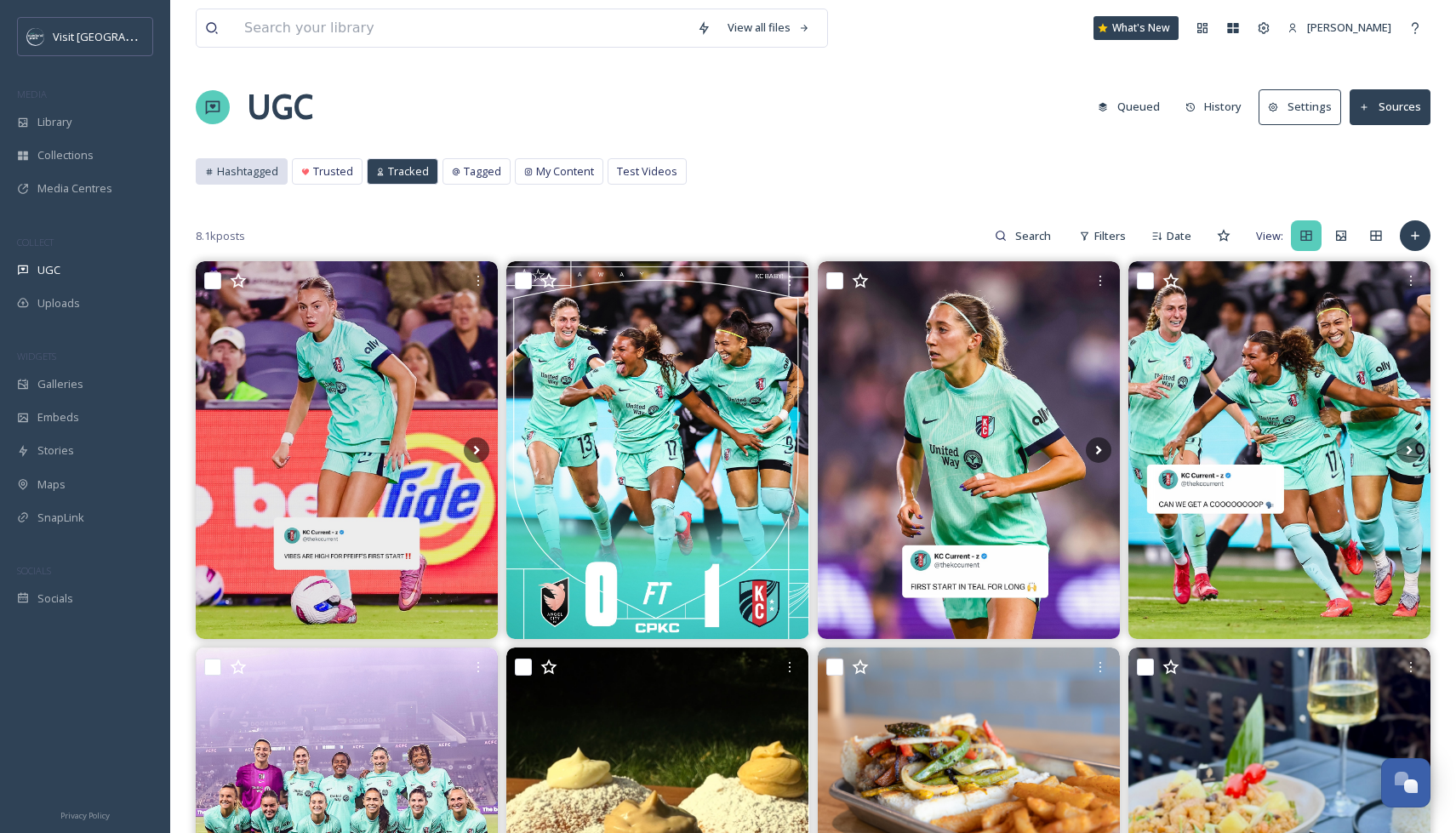
click at [240, 173] on span "Hashtagged" at bounding box center [248, 172] width 61 height 16
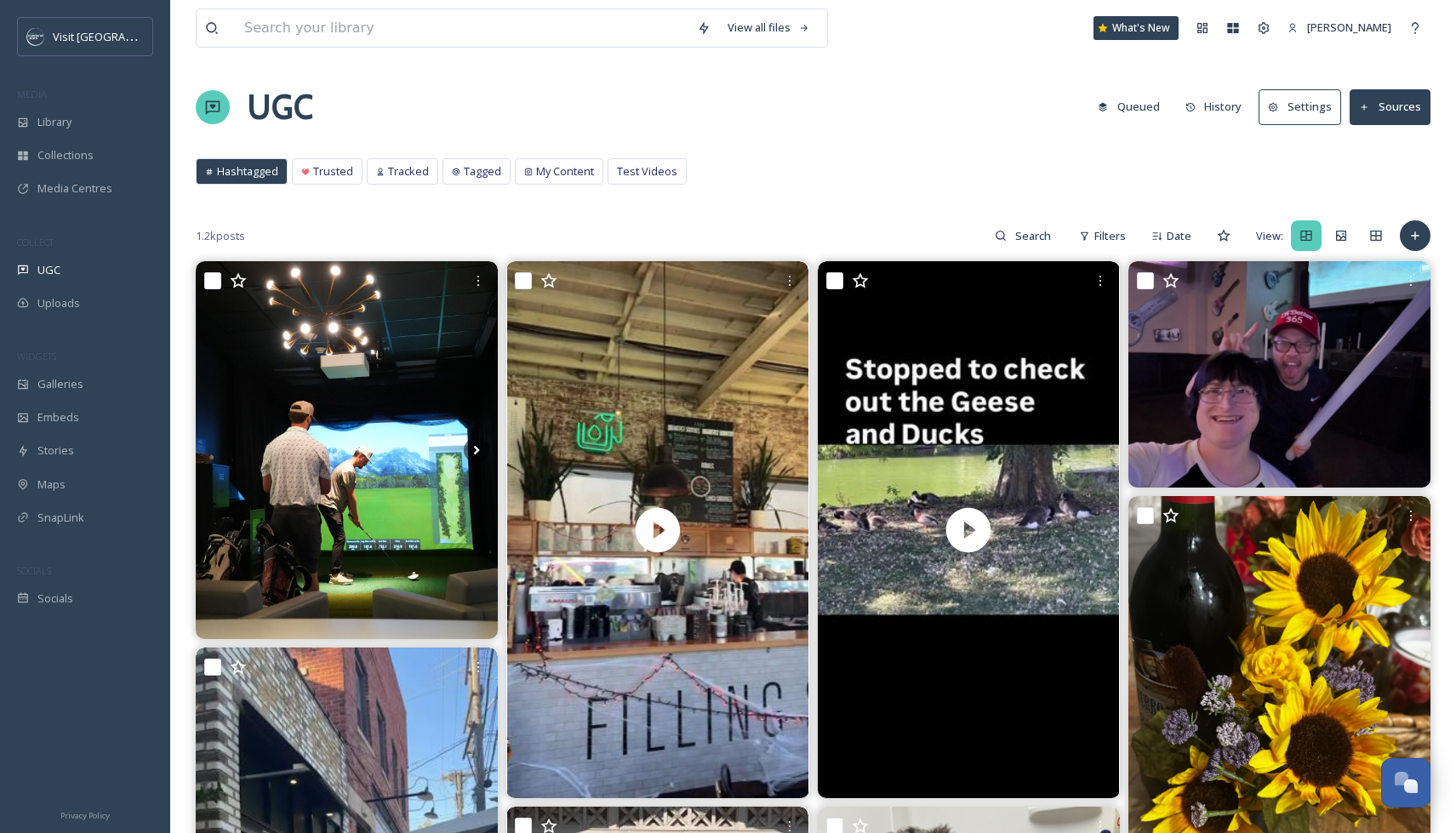
click at [1227, 113] on button "History" at bounding box center [1214, 107] width 74 height 34
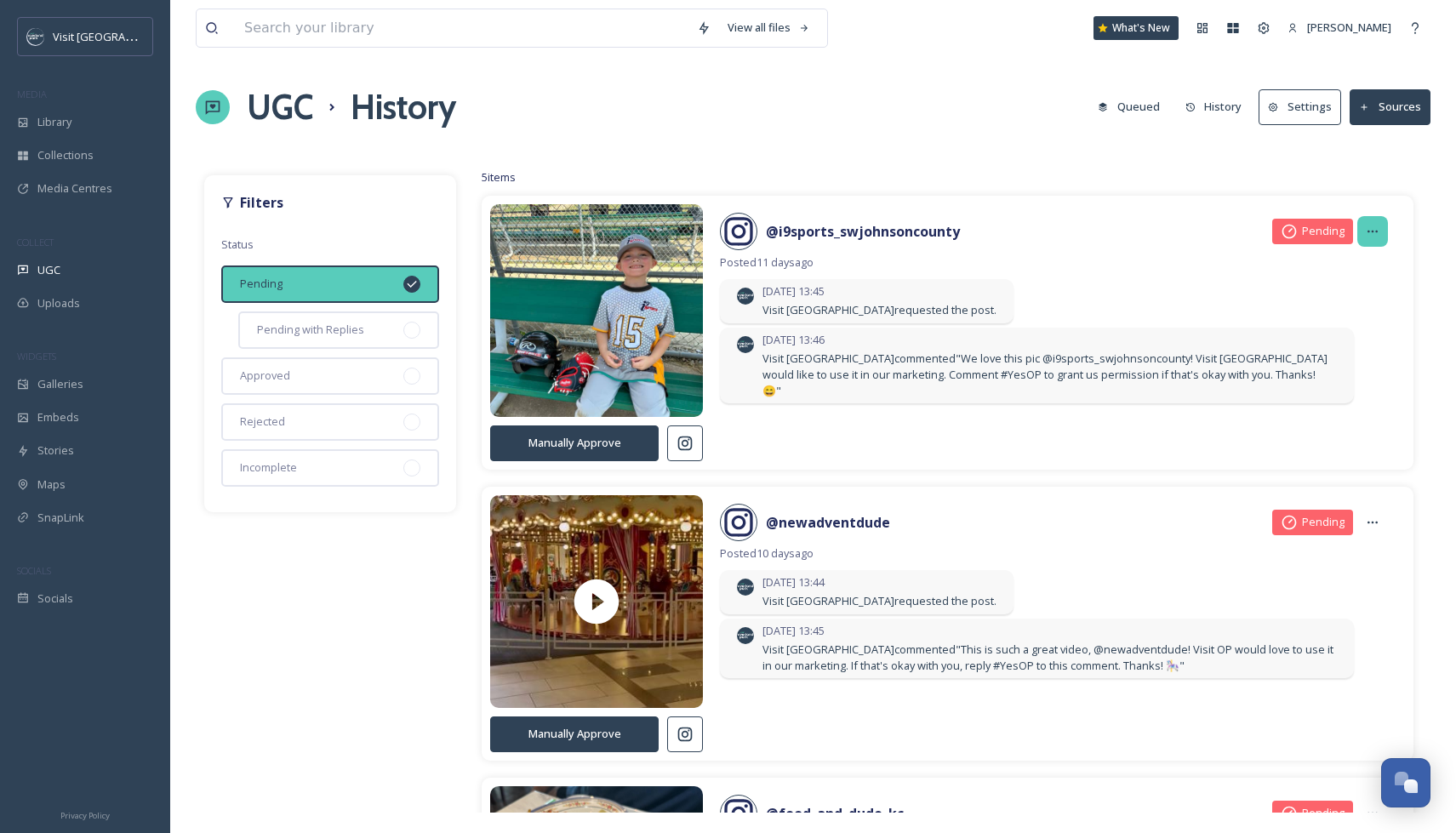
click at [1377, 232] on icon at bounding box center [1373, 232] width 14 height 14
click at [1270, 25] on icon at bounding box center [1264, 29] width 14 height 14
click at [1370, 232] on icon at bounding box center [1373, 232] width 14 height 14
click at [1077, 302] on div "[DATE] 13:45 Visit [GEOGRAPHIC_DATA] requested the post." at bounding box center [1053, 303] width 668 height 47
click at [275, 102] on h1 "UGC" at bounding box center [279, 108] width 66 height 51
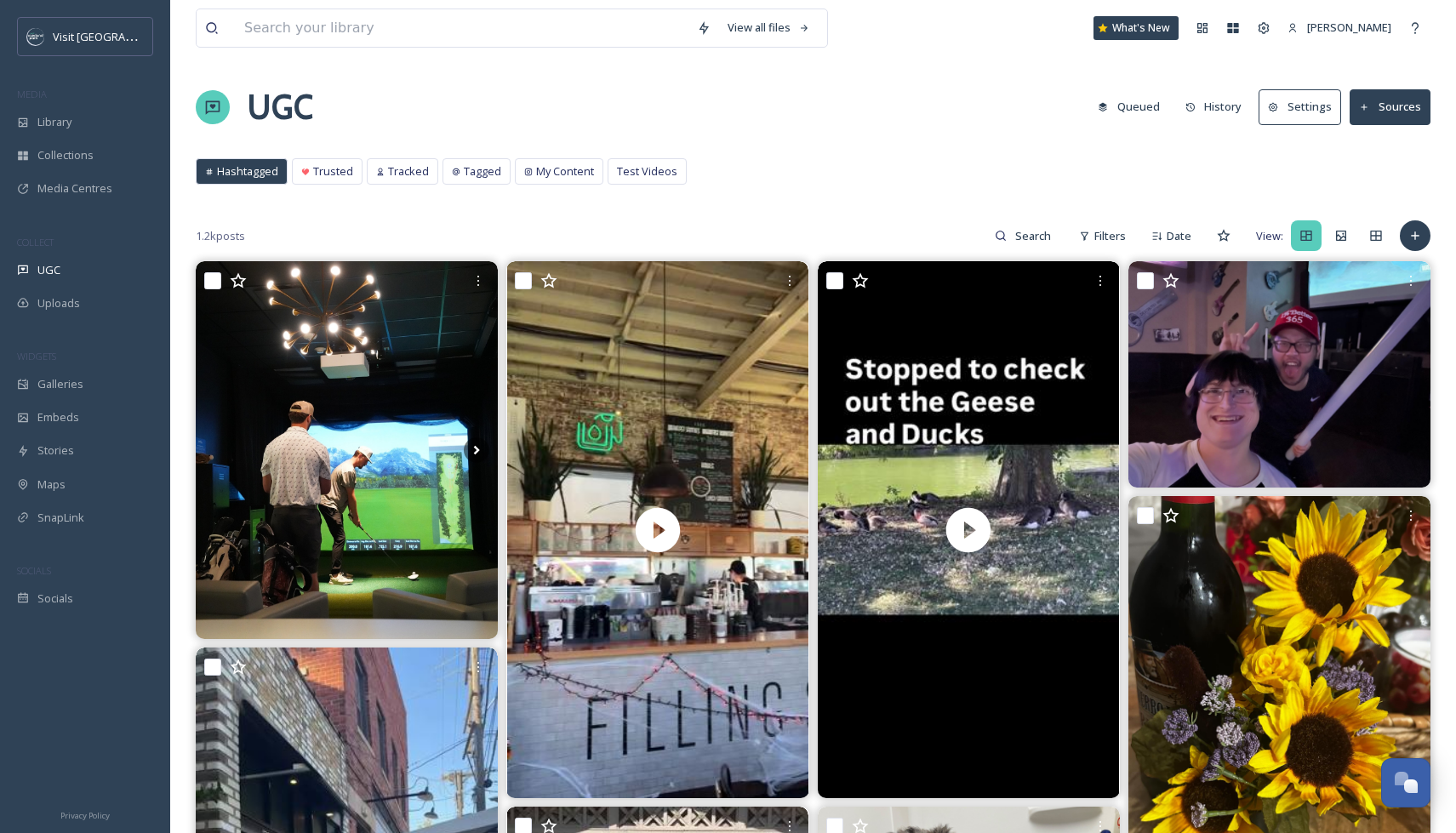
click at [78, 183] on span "Media Centres" at bounding box center [75, 189] width 75 height 16
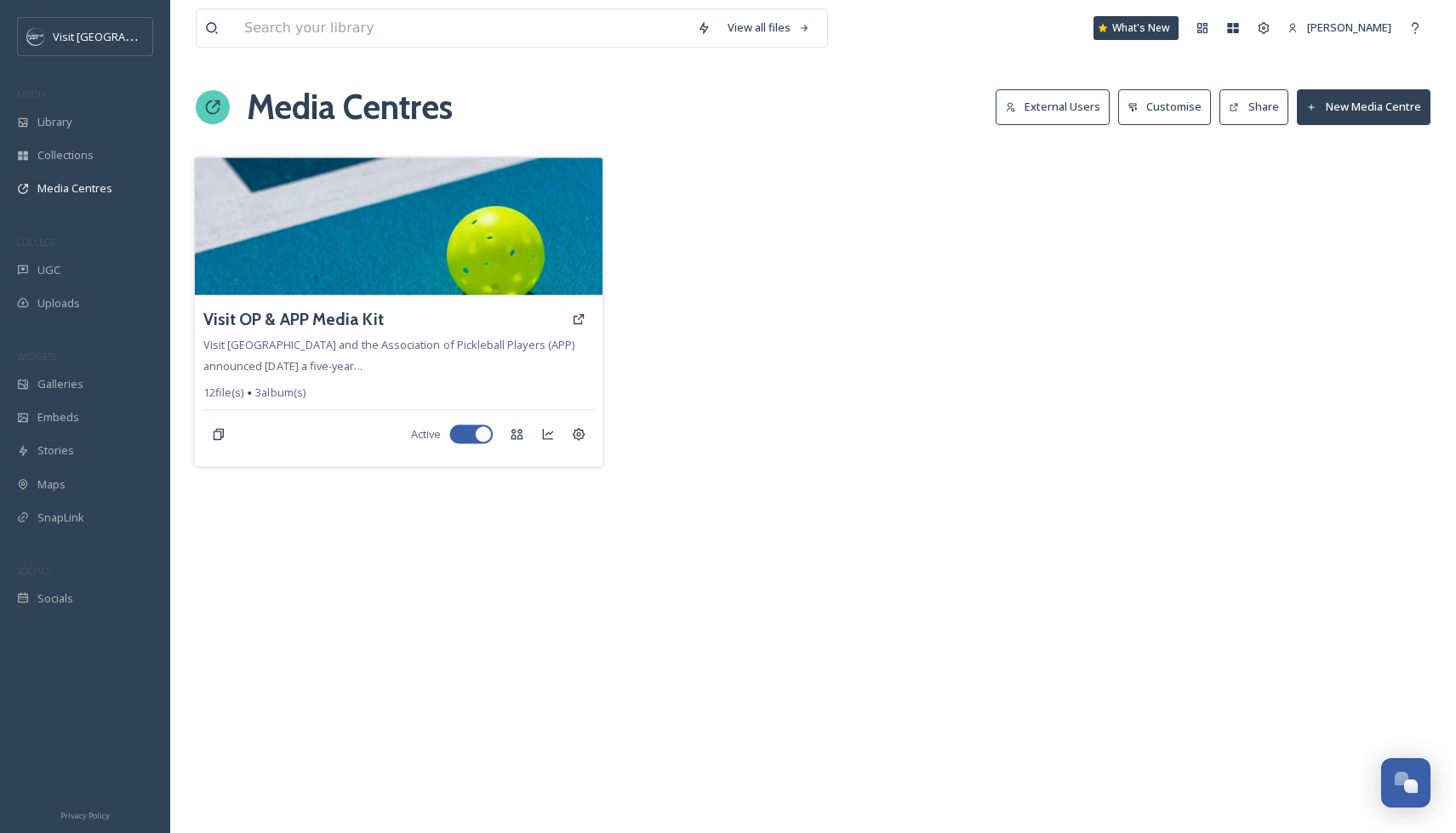
click at [311, 254] on img at bounding box center [399, 227] width 409 height 138
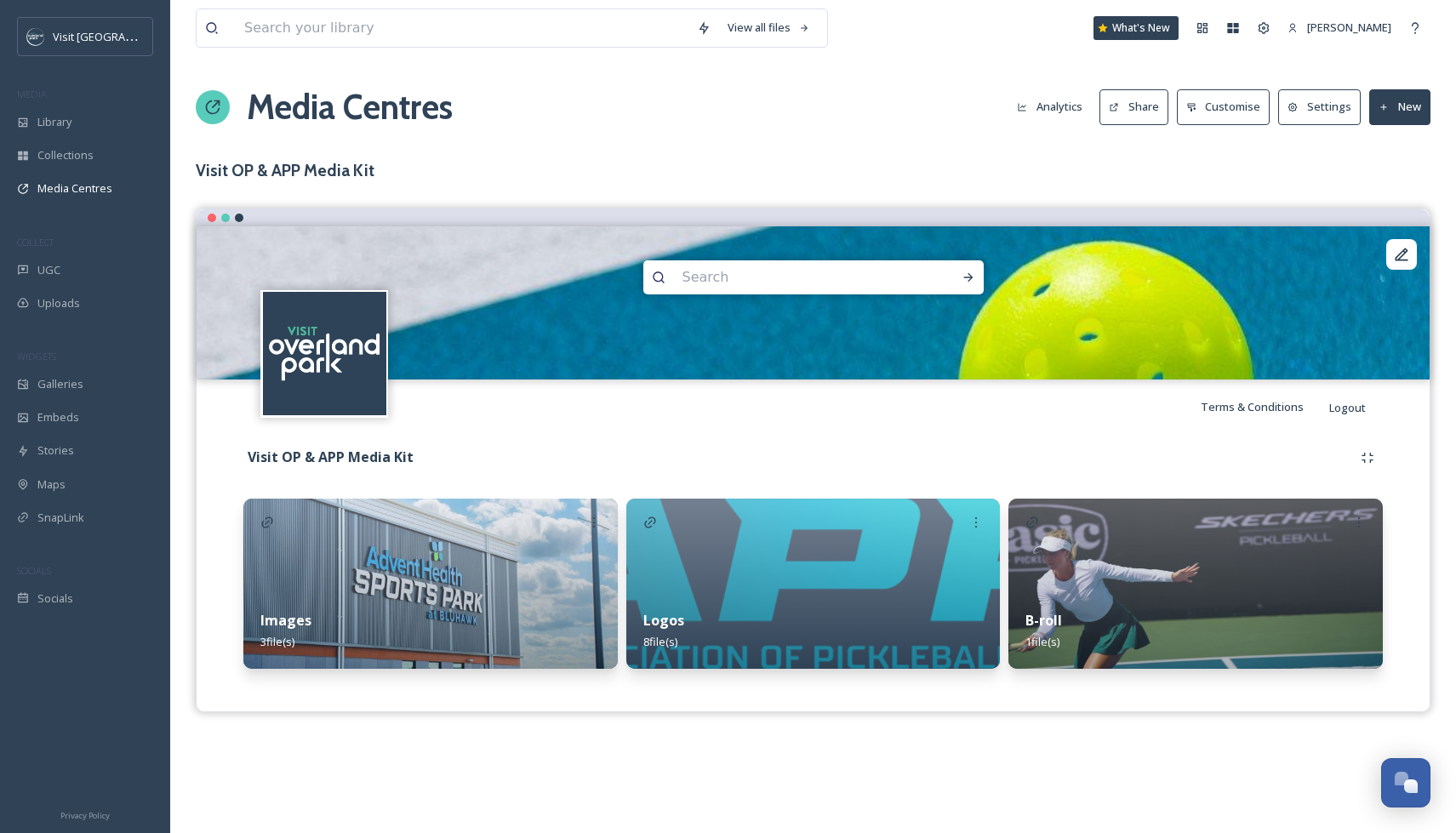
click at [1060, 100] on button "Analytics" at bounding box center [1050, 107] width 83 height 34
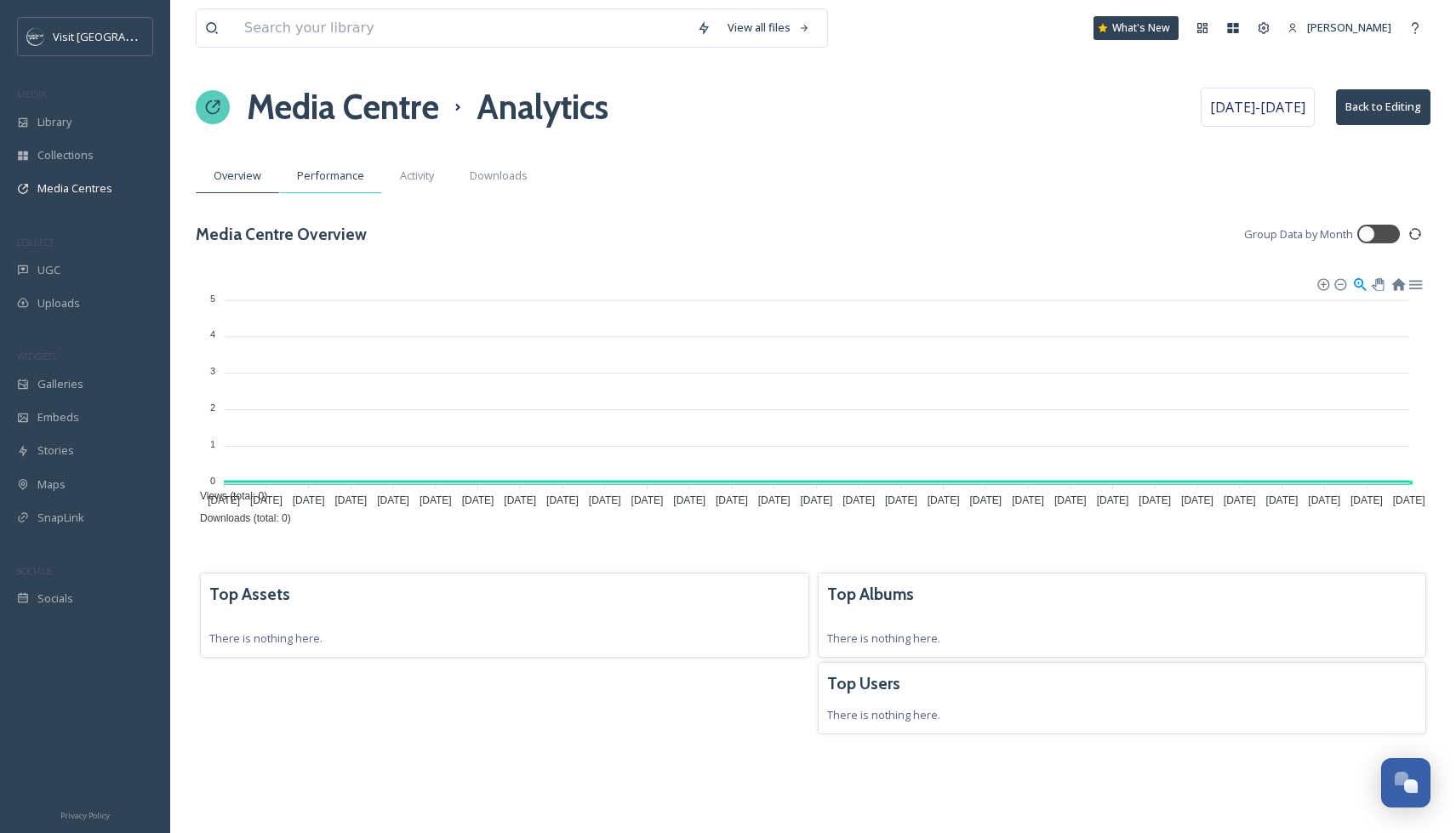
click at [337, 183] on span "Performance" at bounding box center [331, 176] width 67 height 16
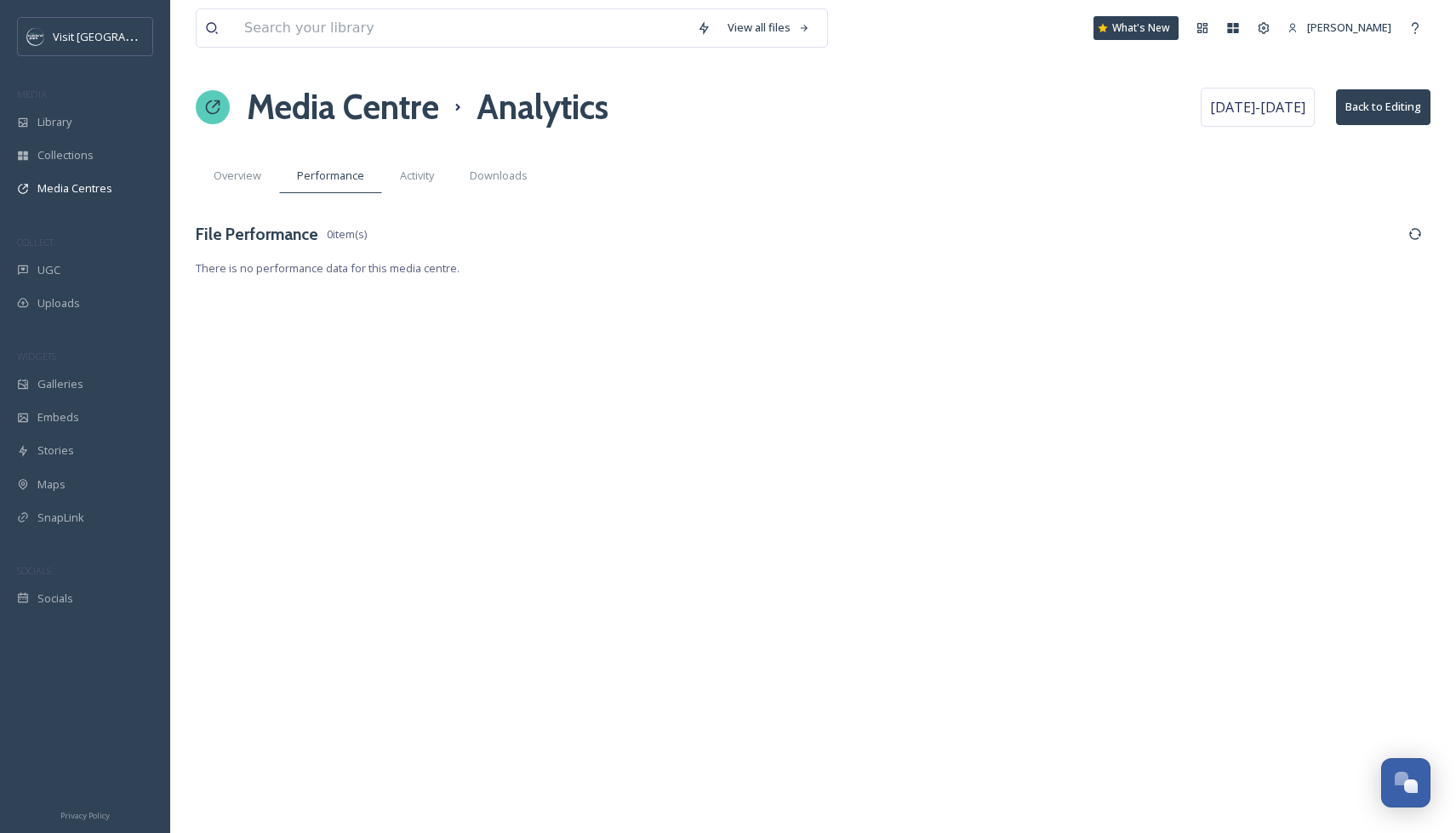
click at [418, 178] on span "Activity" at bounding box center [417, 176] width 34 height 16
click at [498, 179] on span "Downloads" at bounding box center [498, 176] width 58 height 16
click at [237, 172] on span "Overview" at bounding box center [237, 176] width 47 height 16
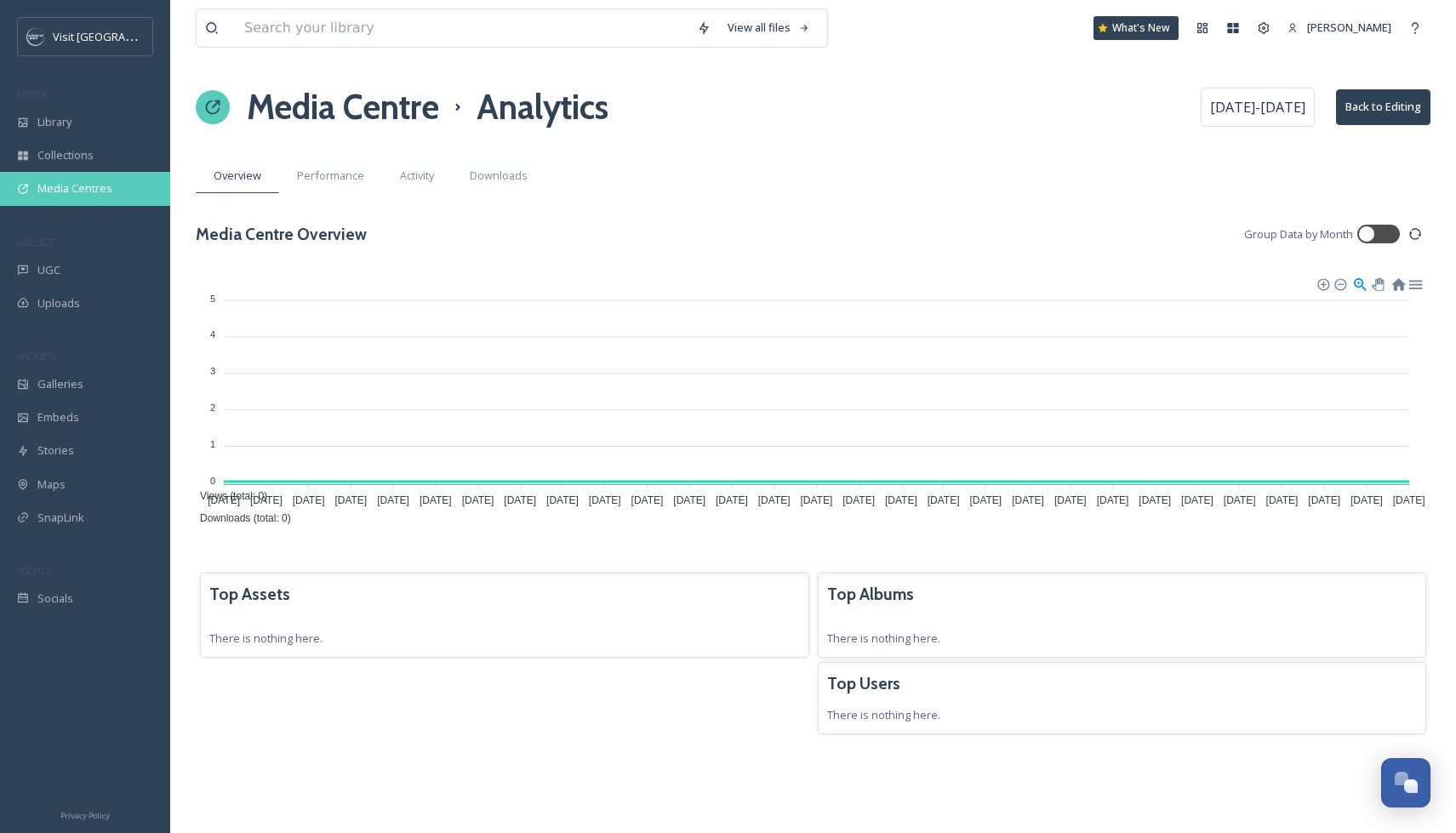
click at [73, 189] on span "Media Centres" at bounding box center [75, 189] width 75 height 16
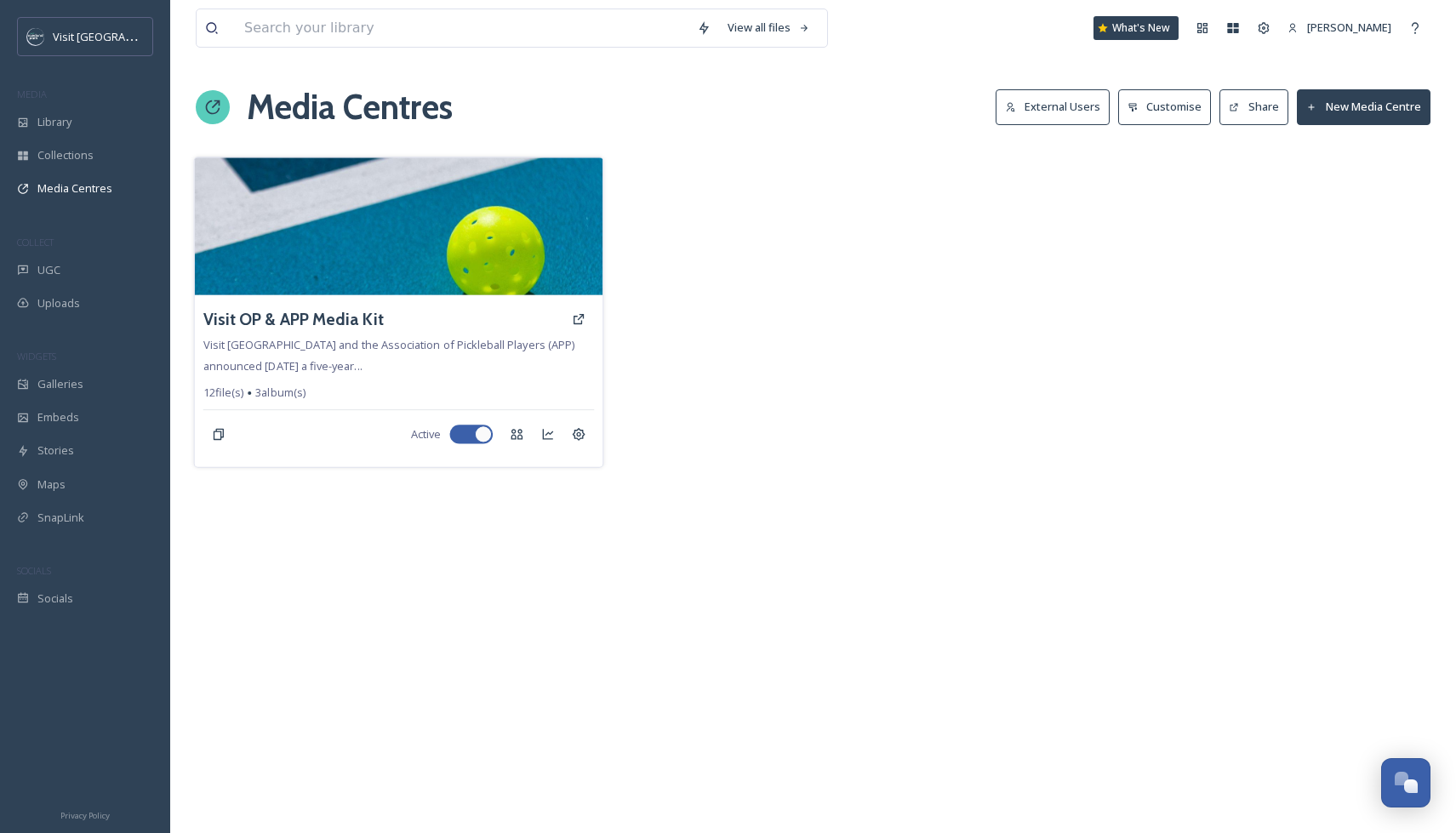
click at [362, 208] on img at bounding box center [399, 227] width 409 height 138
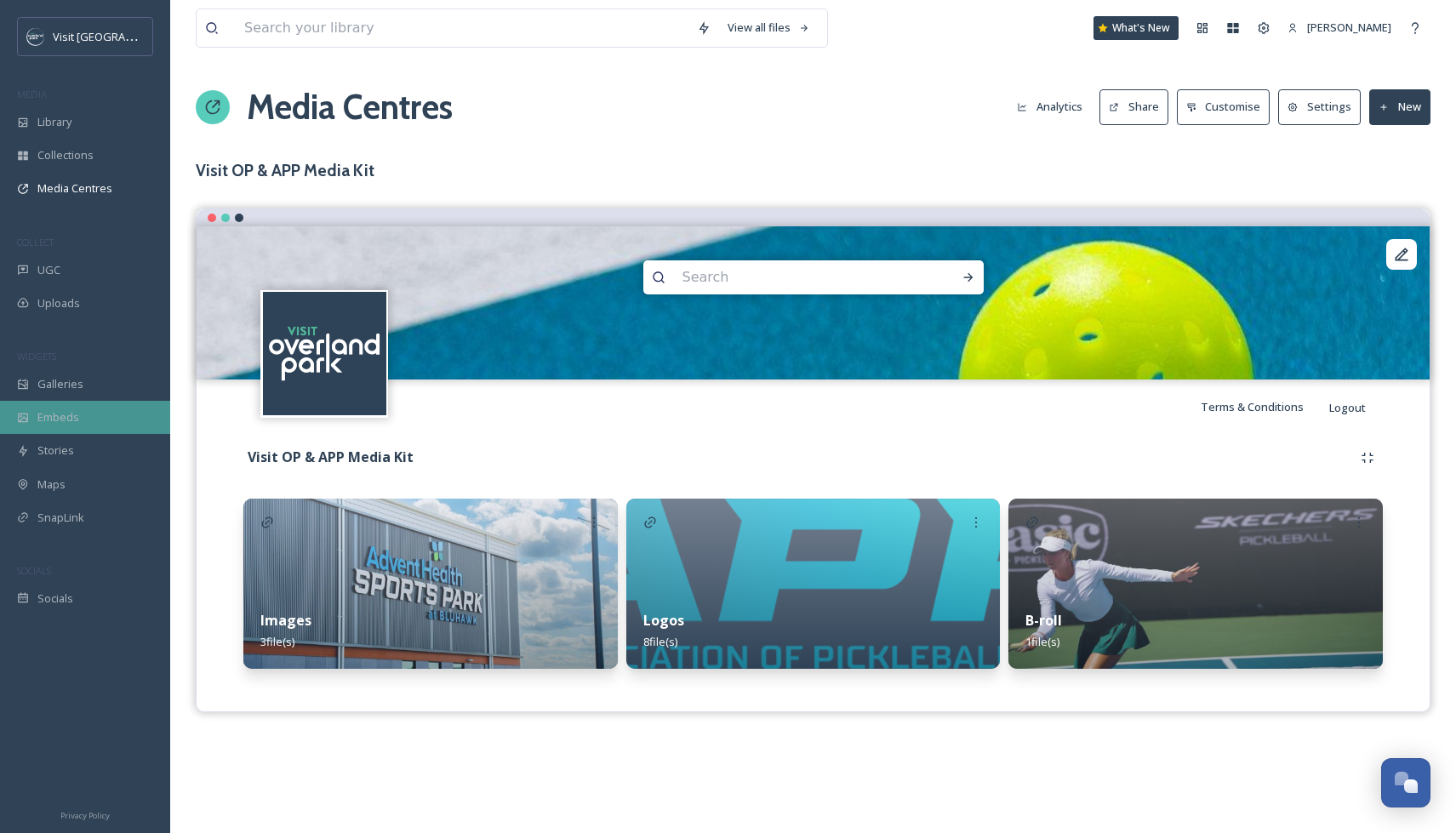
click at [46, 413] on span "Embeds" at bounding box center [58, 417] width 41 height 16
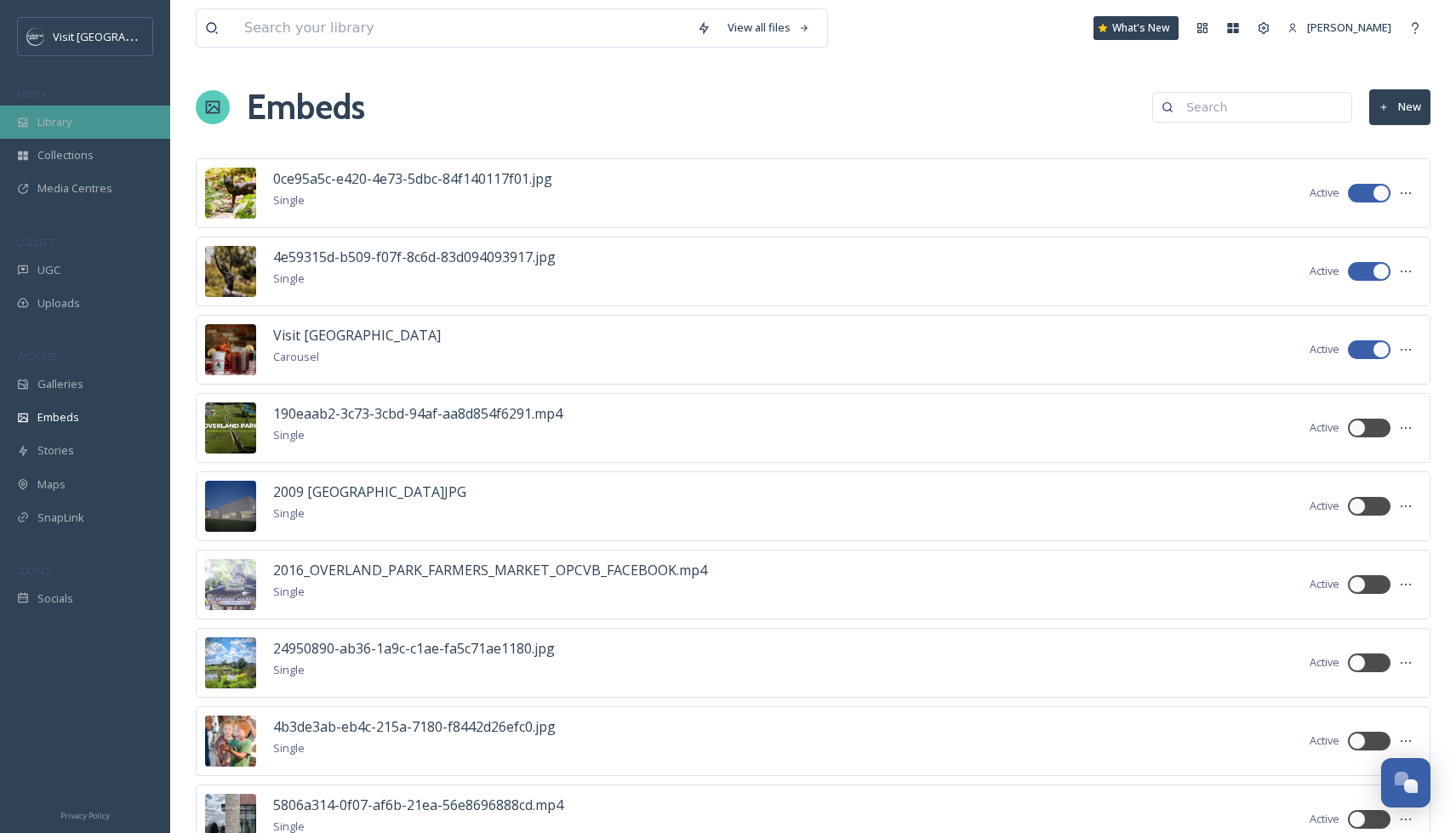
click at [54, 121] on span "Library" at bounding box center [54, 122] width 34 height 16
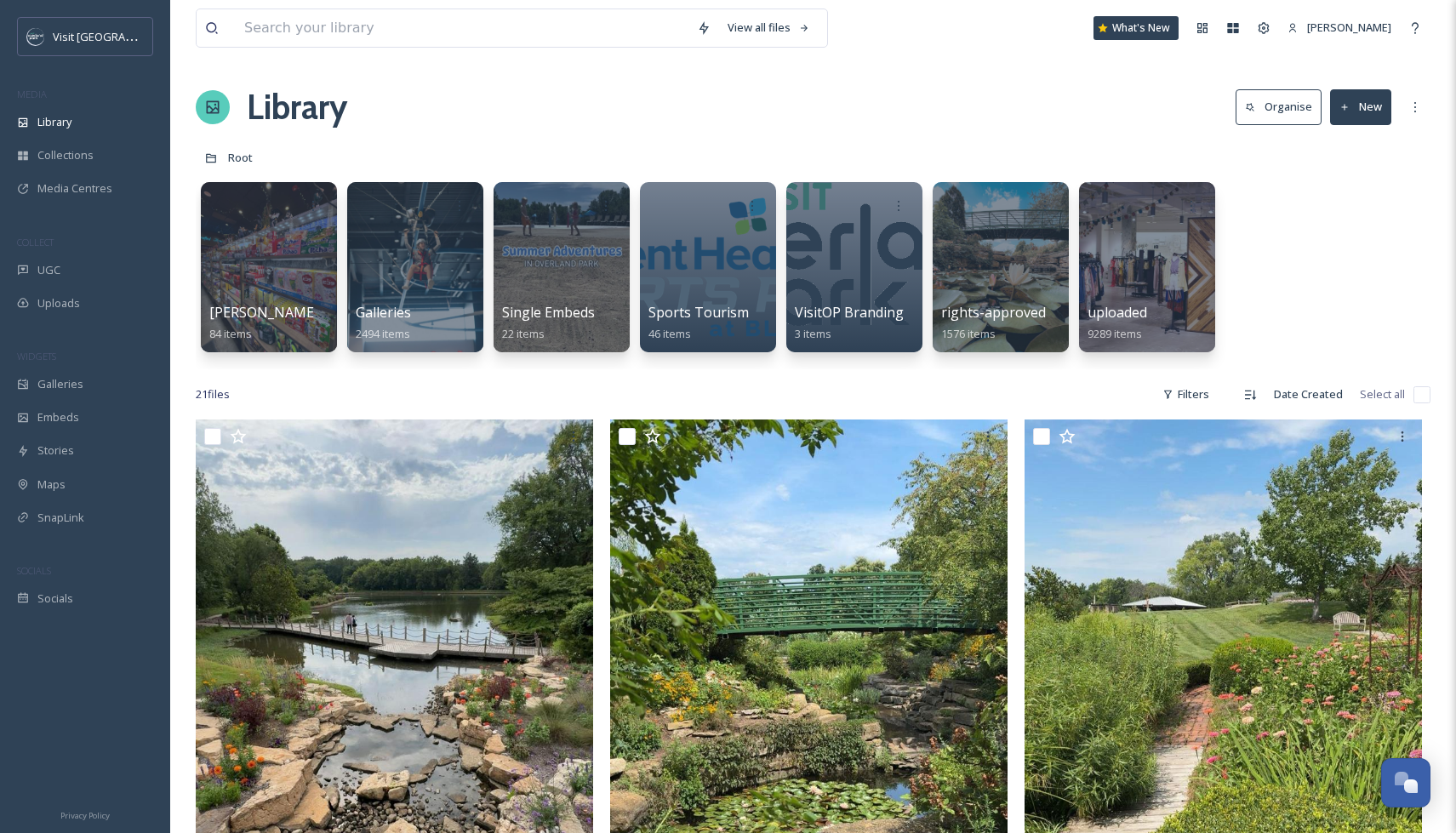
click at [444, 96] on div "Library Organise New" at bounding box center [812, 108] width 1235 height 51
click at [1127, 280] on div at bounding box center [1147, 267] width 139 height 174
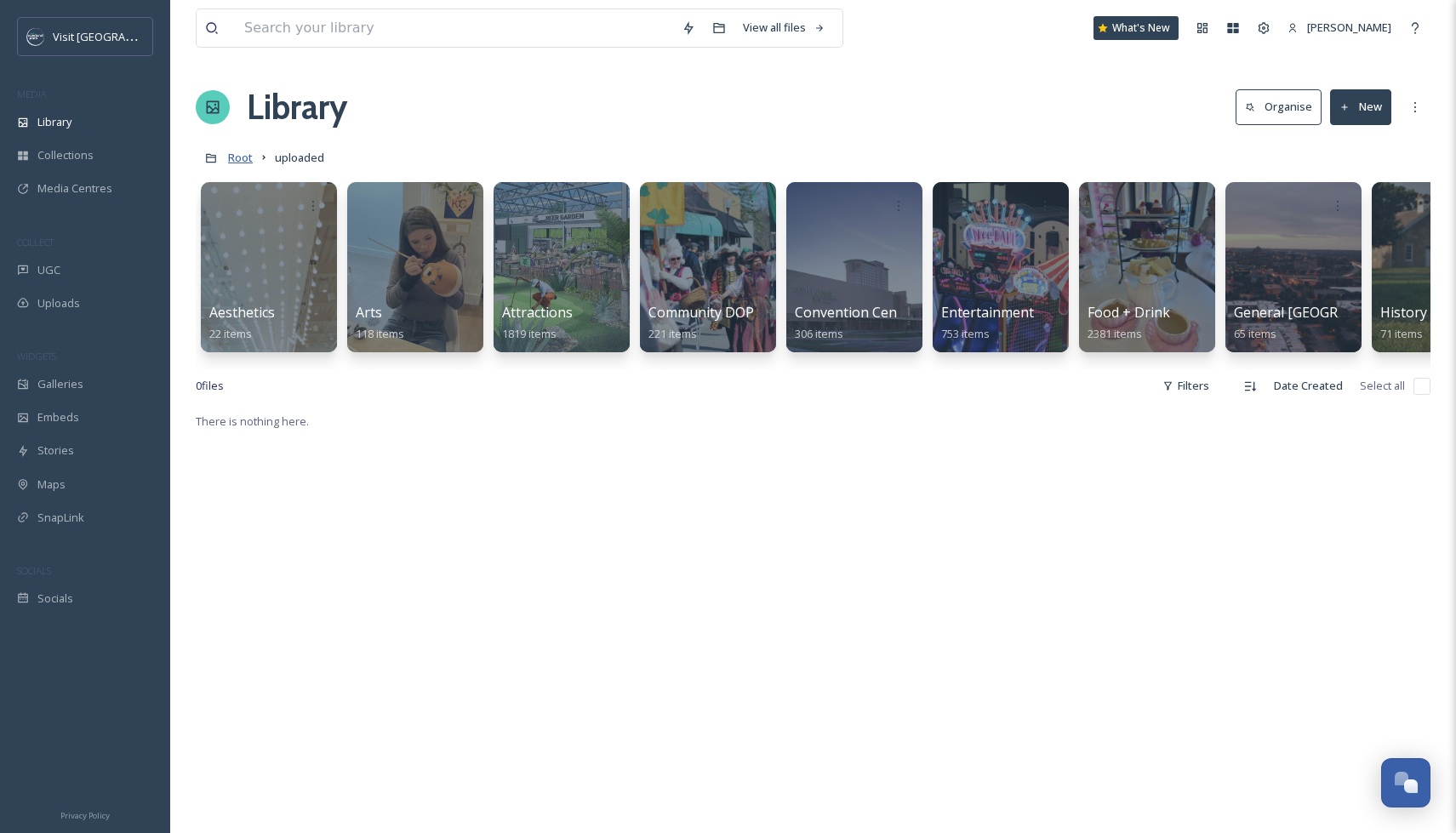
click at [238, 162] on span "Root" at bounding box center [240, 158] width 25 height 16
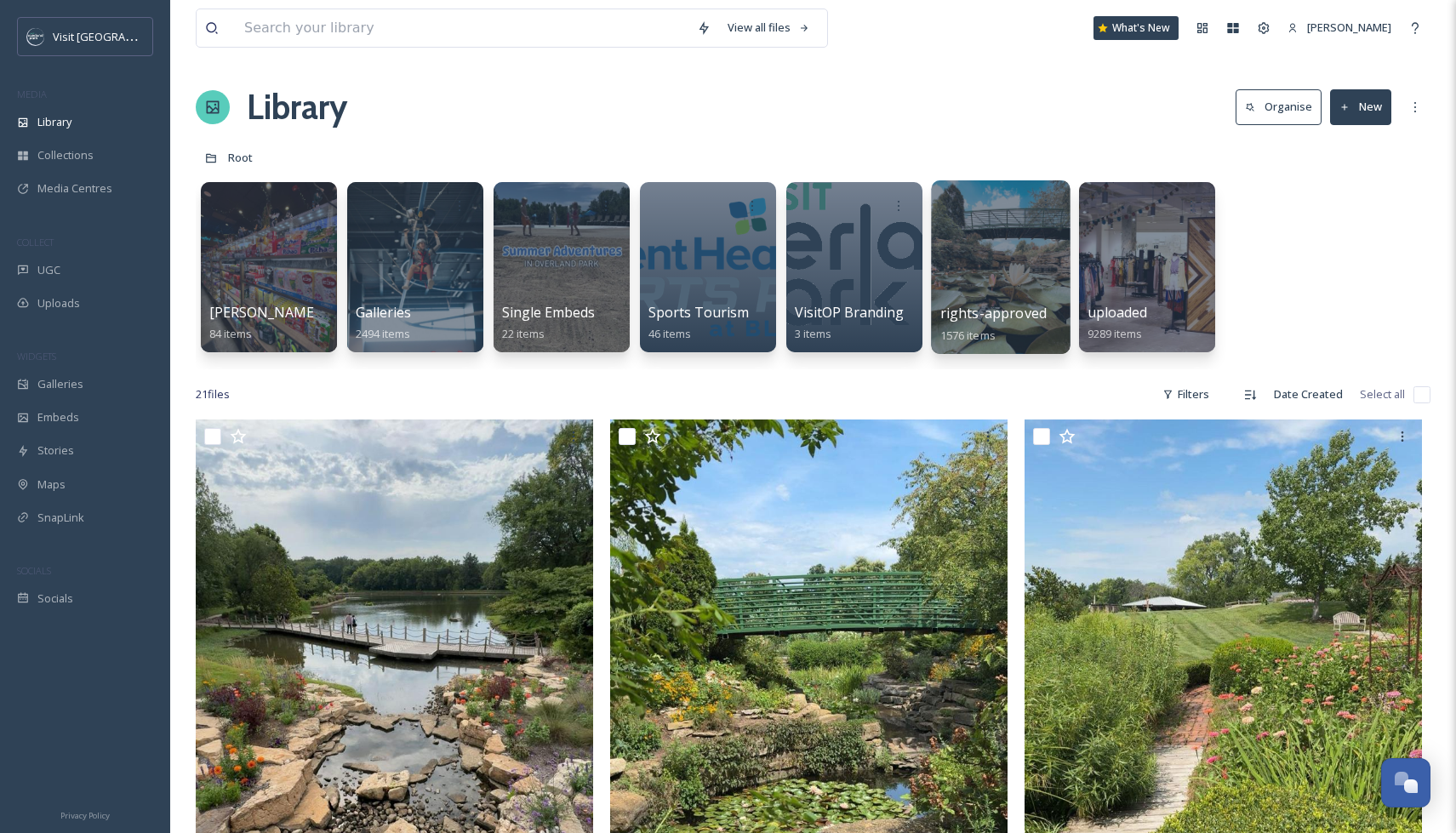
click at [977, 304] on span "rights-approved" at bounding box center [994, 313] width 107 height 19
click at [1119, 289] on div at bounding box center [1147, 267] width 139 height 174
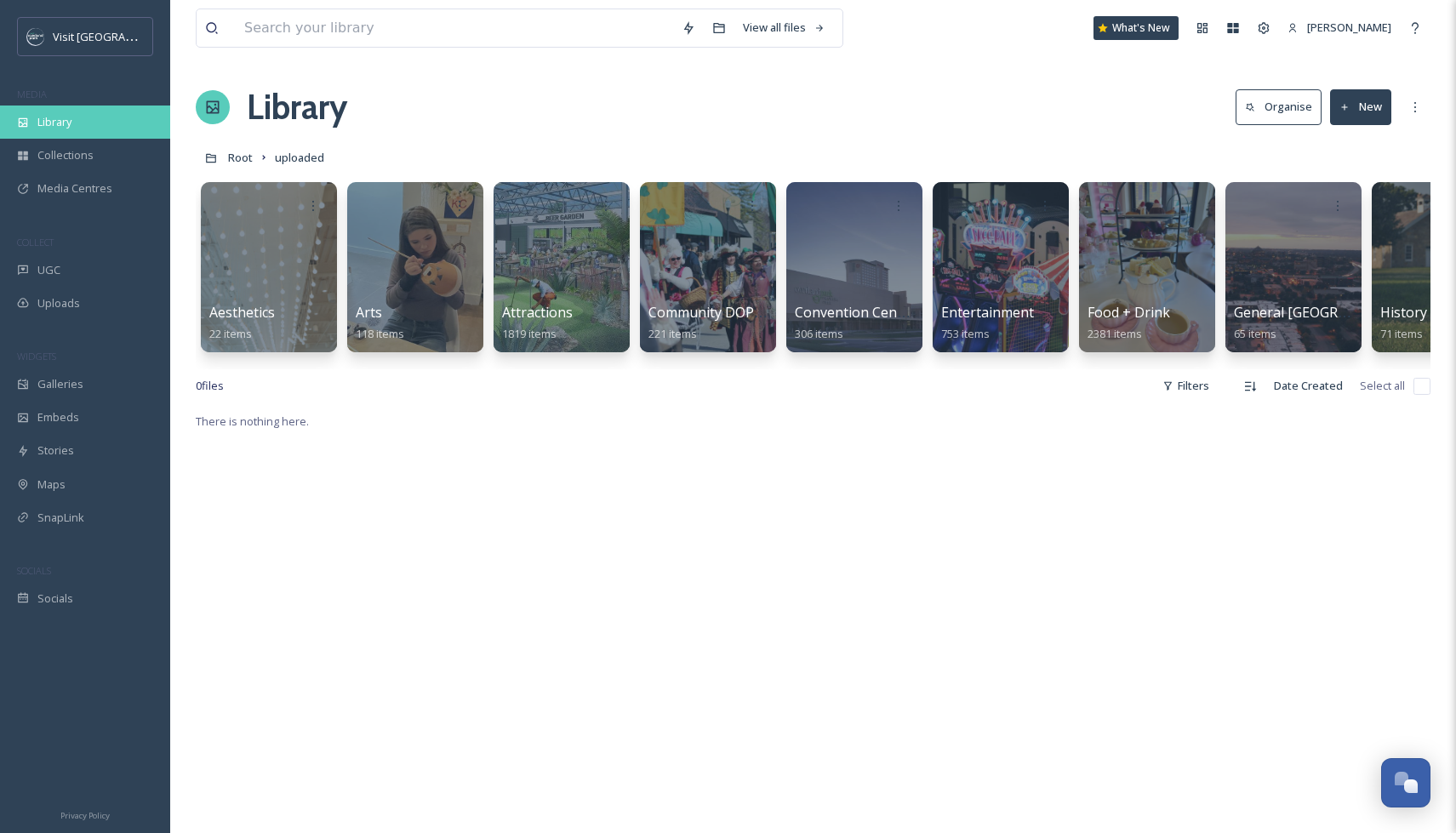
click at [75, 119] on div "Library" at bounding box center [85, 122] width 170 height 34
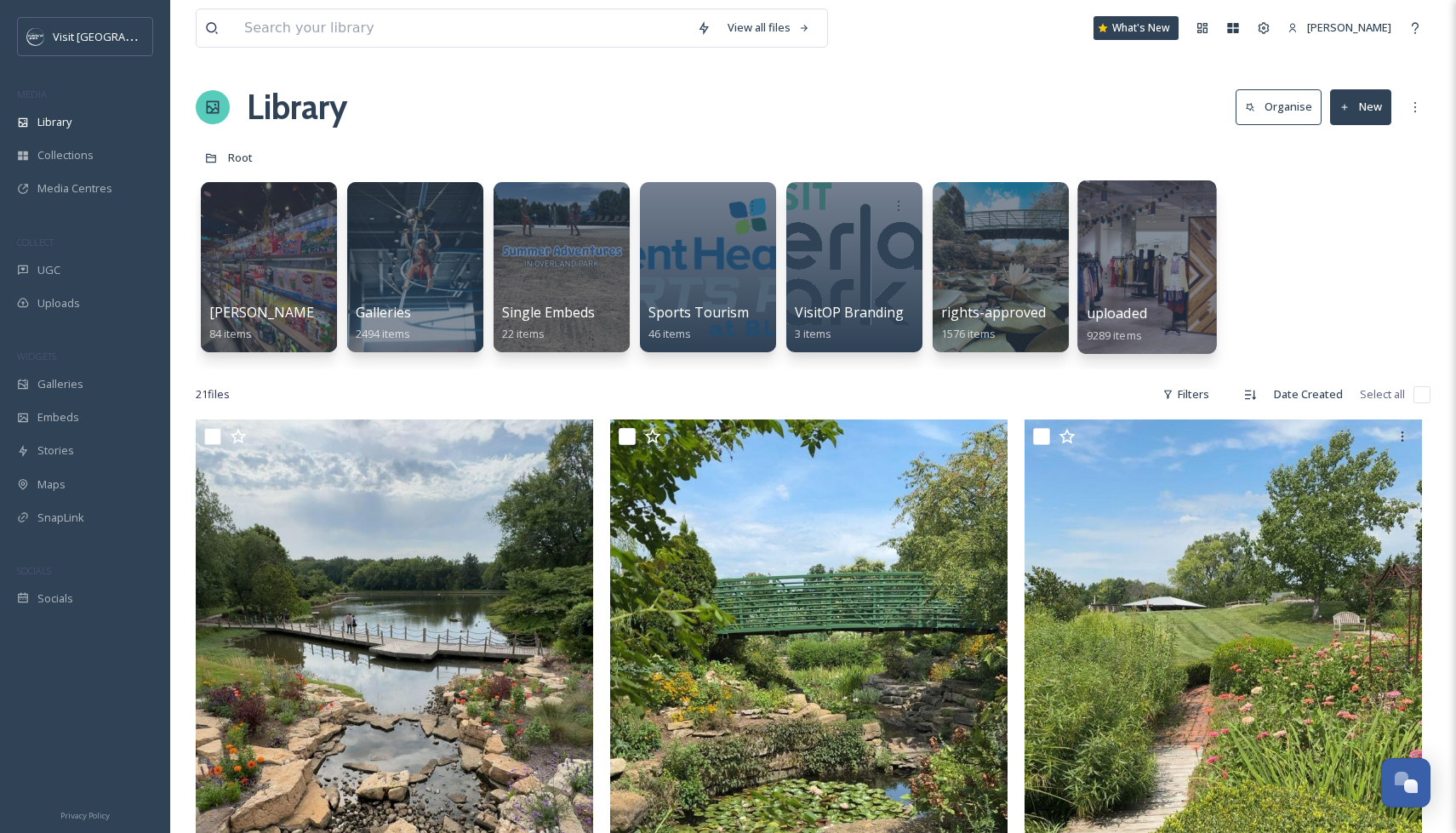
click at [1096, 310] on span "uploaded" at bounding box center [1116, 313] width 60 height 19
